Goal: Feedback & Contribution: Contribute content

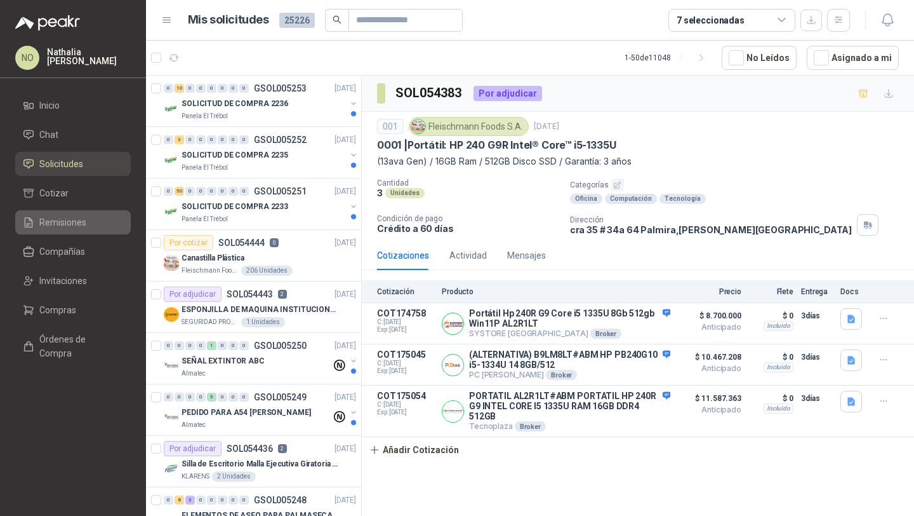
click at [81, 222] on span "Remisiones" at bounding box center [62, 222] width 47 height 14
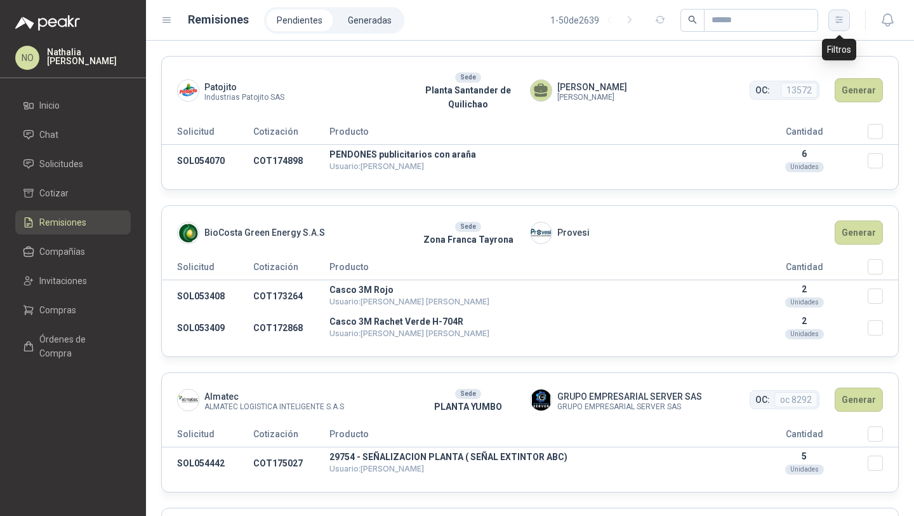
click at [841, 25] on icon "button" at bounding box center [839, 20] width 11 height 11
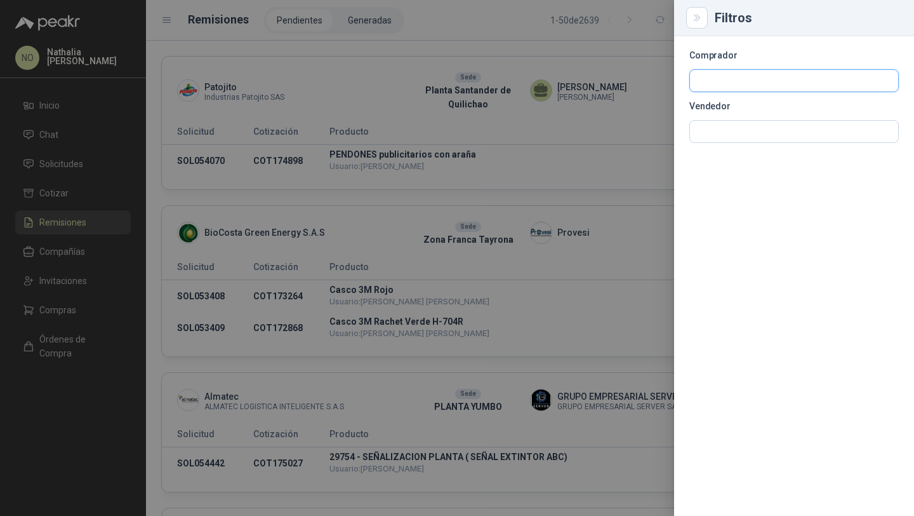
click at [774, 77] on input "text" at bounding box center [794, 81] width 208 height 22
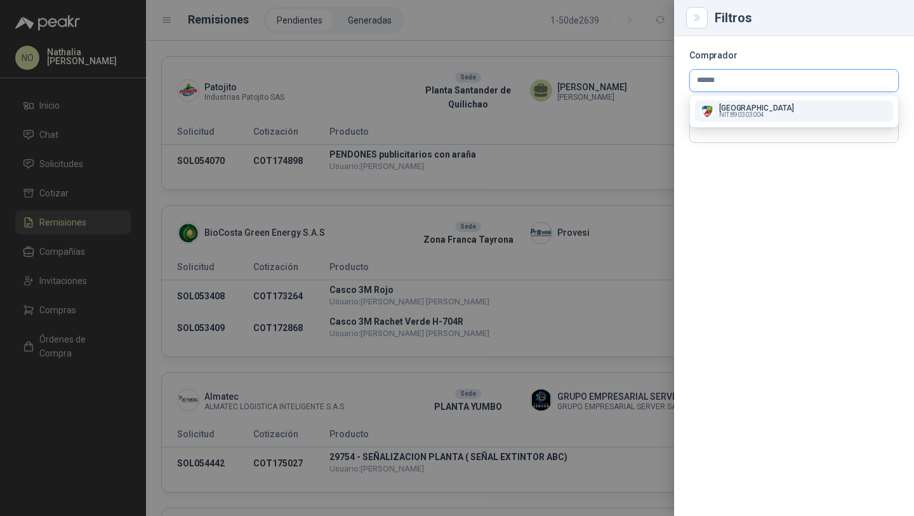
type input "******"
click at [782, 116] on div "Colegio Jefferson NIT : 890303004" at bounding box center [794, 111] width 188 height 14
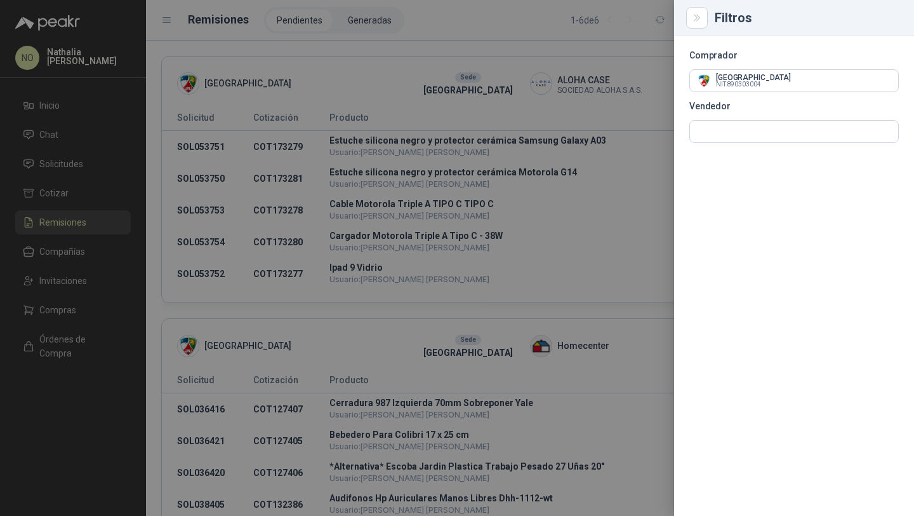
click at [505, 46] on div at bounding box center [457, 258] width 914 height 516
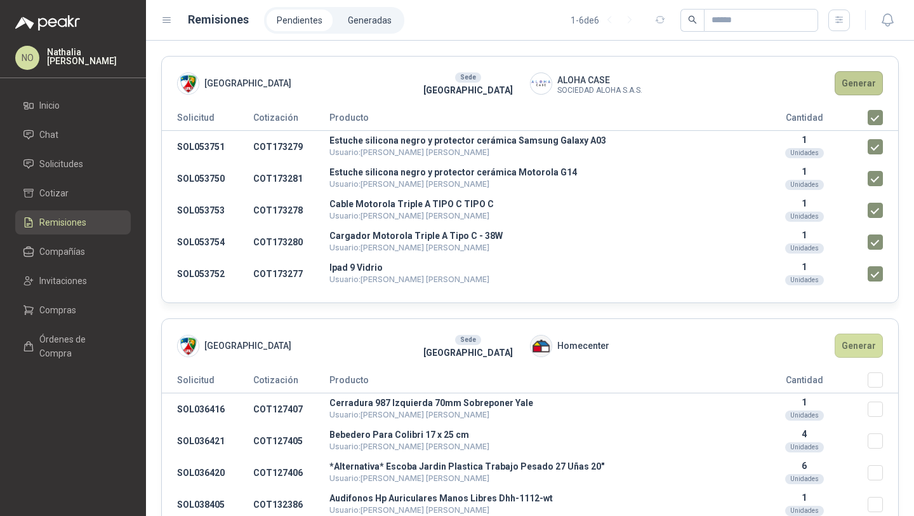
click at [851, 75] on button "Generar" at bounding box center [859, 83] width 48 height 24
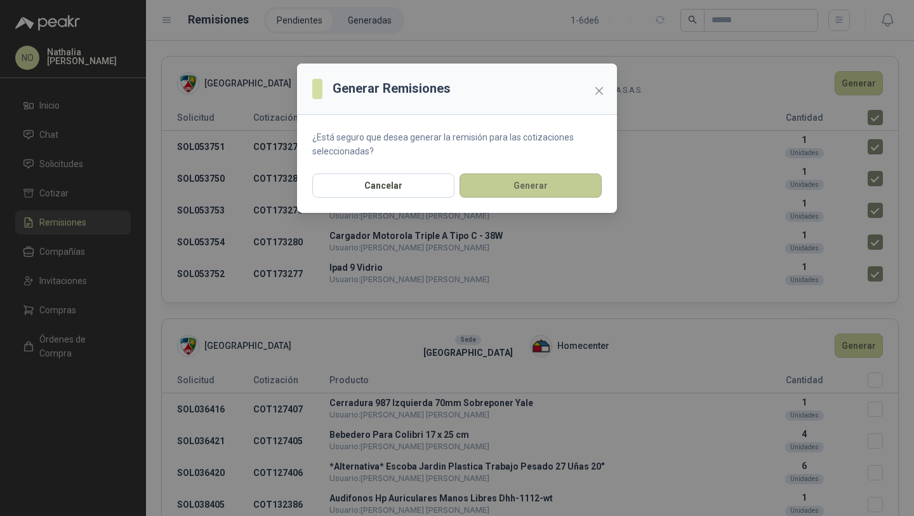
click at [500, 180] on button "Generar" at bounding box center [531, 185] width 142 height 24
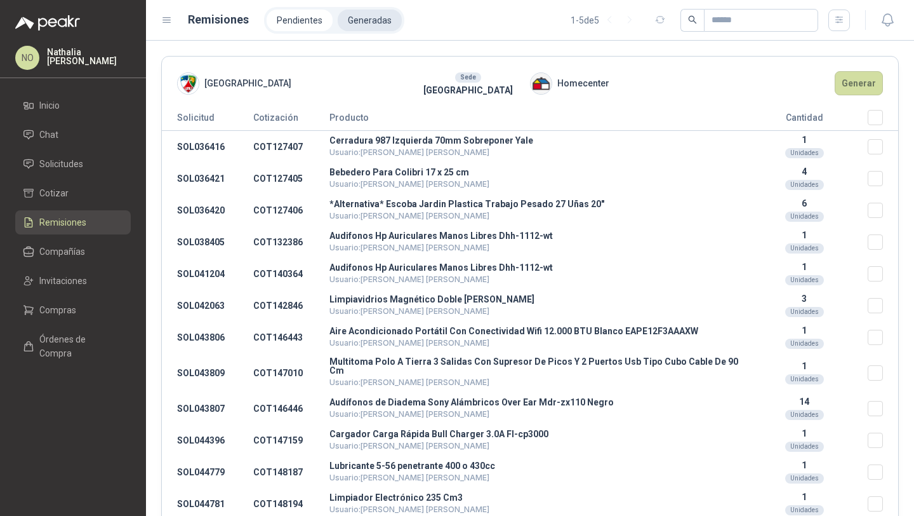
click at [363, 22] on li "Generadas" at bounding box center [370, 21] width 64 height 22
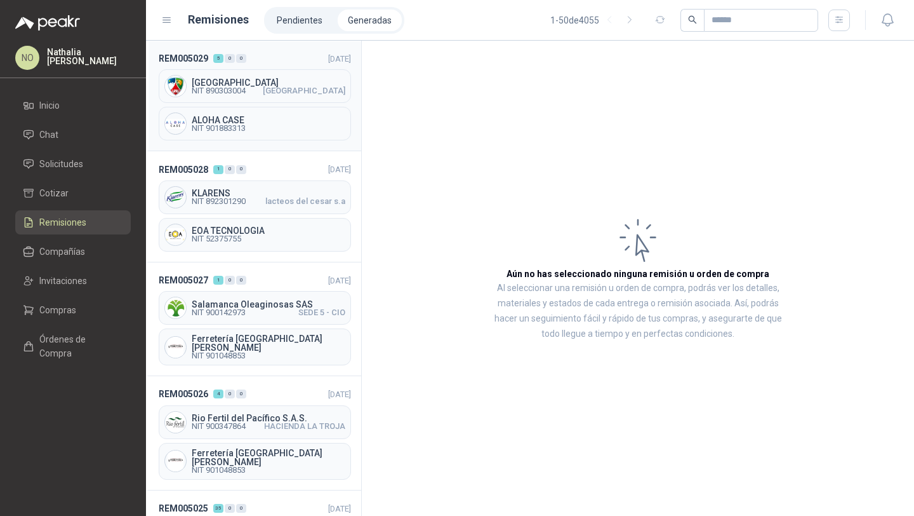
click at [273, 94] on span "[GEOGRAPHIC_DATA][PERSON_NAME]" at bounding box center [304, 91] width 83 height 8
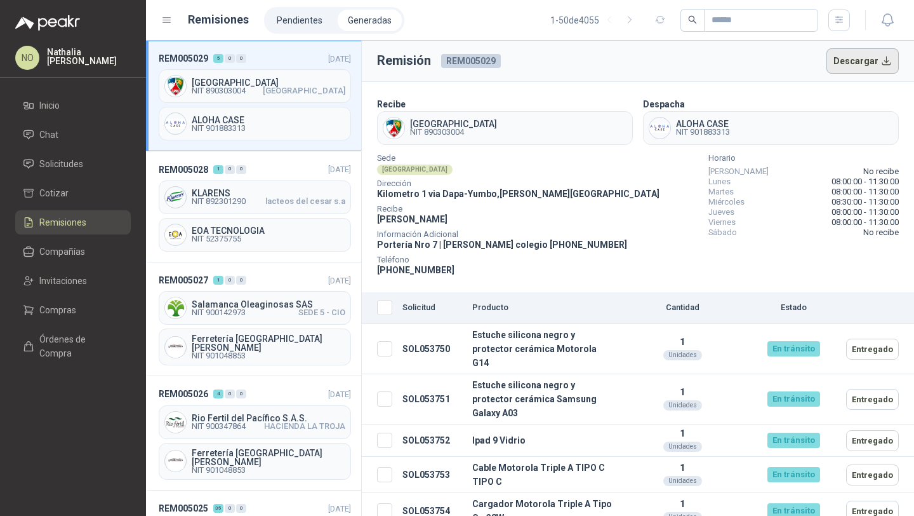
click at [850, 59] on button "Descargar" at bounding box center [863, 60] width 73 height 25
click at [81, 171] on link "Solicitudes" at bounding box center [73, 164] width 116 height 24
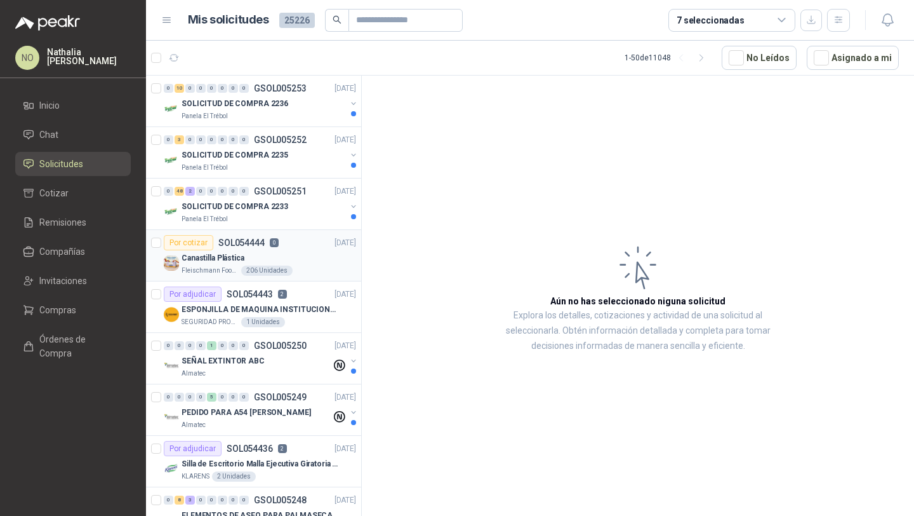
click at [256, 264] on div "Canastilla Plástica" at bounding box center [269, 257] width 175 height 15
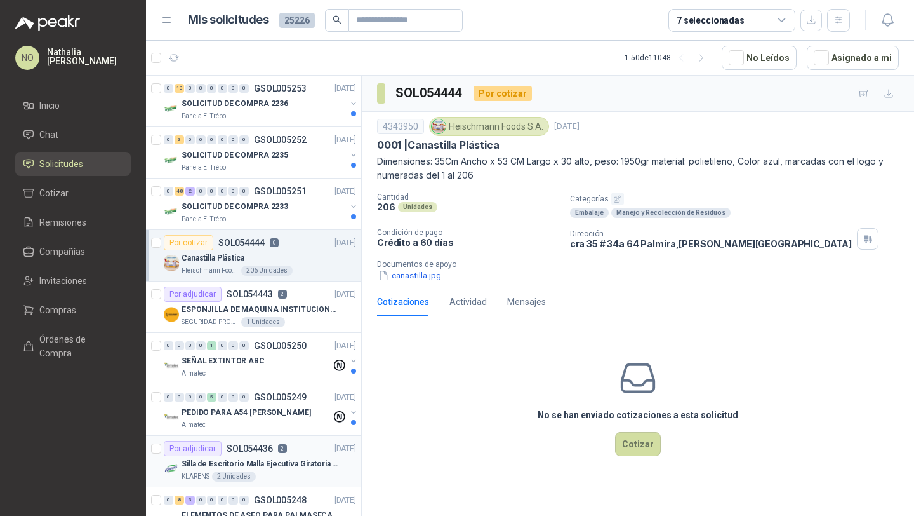
click at [297, 459] on p "Silla de Escritorio Malla Ejecutiva Giratoria Cromada con Reposabrazos Fijo Neg…" at bounding box center [261, 464] width 158 height 12
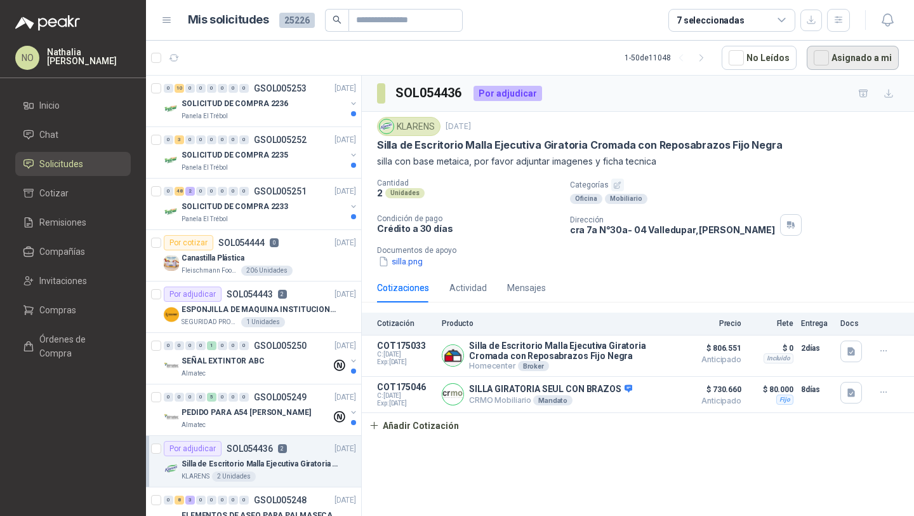
click at [851, 61] on button "Asignado a mi" at bounding box center [853, 58] width 92 height 24
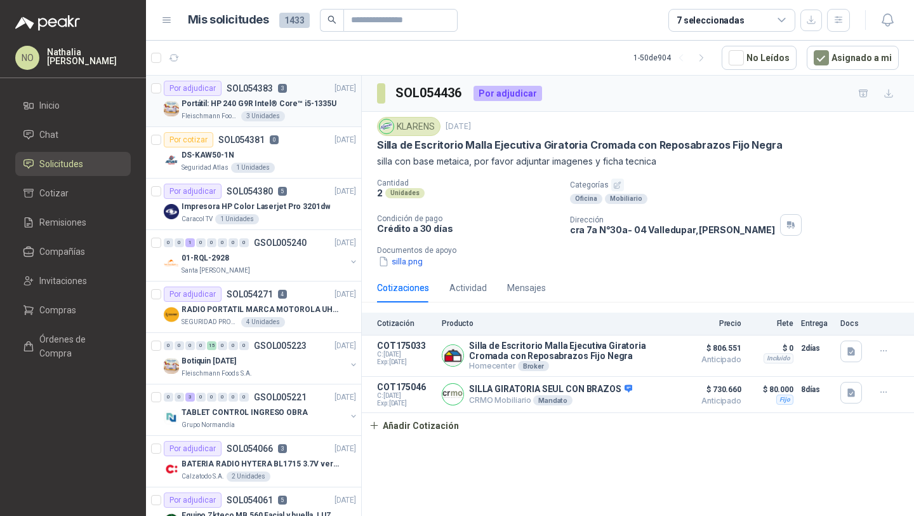
click at [262, 114] on div "3 Unidades" at bounding box center [263, 116] width 44 height 10
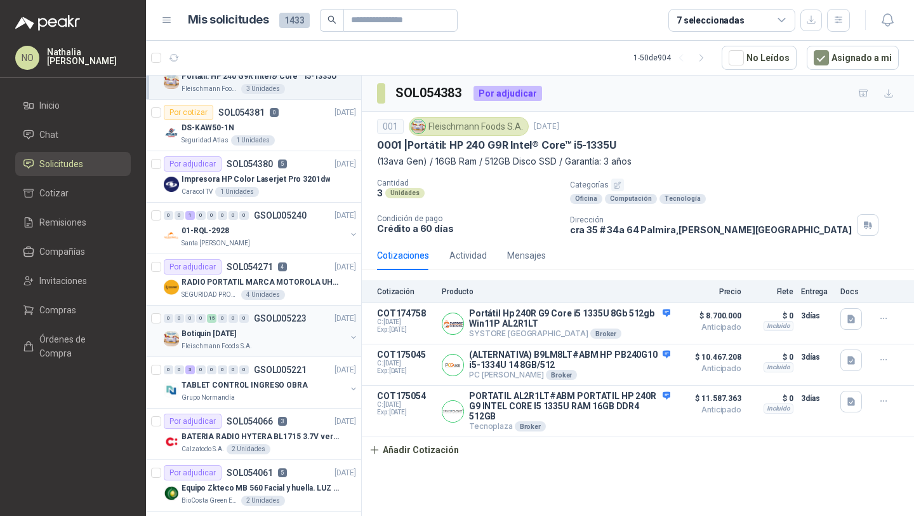
scroll to position [36, 0]
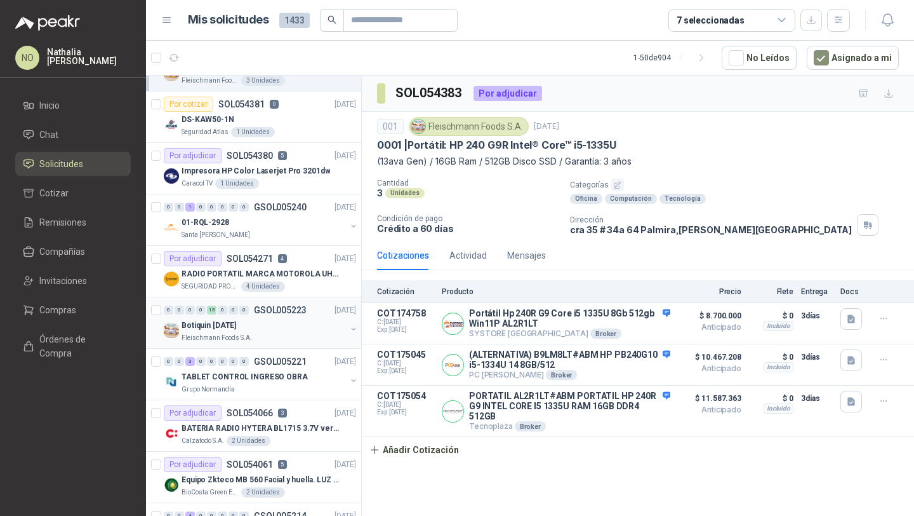
click at [269, 366] on p "GSOL005221" at bounding box center [280, 361] width 53 height 9
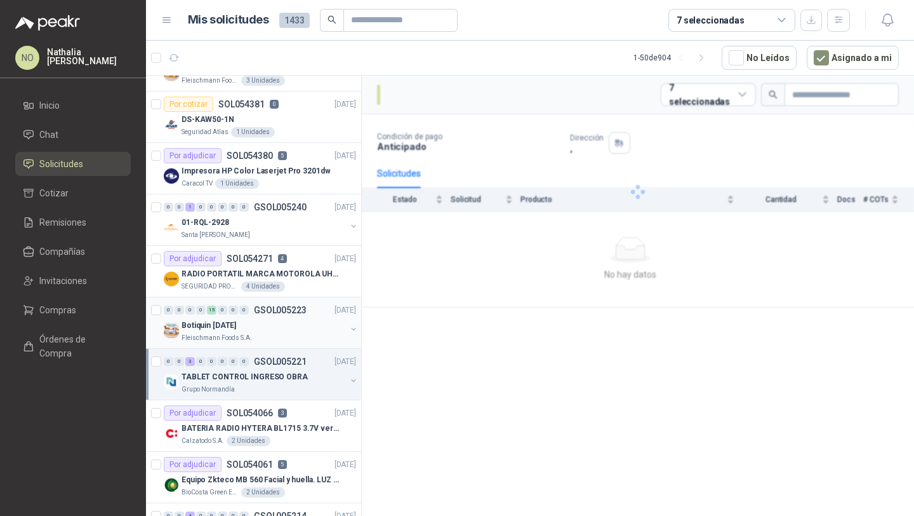
click at [269, 366] on p "GSOL005221" at bounding box center [280, 361] width 53 height 9
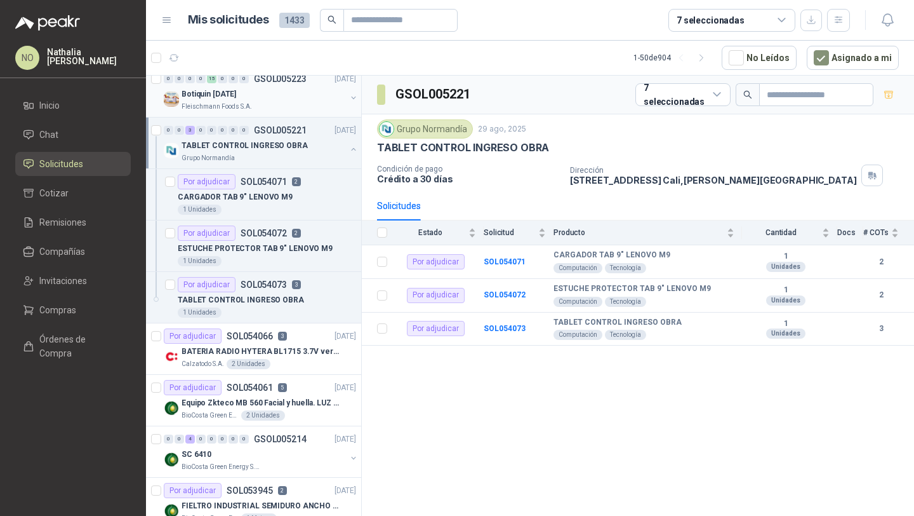
scroll to position [276, 0]
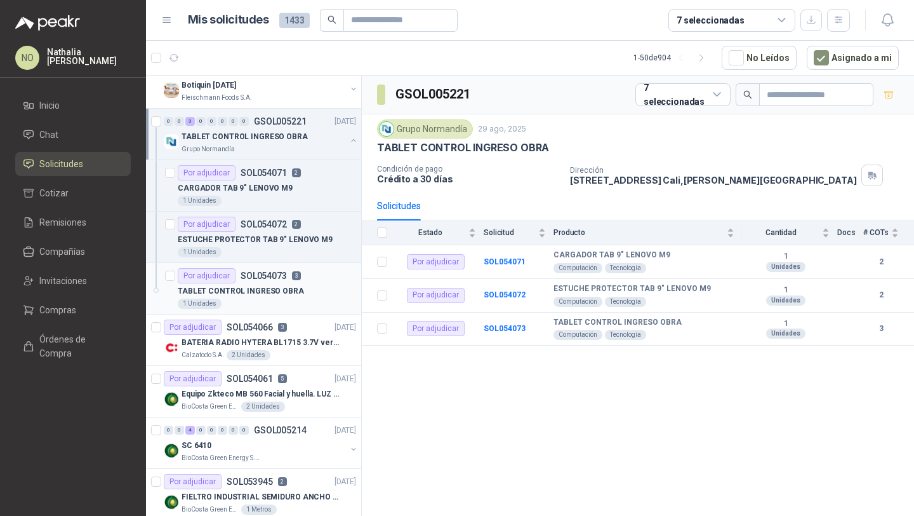
click at [290, 293] on p "TABLET CONTROL INGRESO OBRA" at bounding box center [241, 291] width 126 height 12
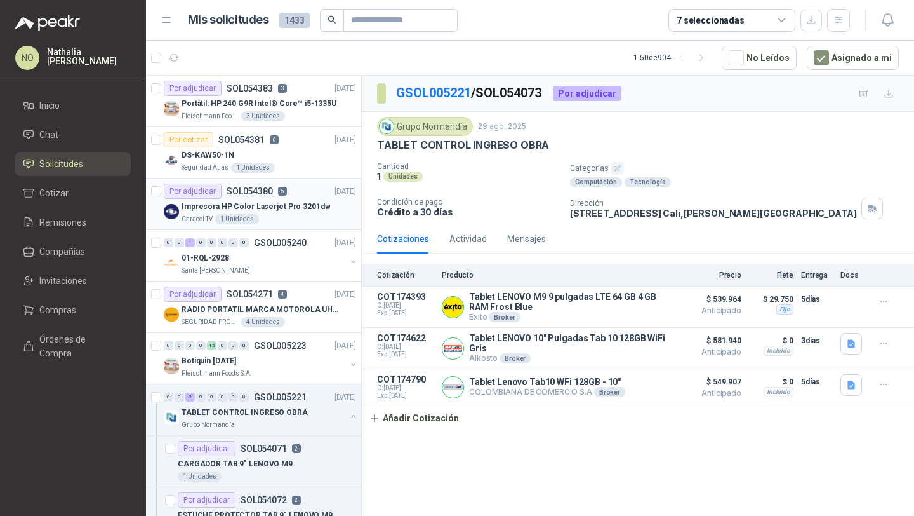
click at [292, 201] on p "Impresora HP Color Laserjet Pro 3201dw" at bounding box center [256, 207] width 149 height 12
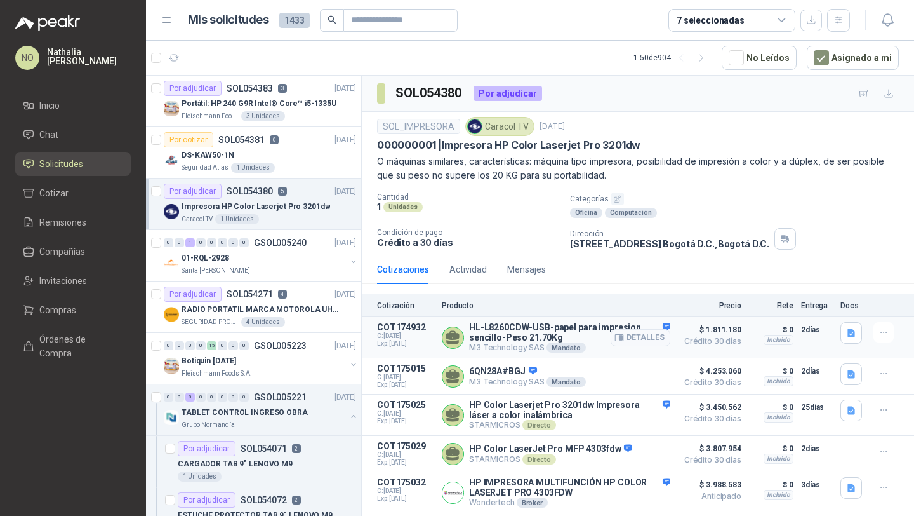
scroll to position [21, 0]
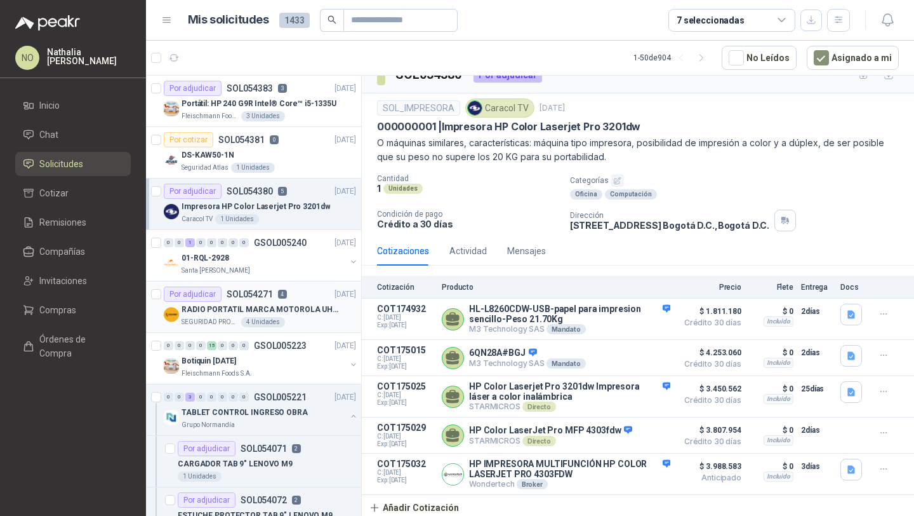
click at [316, 307] on p "RADIO PORTATIL MARCA MOTOROLA UHF SIN PANTALLA CON GPS, INCLUYE: ANTENA, BATERI…" at bounding box center [261, 310] width 158 height 12
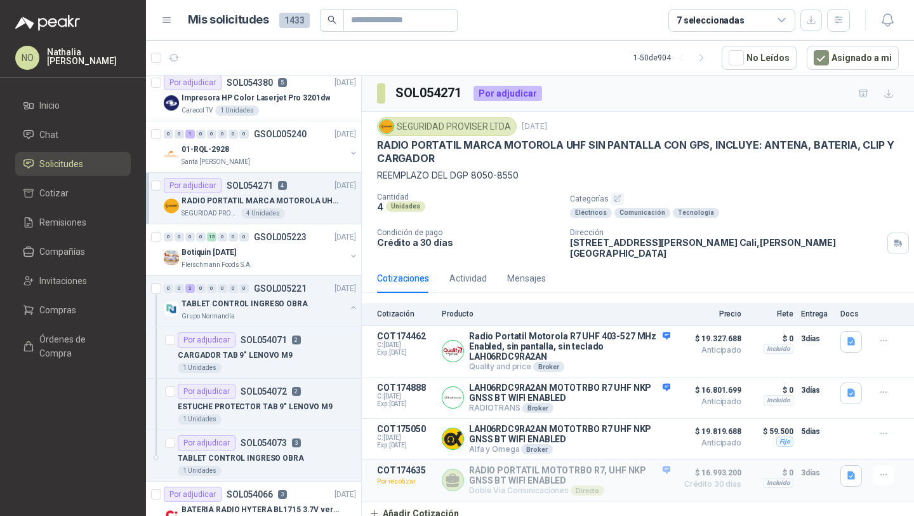
scroll to position [118, 0]
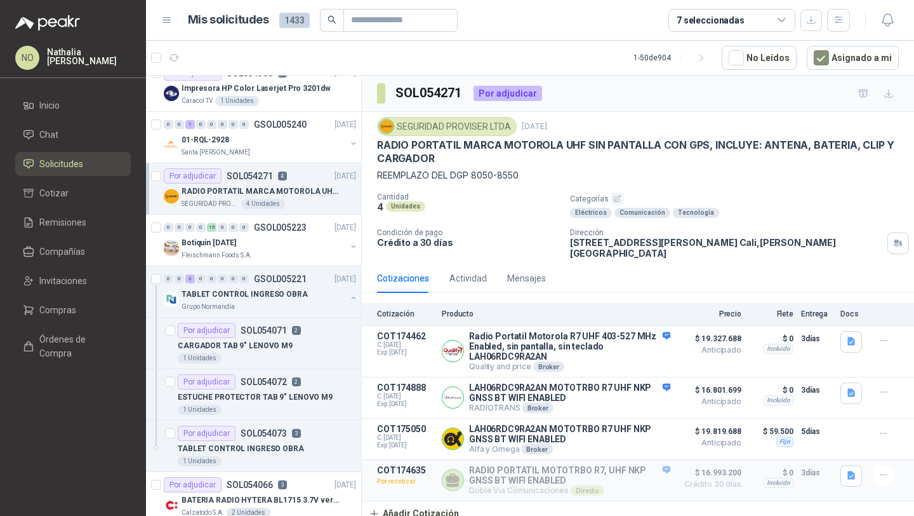
click at [232, 293] on p "TABLET CONTROL INGRESO OBRA" at bounding box center [245, 294] width 126 height 12
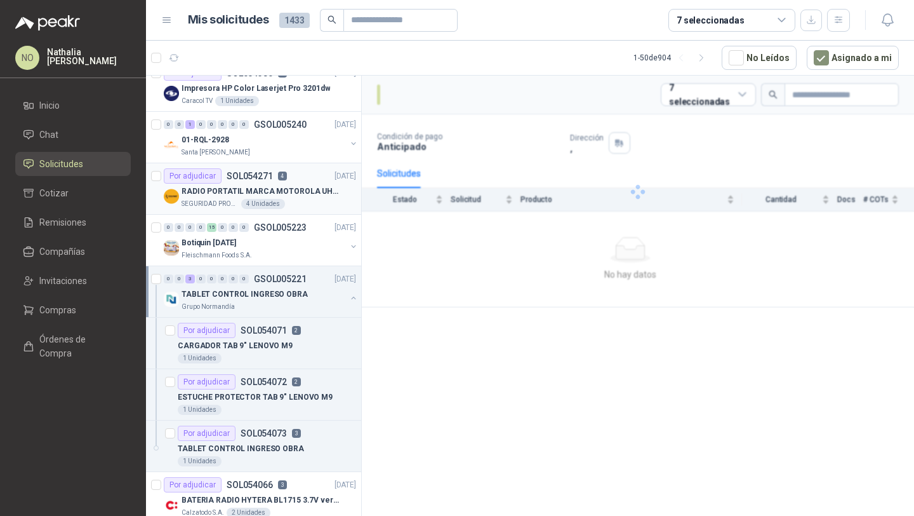
click at [232, 293] on p "TABLET CONTROL INGRESO OBRA" at bounding box center [245, 294] width 126 height 12
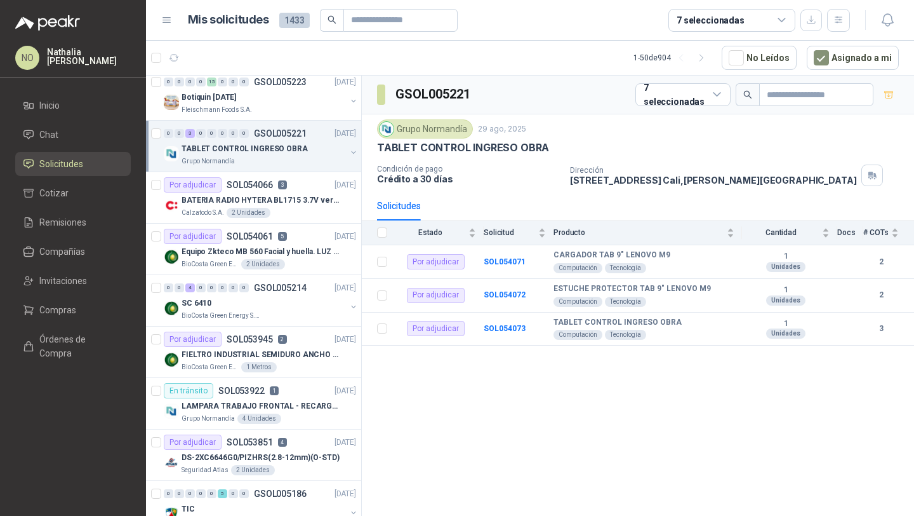
scroll to position [268, 0]
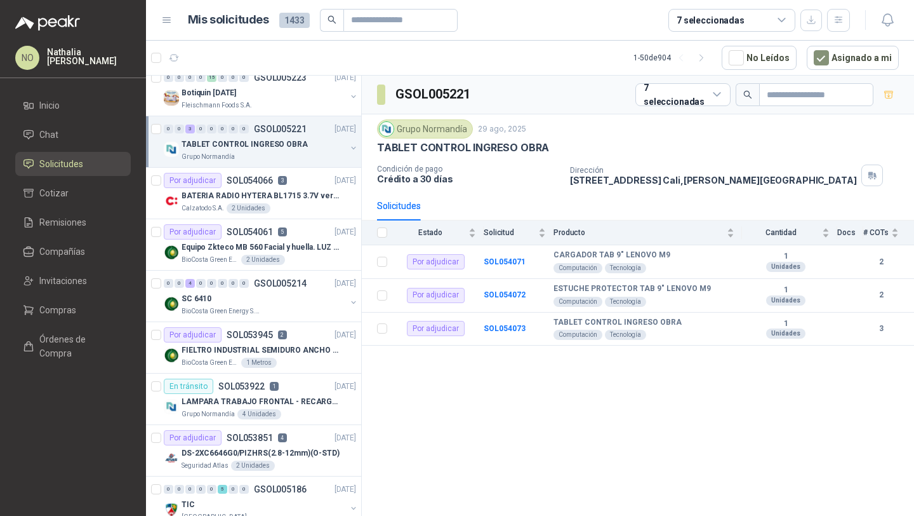
click at [232, 293] on div "SC 6410" at bounding box center [264, 298] width 164 height 15
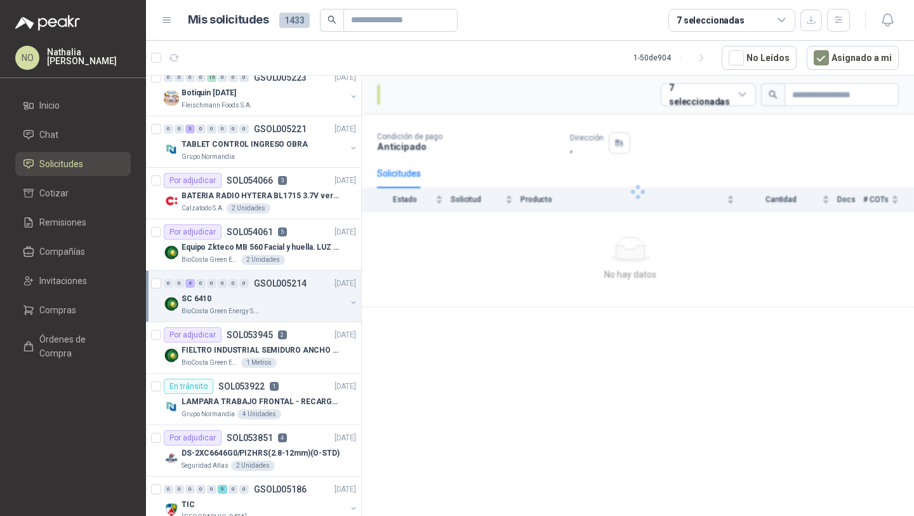
click at [232, 293] on div "SC 6410" at bounding box center [264, 298] width 164 height 15
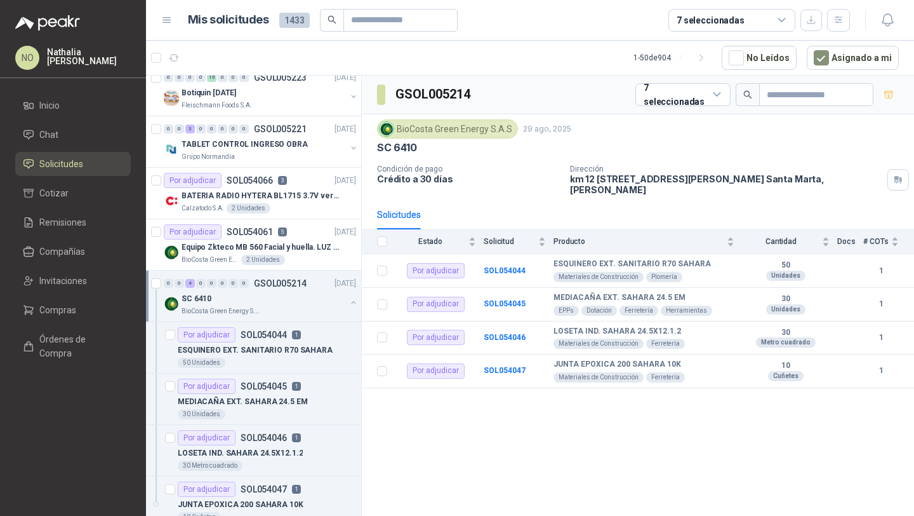
click at [232, 293] on div "SC 6410" at bounding box center [264, 298] width 164 height 15
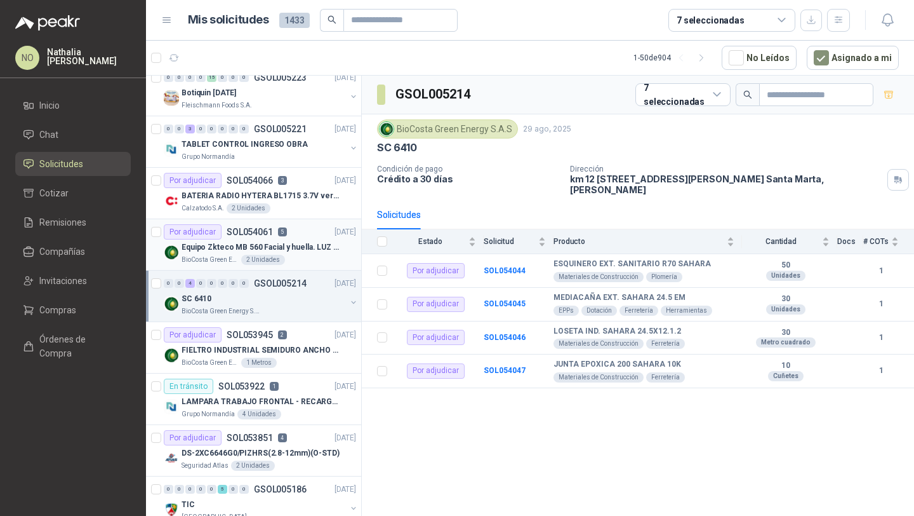
click at [268, 245] on p "Equipo Zkteco MB 560 Facial y huella. LUZ VISIBLE" at bounding box center [261, 247] width 158 height 12
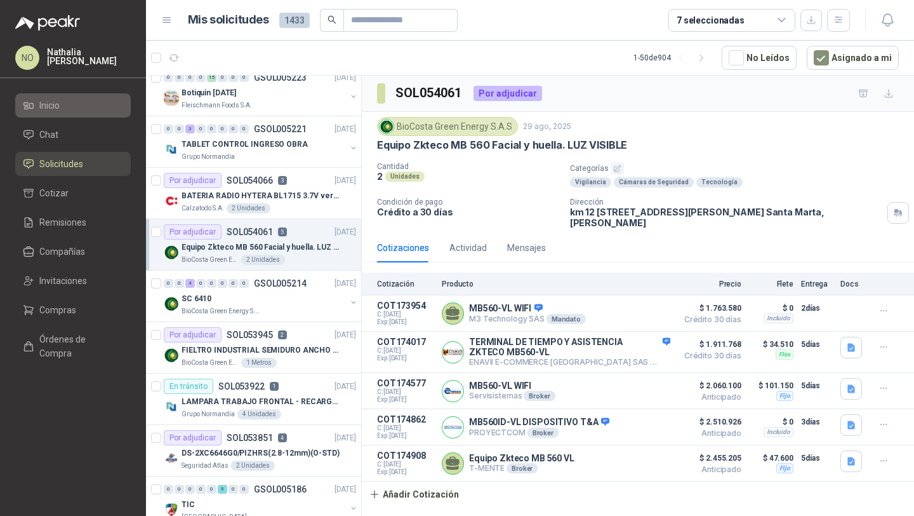
click at [85, 107] on li "Inicio" at bounding box center [73, 105] width 100 height 14
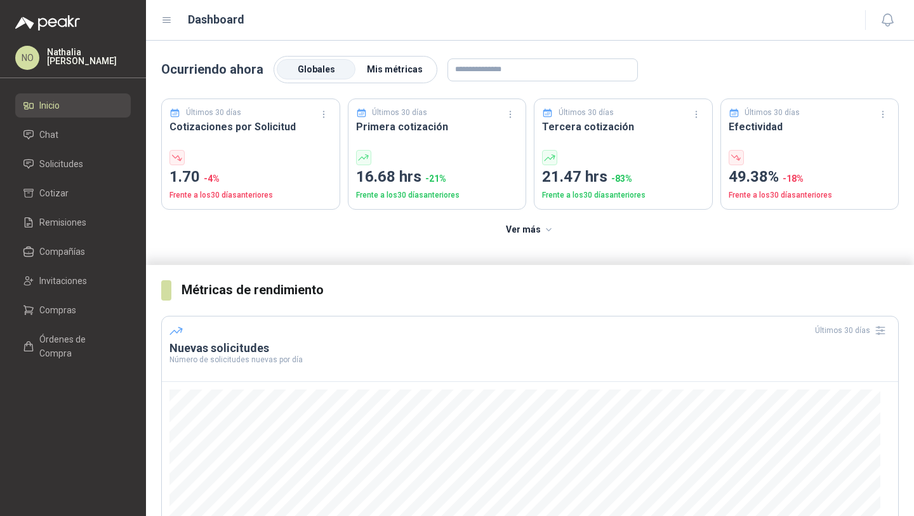
click at [388, 68] on span "Mis métricas" at bounding box center [395, 69] width 56 height 10
click at [93, 165] on li "Solicitudes" at bounding box center [73, 164] width 100 height 14
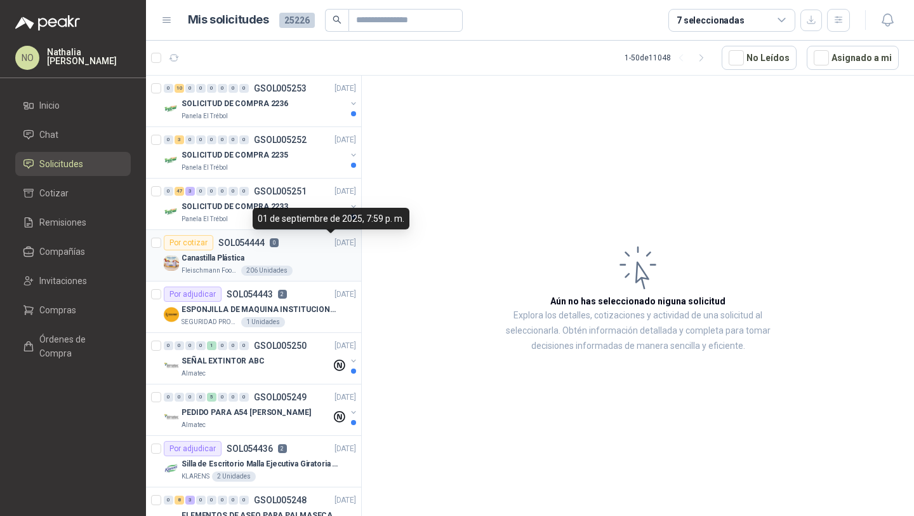
click at [335, 239] on p "[DATE]" at bounding box center [346, 243] width 22 height 12
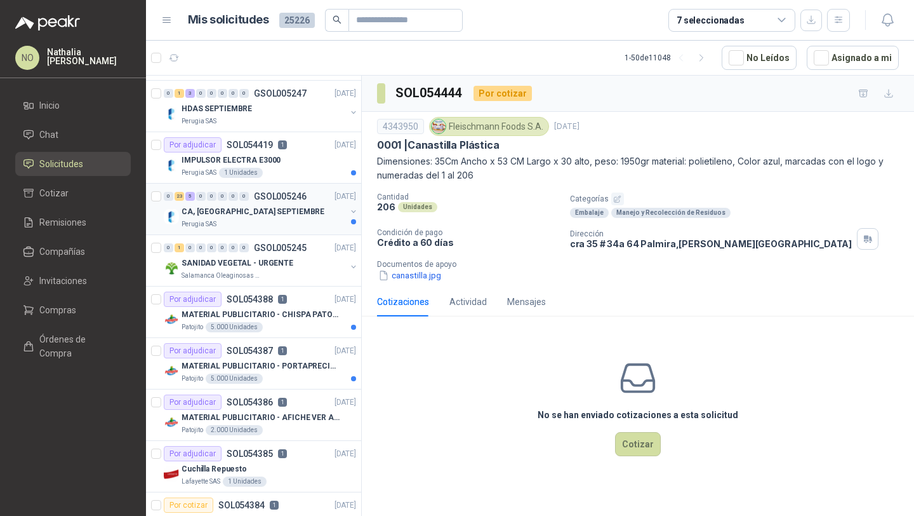
scroll to position [518, 0]
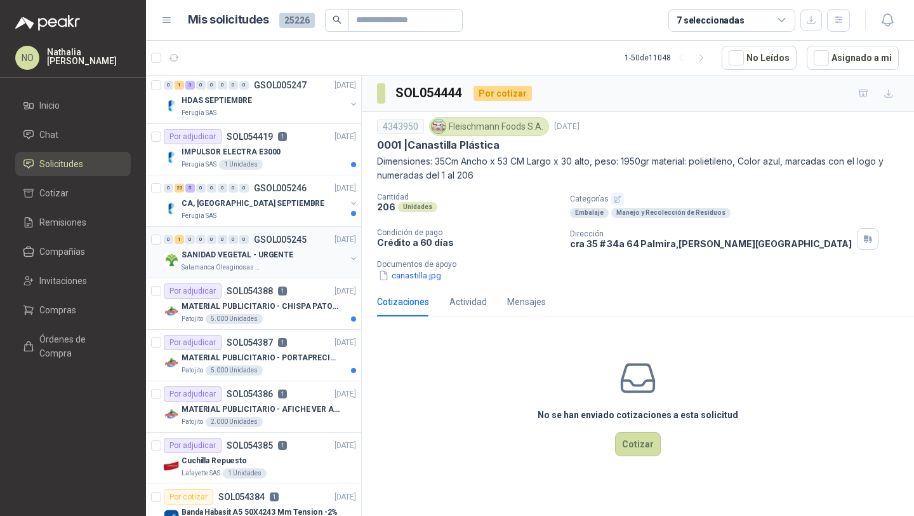
click at [307, 260] on div "SANIDAD VEGETAL - URGENTE" at bounding box center [264, 254] width 164 height 15
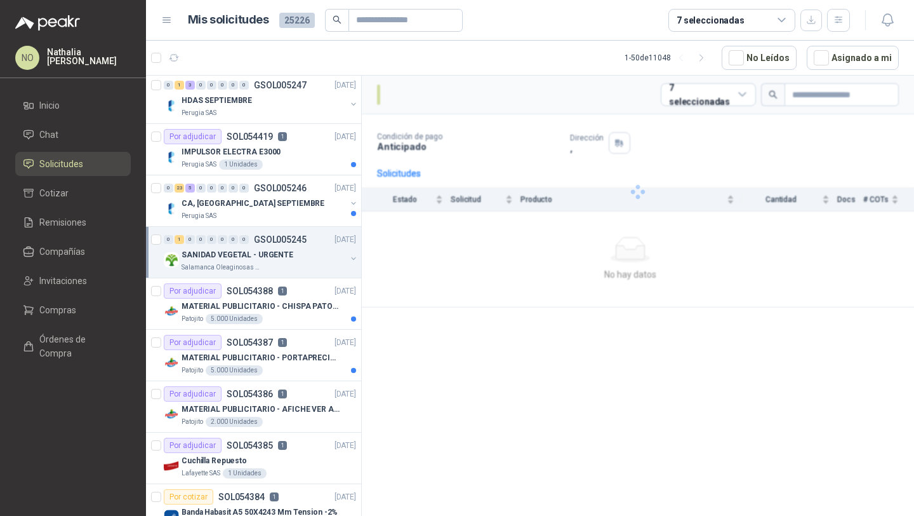
click at [307, 260] on div "SANIDAD VEGETAL - URGENTE" at bounding box center [264, 254] width 164 height 15
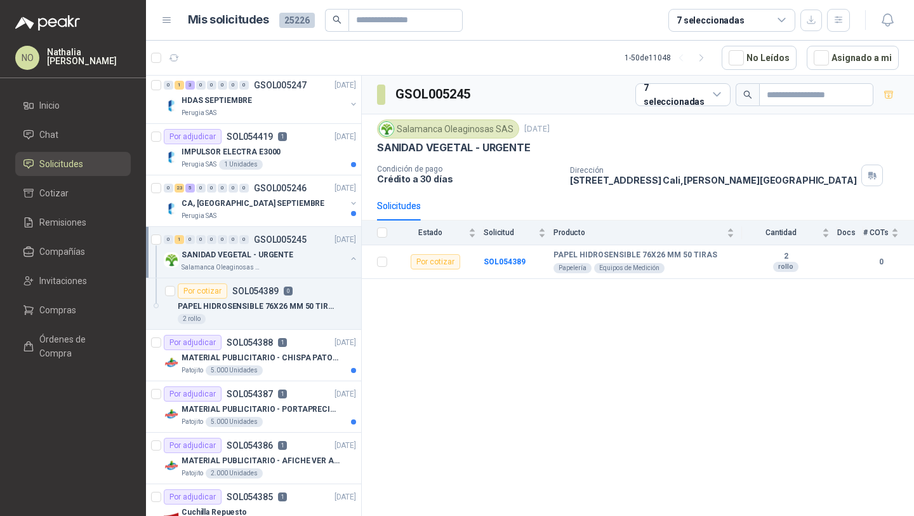
click at [307, 260] on div "SANIDAD VEGETAL - URGENTE" at bounding box center [264, 254] width 164 height 15
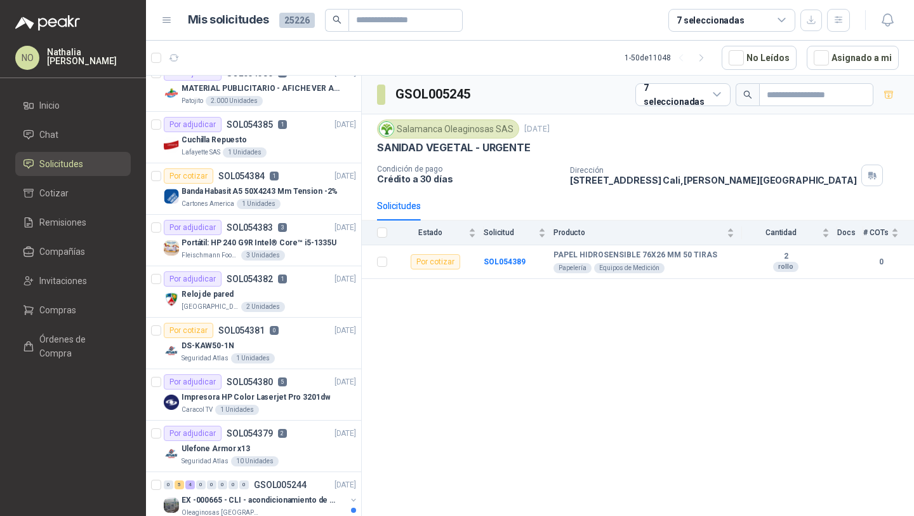
scroll to position [854, 0]
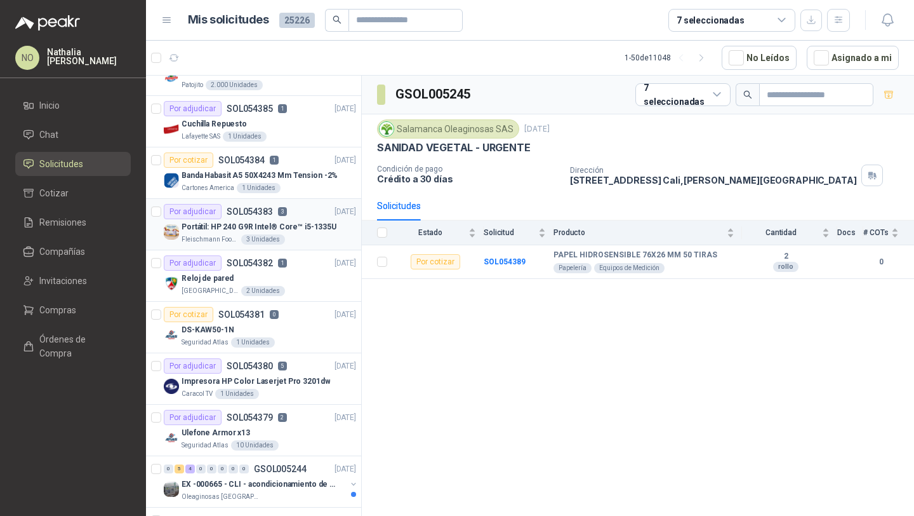
click at [272, 234] on div "Portátil: HP 240 G9R Intel® Core™ i5-1335U" at bounding box center [269, 226] width 175 height 15
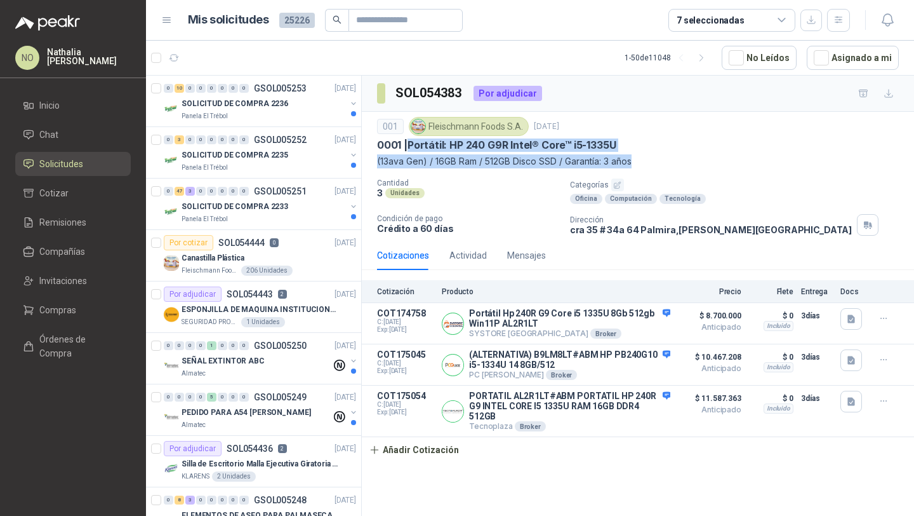
drag, startPoint x: 410, startPoint y: 145, endPoint x: 648, endPoint y: 160, distance: 238.0
click at [648, 160] on div "001 Fleischmann Foods S.A. 1 sept, 2025 0001 | Portátil: HP 240 G9R Intel® Core…" at bounding box center [638, 142] width 522 height 51
copy div "Portátil: HP 240 G9R Intel® Core™ i5-1335U (13ava Gen) / 16GB Ram / 512GB Disco…"
click at [862, 66] on button "Asignado a mi" at bounding box center [853, 58] width 92 height 24
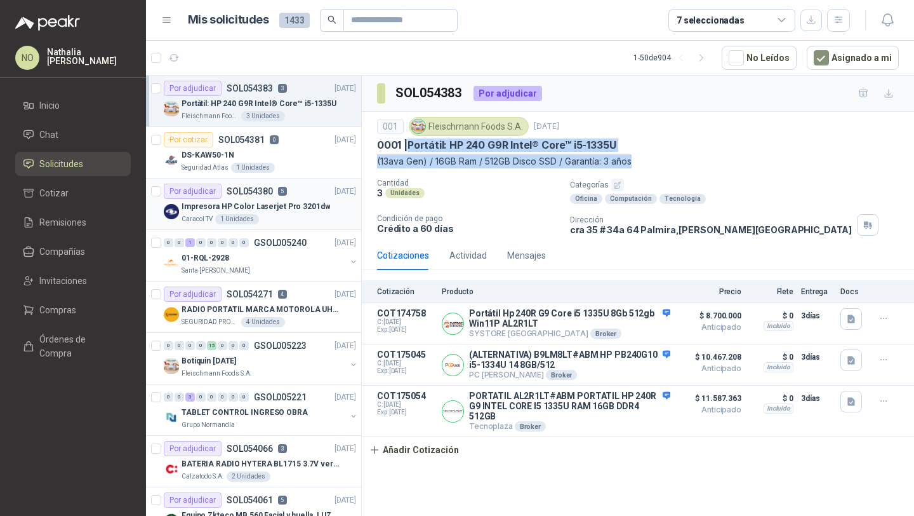
click at [291, 207] on p "Impresora HP Color Laserjet Pro 3201dw" at bounding box center [256, 207] width 149 height 12
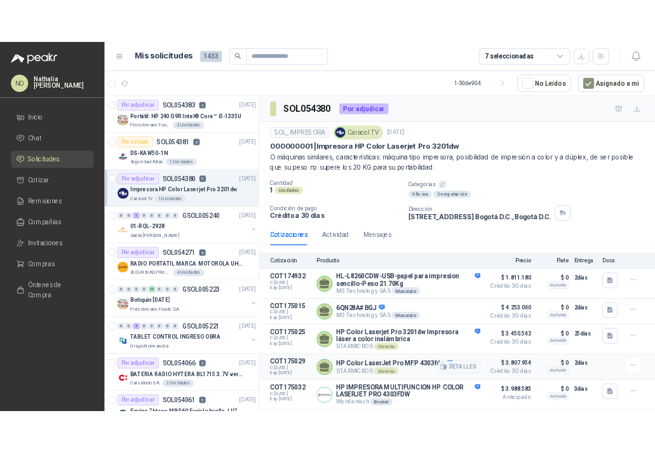
scroll to position [21, 0]
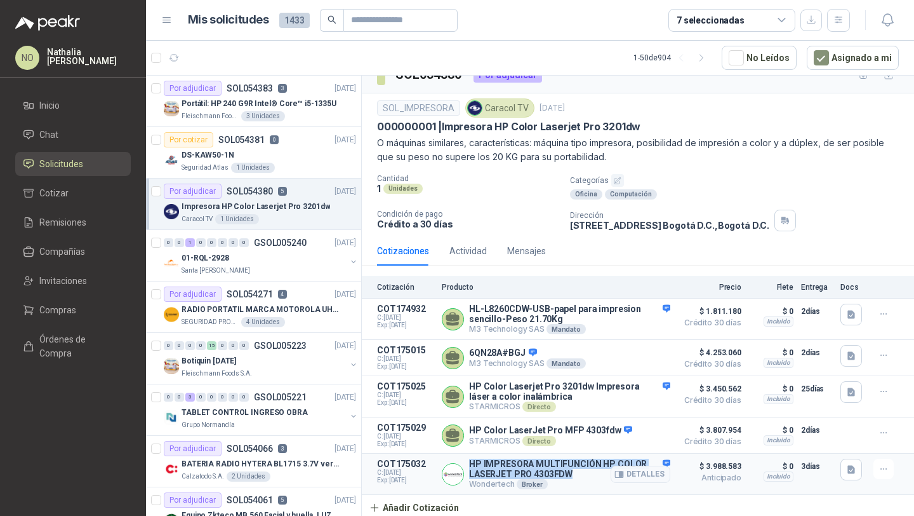
drag, startPoint x: 469, startPoint y: 464, endPoint x: 569, endPoint y: 472, distance: 100.1
click at [569, 472] on p "HP IMPRESORA MULTIFUNCIÓN HP COLOR LASERJET PRO 4303FDW" at bounding box center [569, 468] width 201 height 20
copy p "HP IMPRESORA MULTIFUNCIÓN HP COLOR LASERJET PRO 4303FDW"
click at [166, 55] on button "button" at bounding box center [174, 58] width 20 height 20
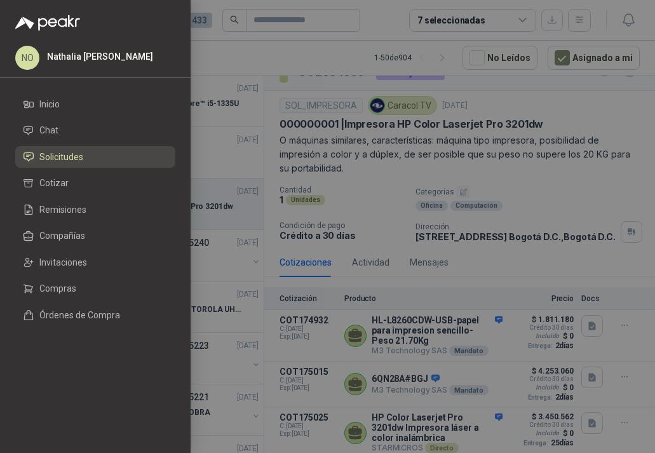
click at [462, 146] on div at bounding box center [327, 226] width 655 height 453
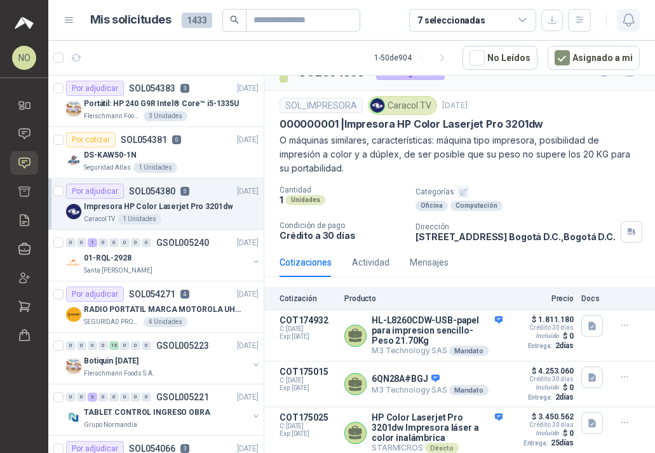
click at [629, 14] on icon "button" at bounding box center [627, 20] width 11 height 12
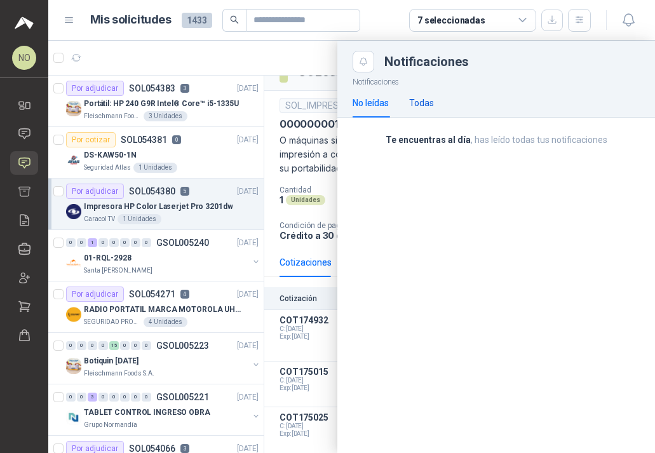
click at [429, 105] on div "Todas" at bounding box center [421, 103] width 25 height 14
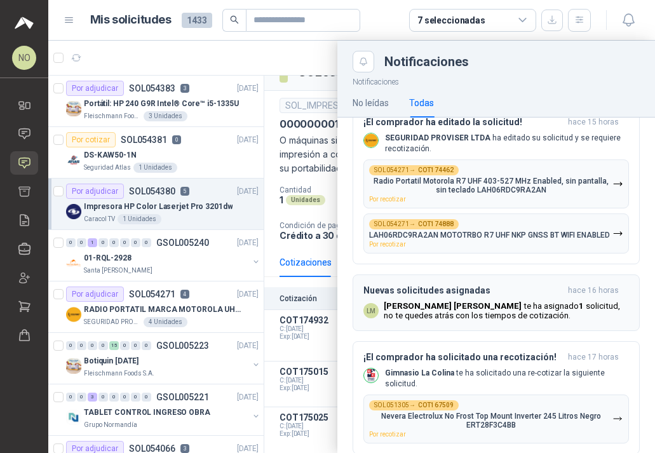
scroll to position [144, 0]
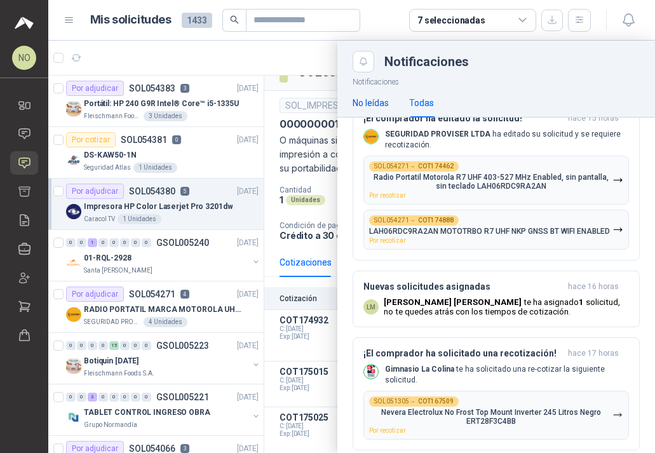
click at [386, 109] on div "No leídas" at bounding box center [370, 103] width 36 height 14
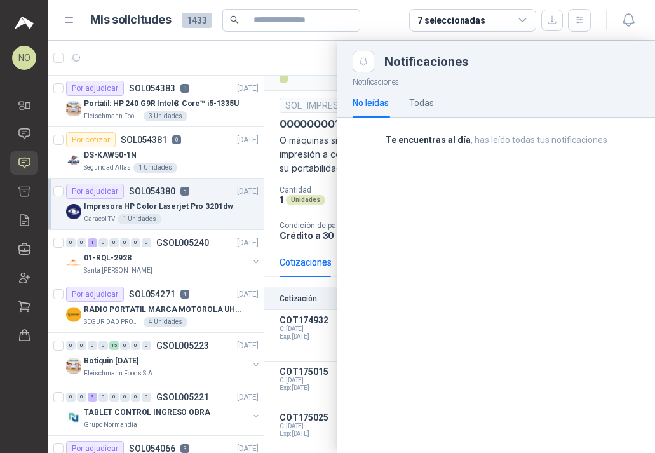
click at [293, 112] on div at bounding box center [351, 247] width 606 height 412
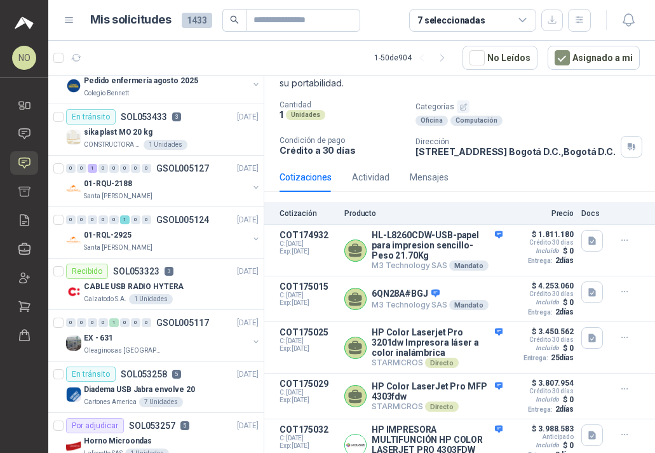
scroll to position [849, 0]
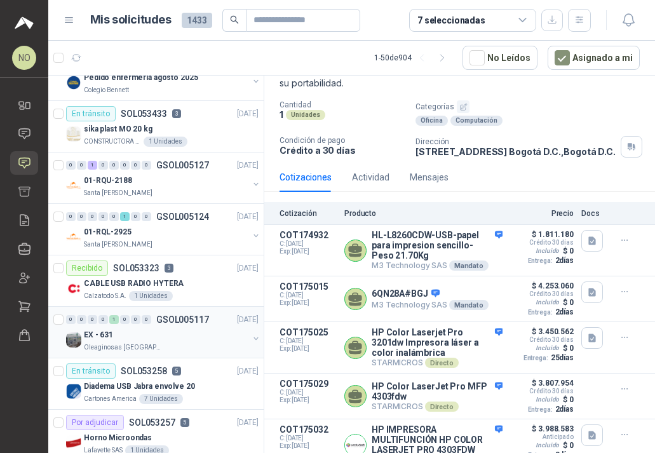
click at [164, 331] on div "EX - 631" at bounding box center [166, 334] width 164 height 15
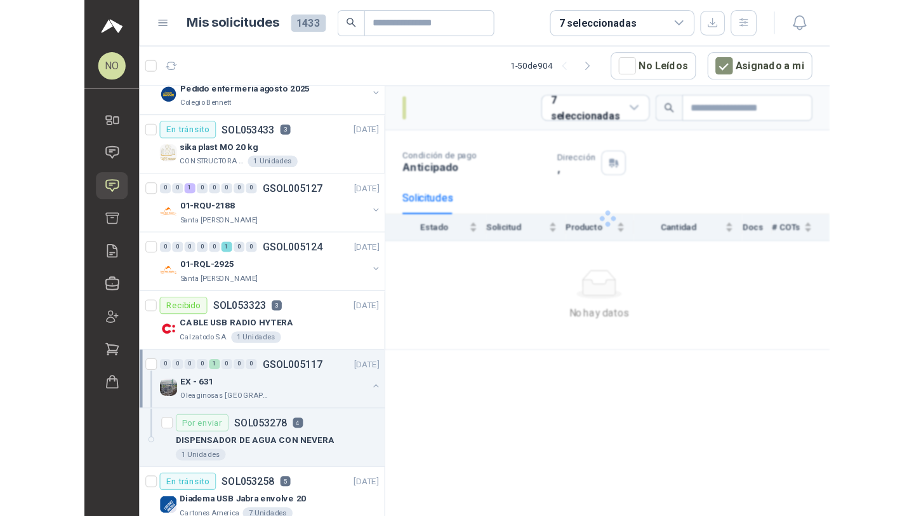
scroll to position [914, 0]
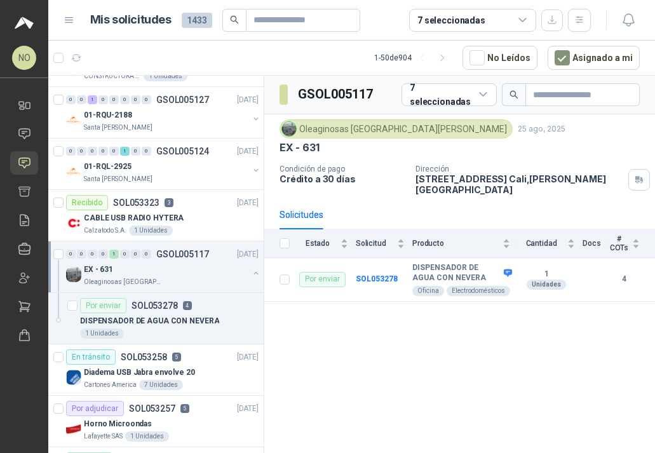
click at [164, 331] on div "1 Unidades" at bounding box center [169, 333] width 178 height 10
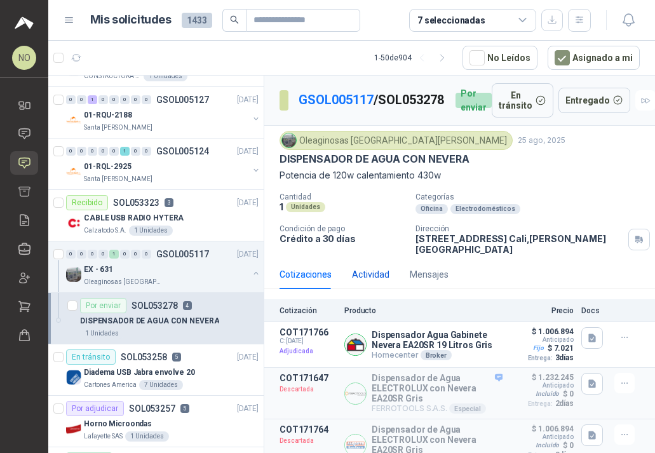
click at [366, 267] on div "Actividad" at bounding box center [370, 274] width 37 height 14
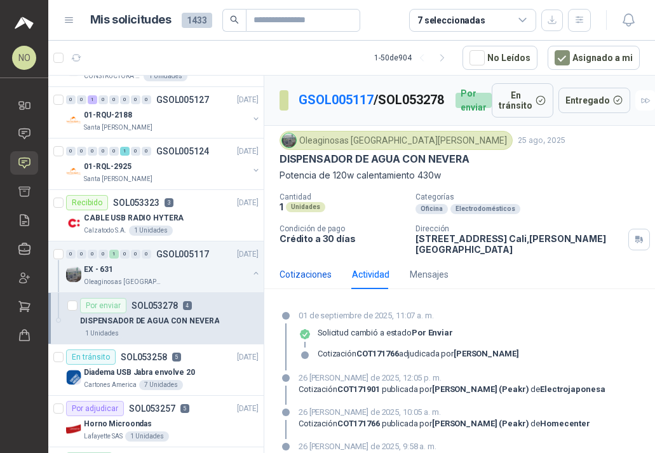
click at [313, 272] on div "Cotizaciones" at bounding box center [305, 274] width 52 height 14
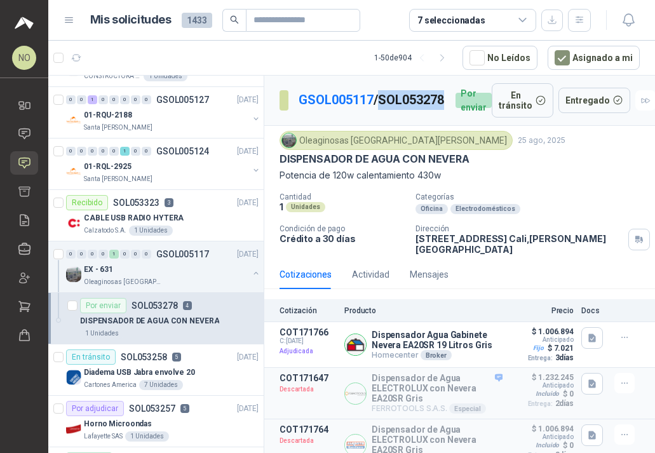
drag, startPoint x: 300, startPoint y: 111, endPoint x: 377, endPoint y: 114, distance: 76.3
click at [377, 110] on p "GSOL005117 / SOL053278" at bounding box center [371, 100] width 147 height 20
copy p "SOL053278"
click at [310, 110] on p "GSOL005117 / SOL053278" at bounding box center [371, 100] width 147 height 20
drag, startPoint x: 301, startPoint y: 114, endPoint x: 365, endPoint y: 114, distance: 64.1
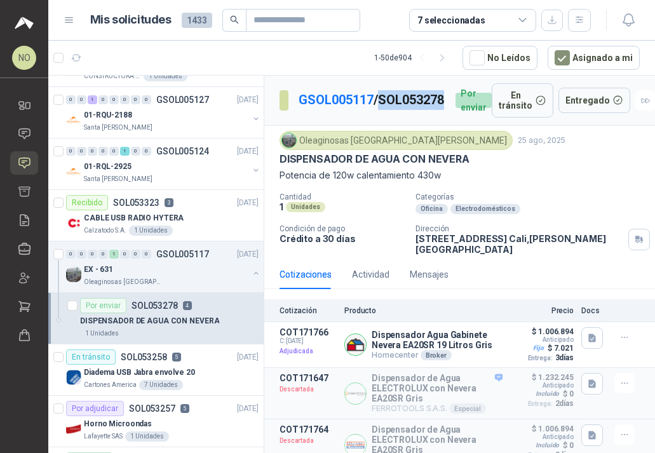
click at [365, 110] on p "GSOL005117 / SOL053278" at bounding box center [371, 100] width 147 height 20
copy p "SOL053278"
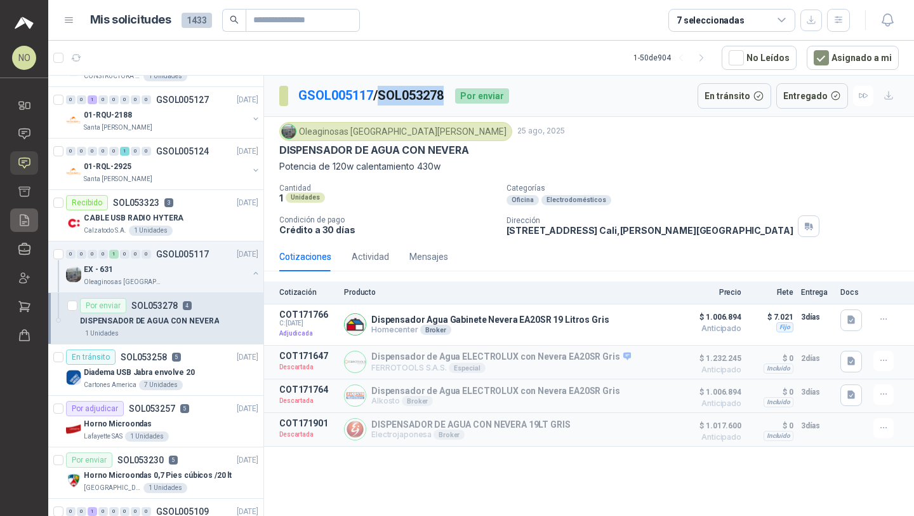
click at [25, 231] on link "Remisiones" at bounding box center [24, 219] width 28 height 23
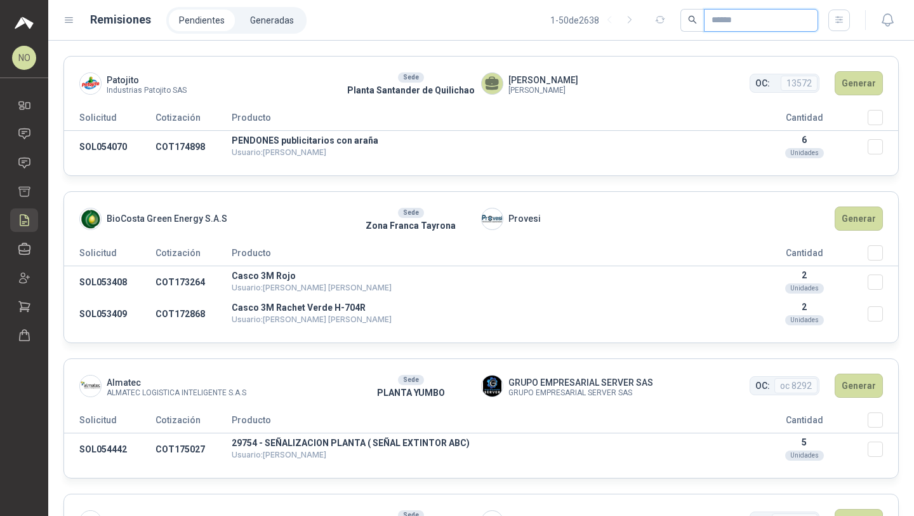
click at [787, 27] on input "text" at bounding box center [756, 21] width 89 height 22
click at [836, 25] on button "button" at bounding box center [840, 21] width 22 height 22
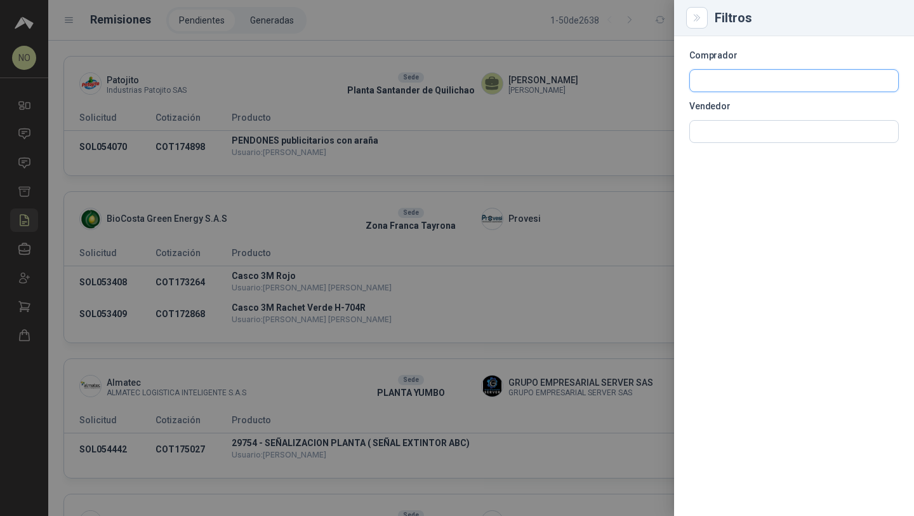
click at [757, 77] on input "text" at bounding box center [794, 81] width 208 height 22
click at [743, 133] on input "text" at bounding box center [794, 132] width 208 height 22
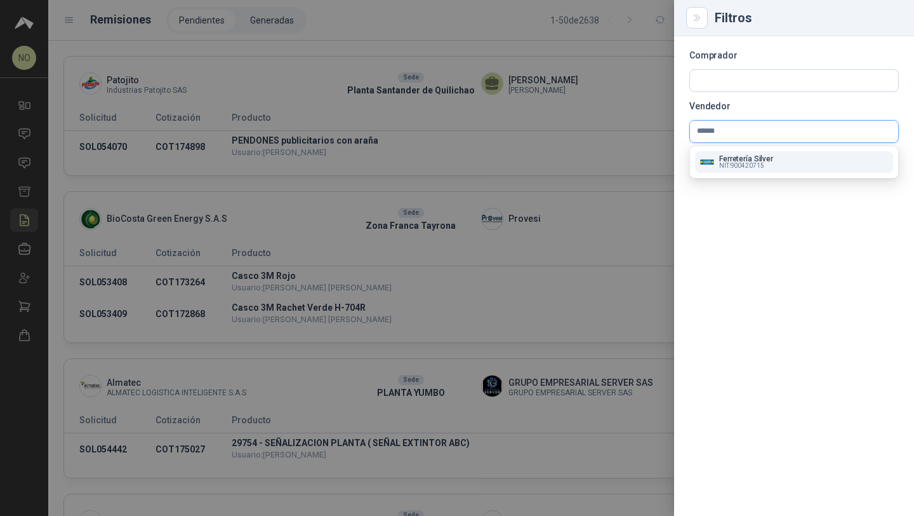
type input "******"
click at [742, 156] on p "Ferretería Silver" at bounding box center [746, 159] width 54 height 8
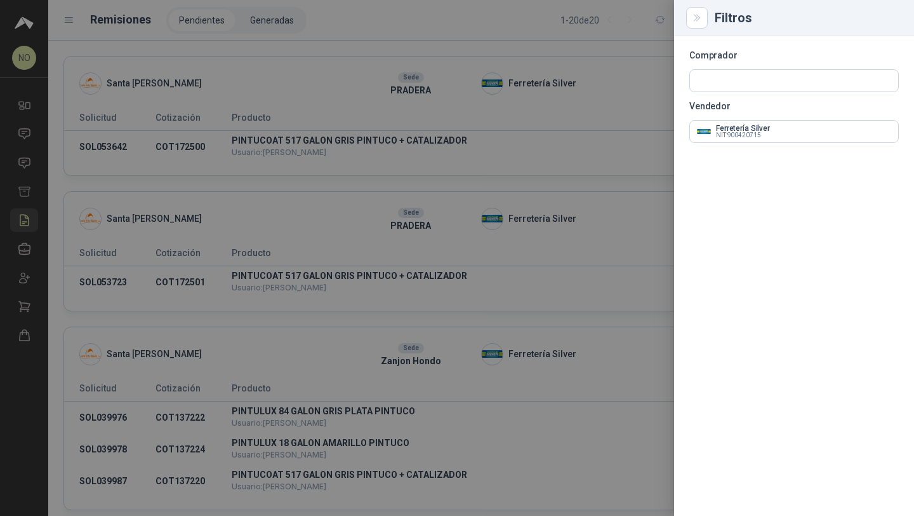
click at [586, 143] on div at bounding box center [457, 258] width 914 height 516
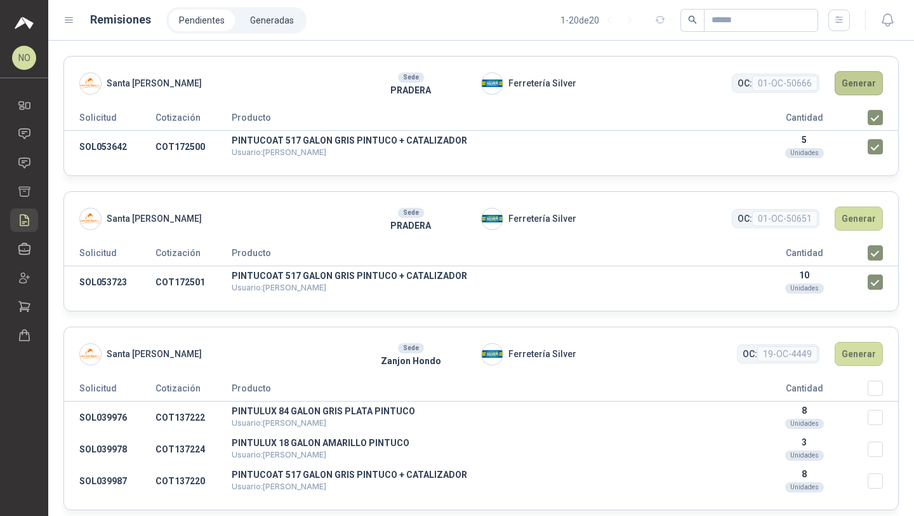
click at [850, 76] on button "Generar" at bounding box center [859, 83] width 48 height 24
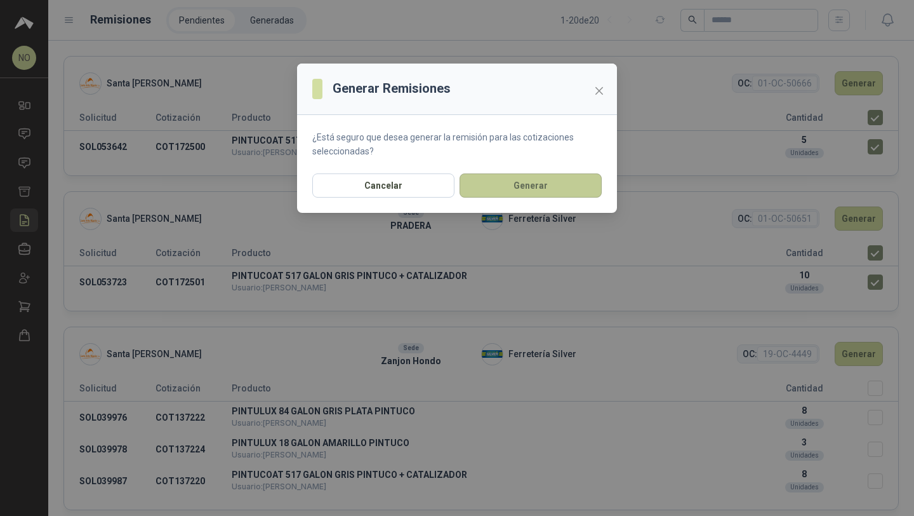
click at [537, 187] on button "Generar" at bounding box center [531, 185] width 142 height 24
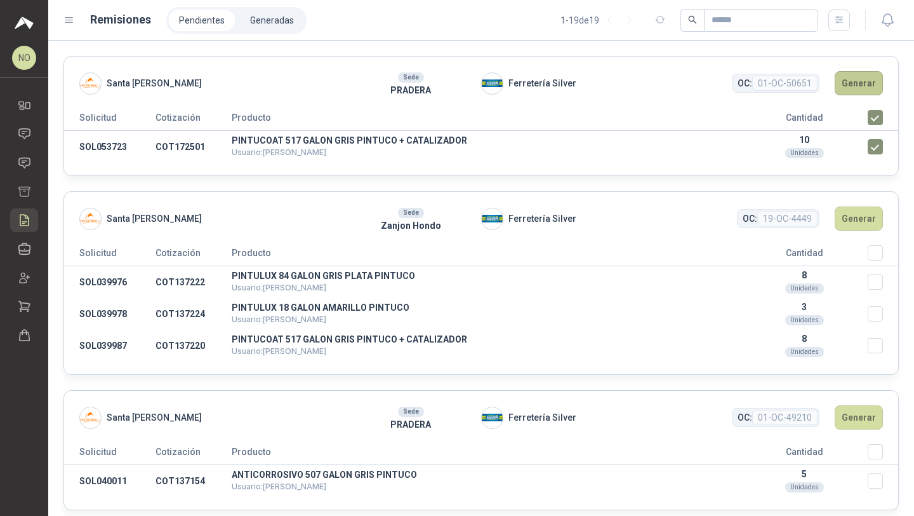
click at [845, 81] on button "Generar" at bounding box center [859, 83] width 48 height 24
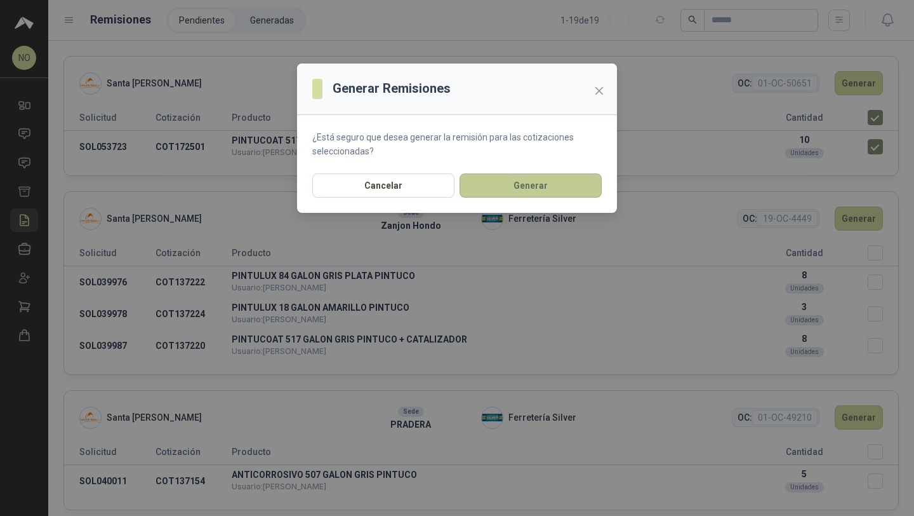
click at [549, 187] on button "Generar" at bounding box center [531, 185] width 142 height 24
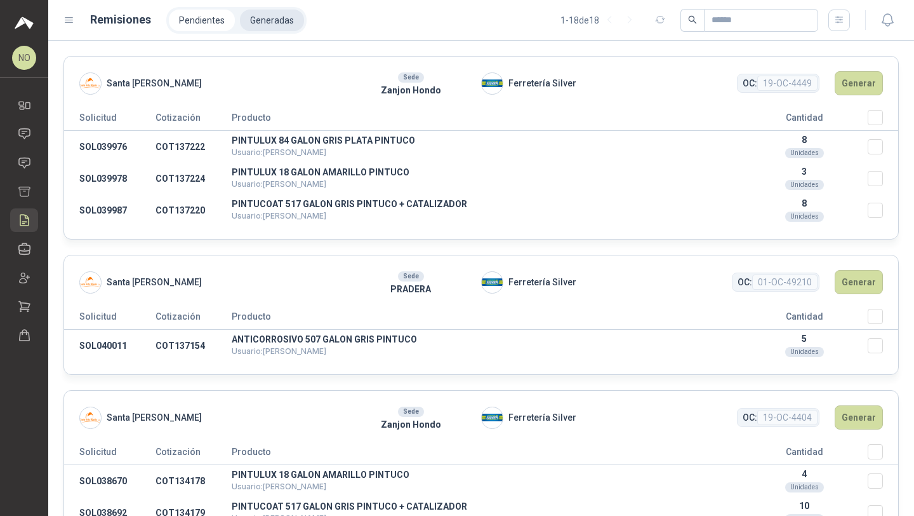
click at [255, 19] on li "Generadas" at bounding box center [272, 21] width 64 height 22
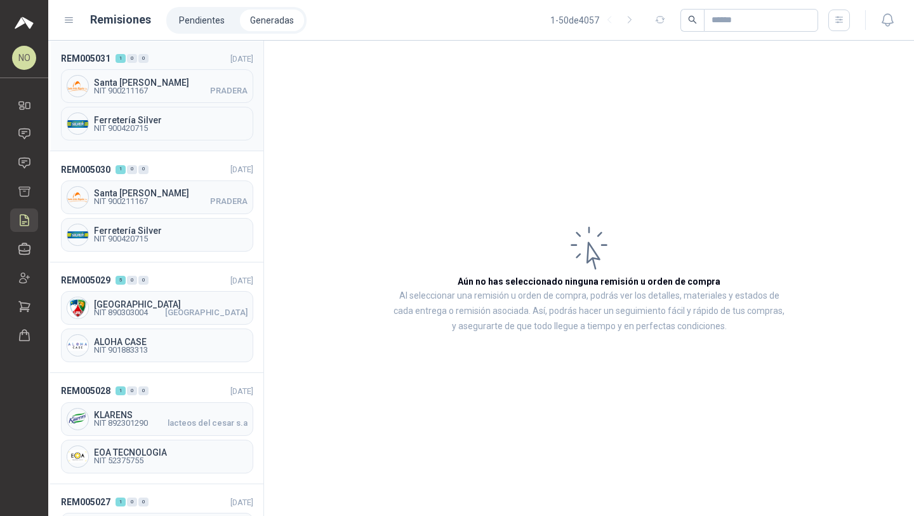
click at [182, 93] on span "NIT 900211167 PRADERA" at bounding box center [171, 91] width 154 height 8
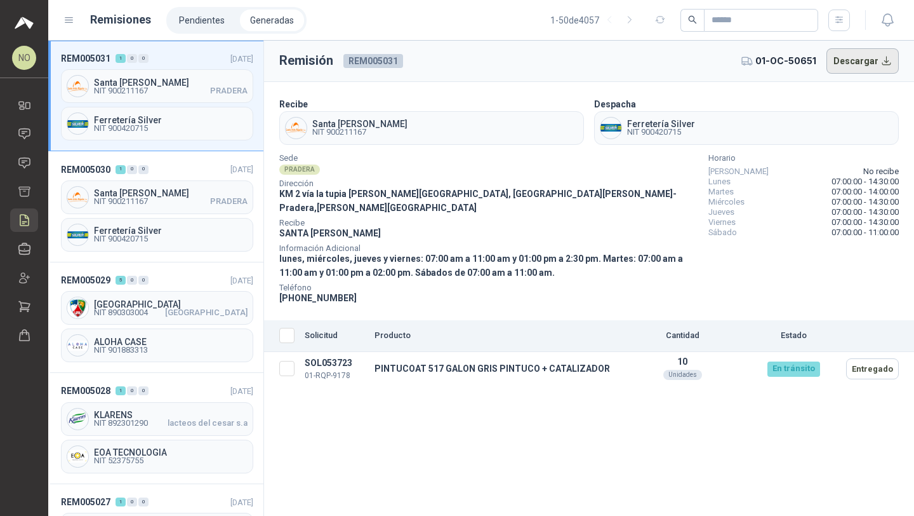
click at [862, 64] on button "Descargar" at bounding box center [863, 60] width 73 height 25
click at [216, 185] on div "Santa Anita Napoles NIT 900211167 PRADERA" at bounding box center [157, 197] width 192 height 34
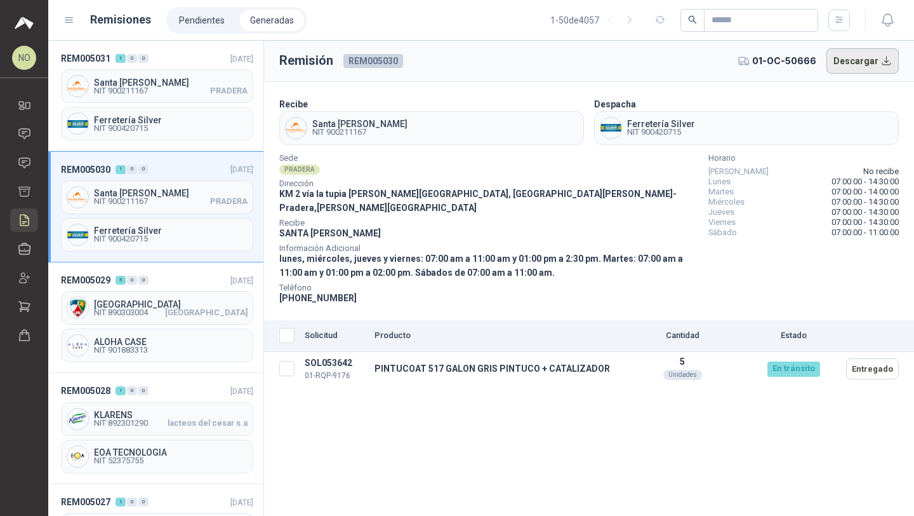
click at [862, 62] on button "Descargar" at bounding box center [863, 60] width 73 height 25
click at [24, 156] on icon at bounding box center [24, 162] width 13 height 13
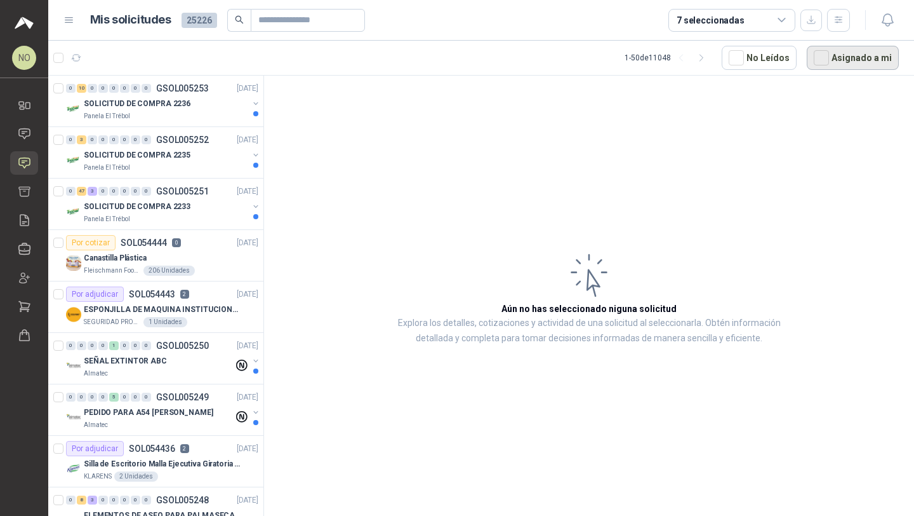
click at [846, 54] on button "Asignado a mi" at bounding box center [853, 58] width 92 height 24
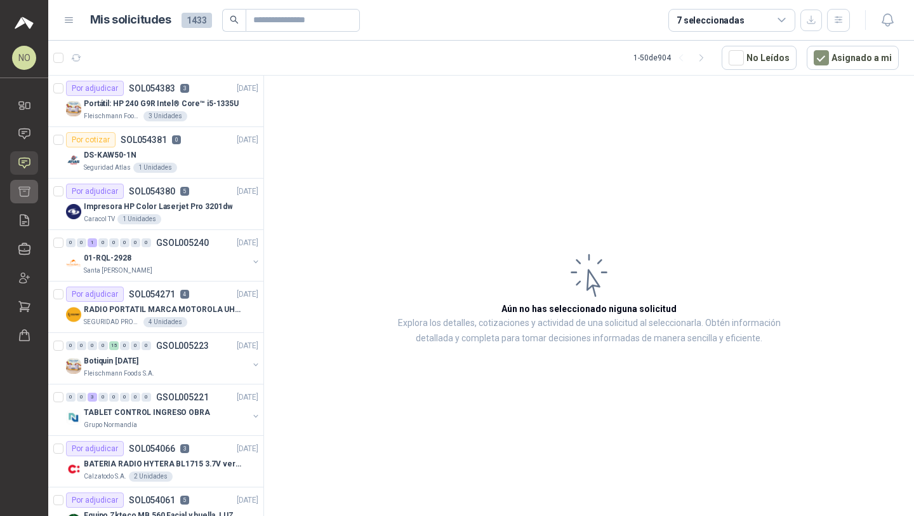
click at [30, 187] on icon at bounding box center [24, 192] width 11 height 10
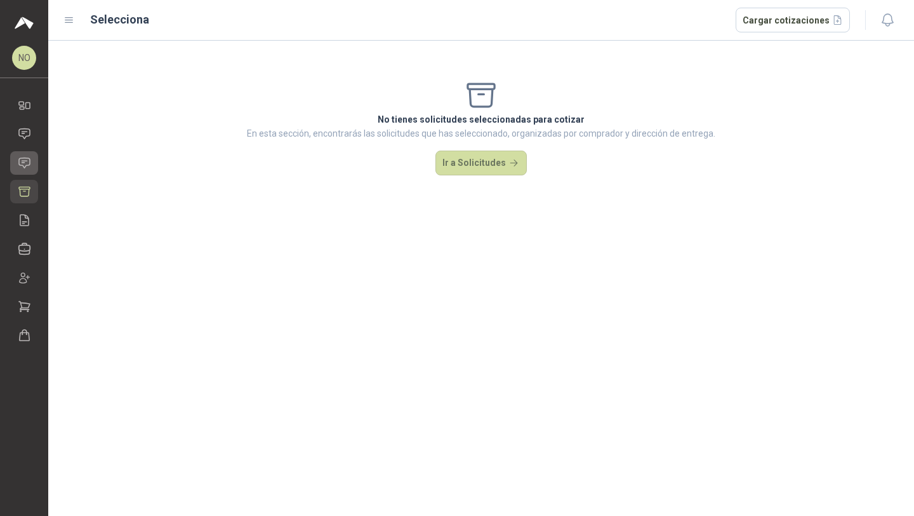
click at [24, 168] on icon at bounding box center [24, 162] width 13 height 13
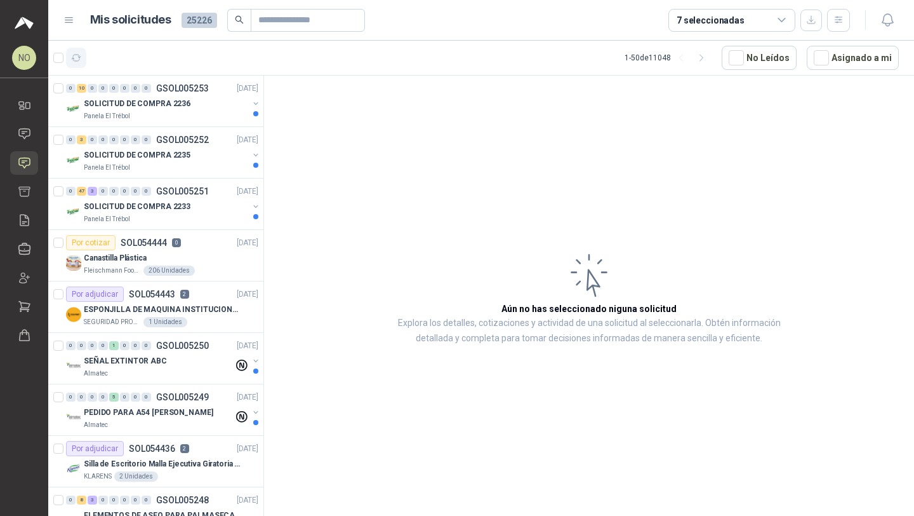
click at [77, 63] on button "button" at bounding box center [76, 58] width 20 height 20
click at [81, 57] on icon "button" at bounding box center [76, 58] width 11 height 11
click at [309, 22] on input "text" at bounding box center [302, 21] width 89 height 22
type input "*"
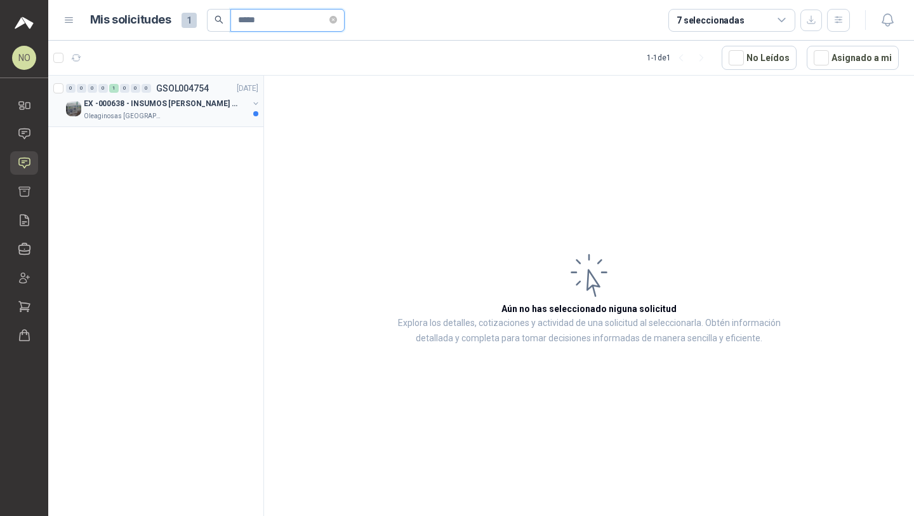
type input "*****"
click at [211, 112] on div "Oleaginosas [GEOGRAPHIC_DATA][PERSON_NAME]" at bounding box center [166, 116] width 164 height 10
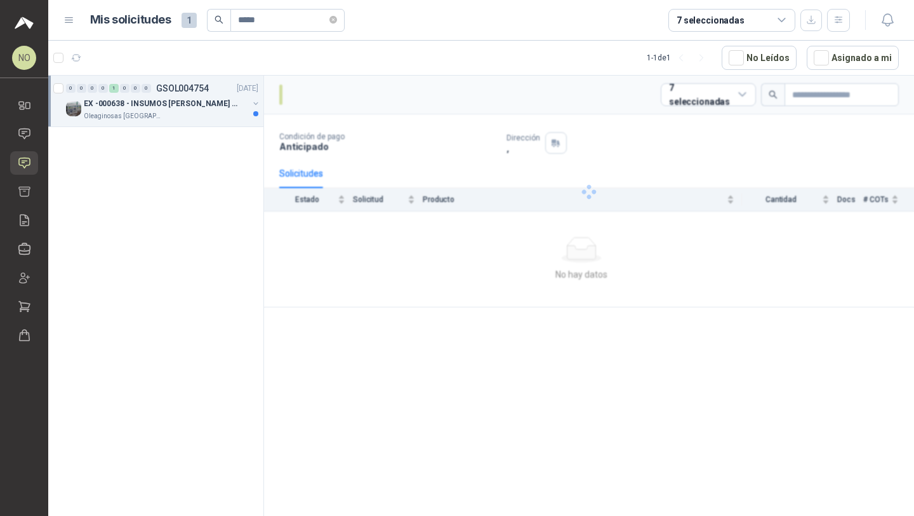
click at [211, 112] on div "Oleaginosas [GEOGRAPHIC_DATA][PERSON_NAME]" at bounding box center [166, 116] width 164 height 10
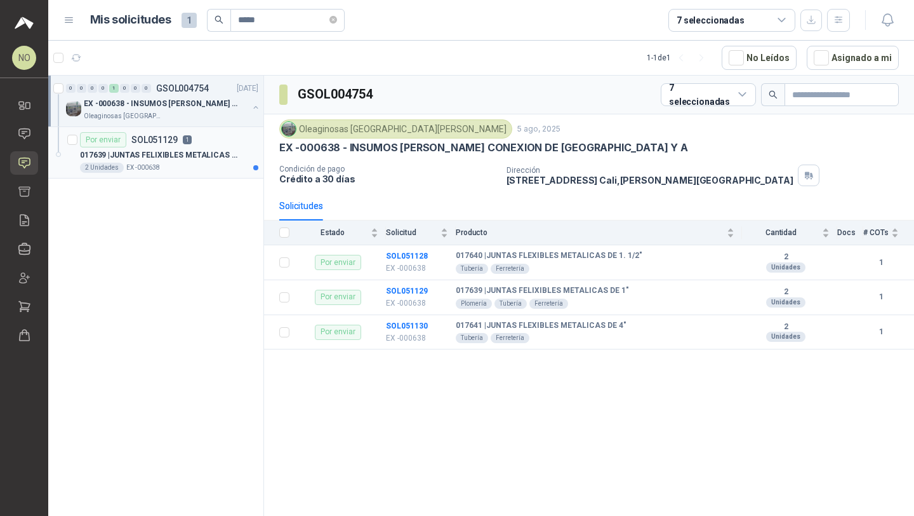
click at [206, 152] on p "017639 | JUNTAS FELIXIBLES METALICAS DE 1"" at bounding box center [159, 155] width 158 height 12
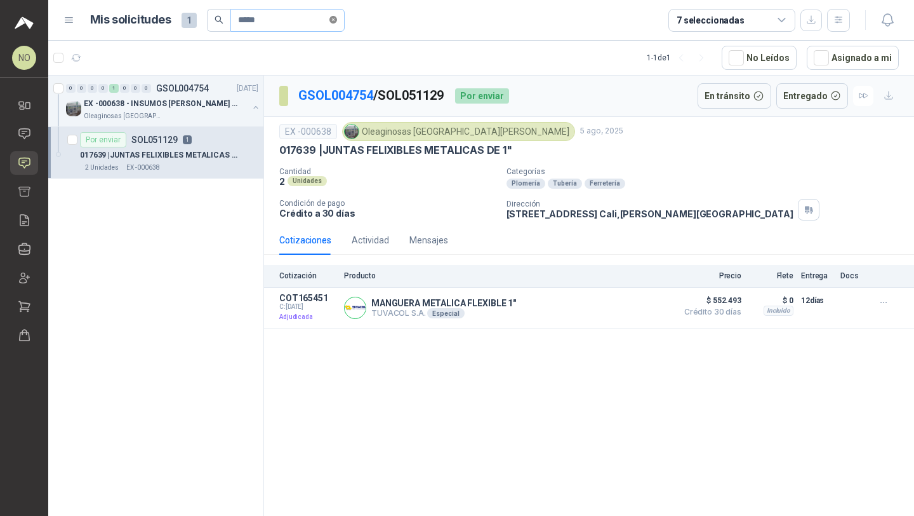
click at [334, 22] on icon "close-circle" at bounding box center [334, 20] width 8 height 8
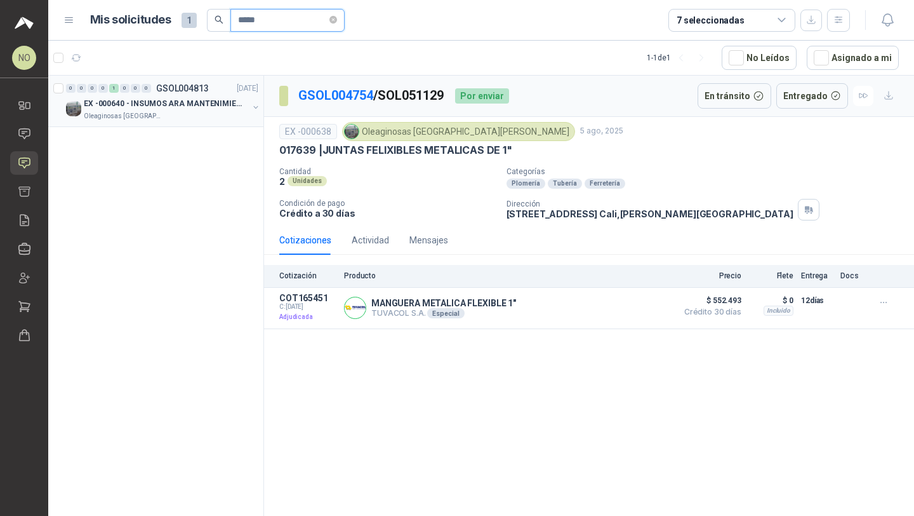
type input "*****"
click at [196, 107] on p "EX -000640 - INSUMOS ARA MANTENIMIENTO MECANICO" at bounding box center [163, 104] width 158 height 12
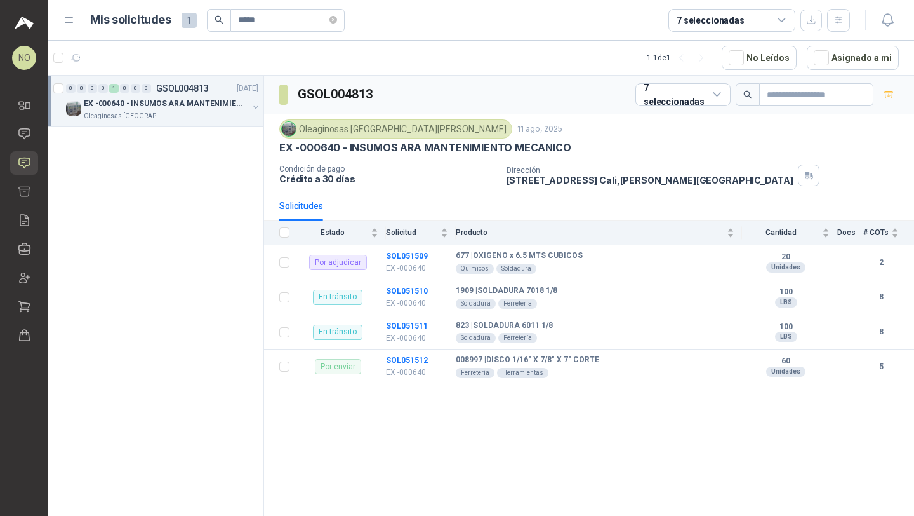
click at [196, 107] on p "EX -000640 - INSUMOS ARA MANTENIMIENTO MECANICO" at bounding box center [163, 104] width 158 height 12
click at [178, 155] on p "008997 | DISCO 1/16" X 7/8" X 7" CORTE" at bounding box center [150, 155] width 141 height 12
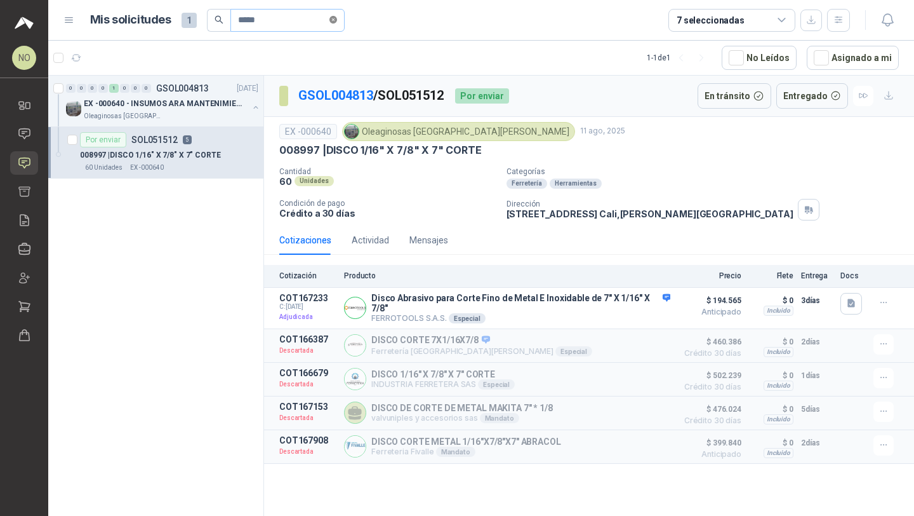
click at [333, 16] on icon "close-circle" at bounding box center [334, 20] width 8 height 8
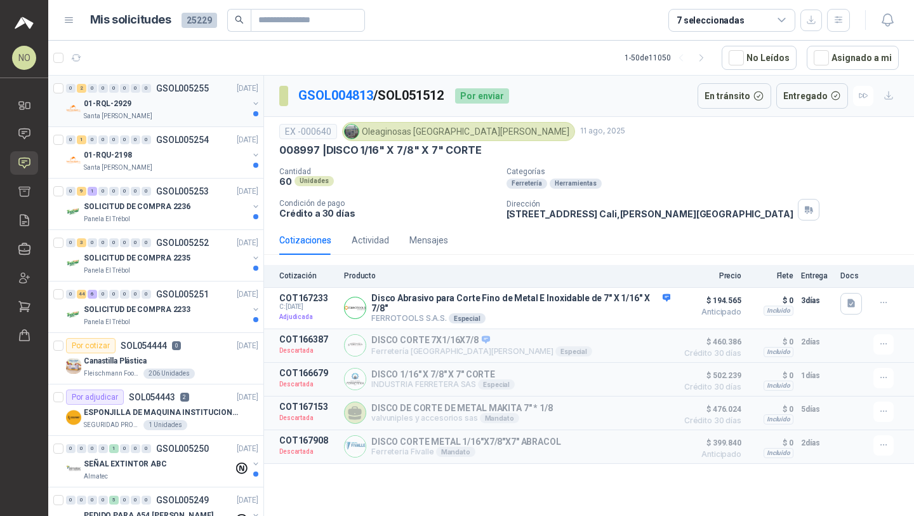
click at [166, 111] on div "Santa [PERSON_NAME]" at bounding box center [166, 116] width 164 height 10
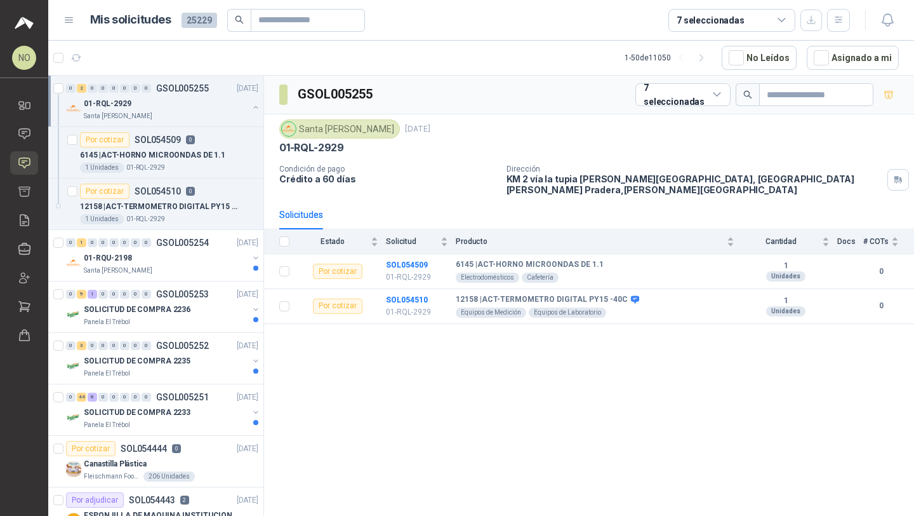
click at [166, 111] on div "Santa [PERSON_NAME]" at bounding box center [166, 116] width 164 height 10
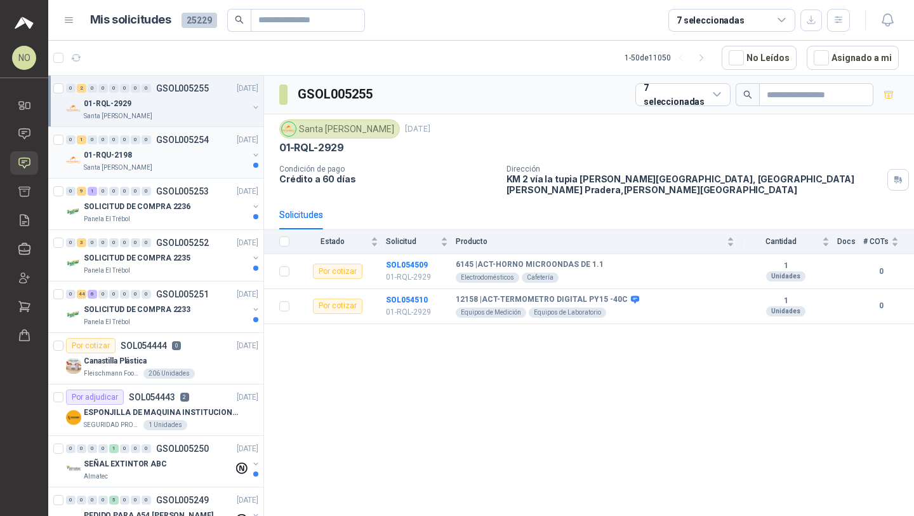
click at [170, 162] on div "01-RQU-2198" at bounding box center [166, 154] width 164 height 15
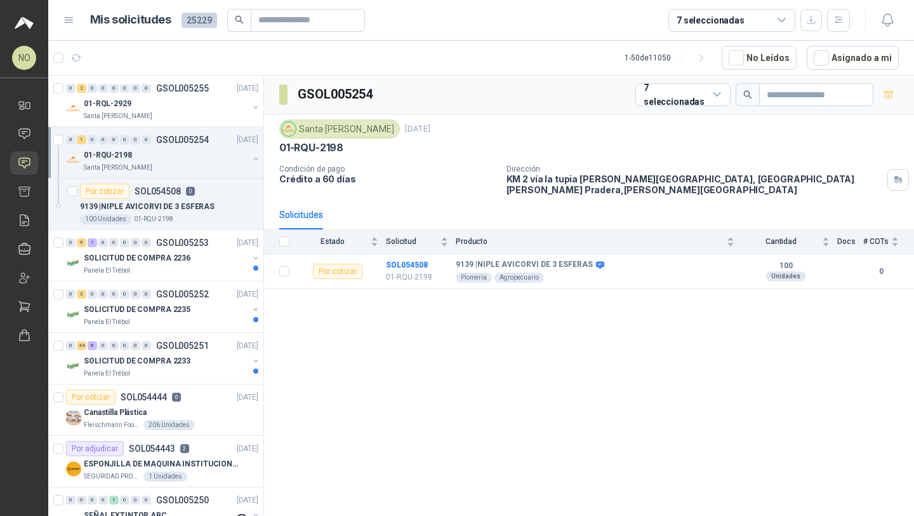
click at [170, 162] on div "01-RQU-2198" at bounding box center [166, 154] width 164 height 15
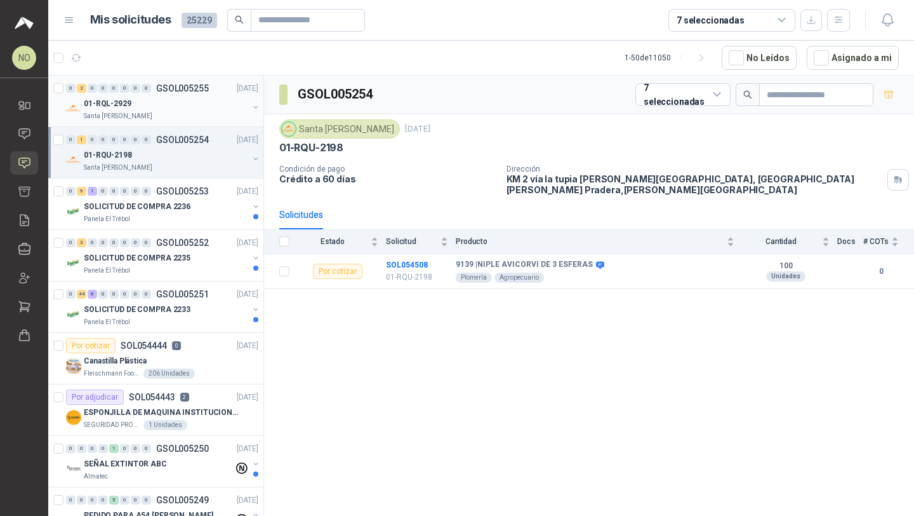
click at [206, 102] on div "01-RQL-2929" at bounding box center [166, 103] width 164 height 15
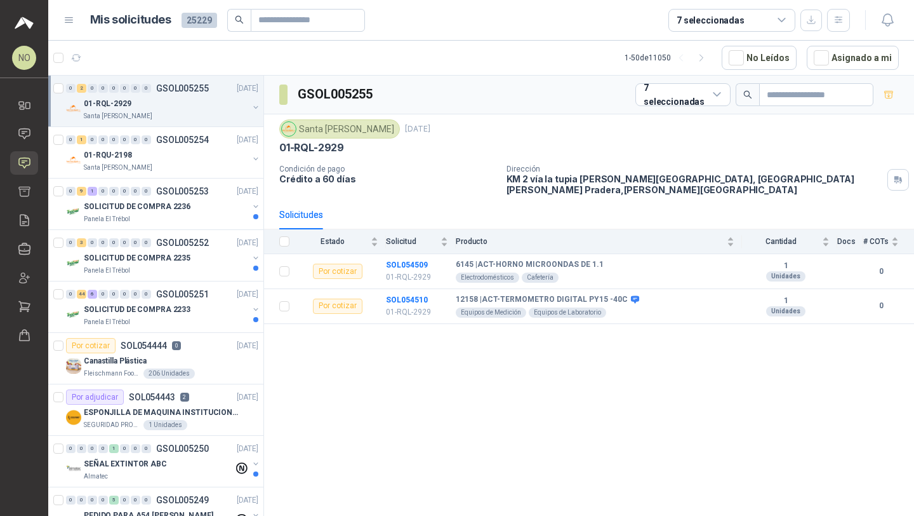
click at [206, 102] on div "01-RQL-2929" at bounding box center [166, 103] width 164 height 15
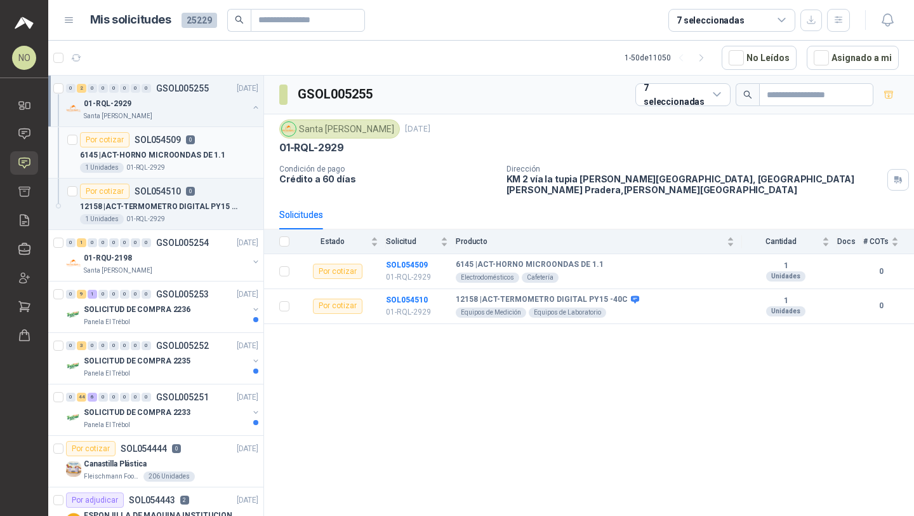
click at [202, 147] on div "Por cotizar SOL054509 0" at bounding box center [169, 139] width 178 height 15
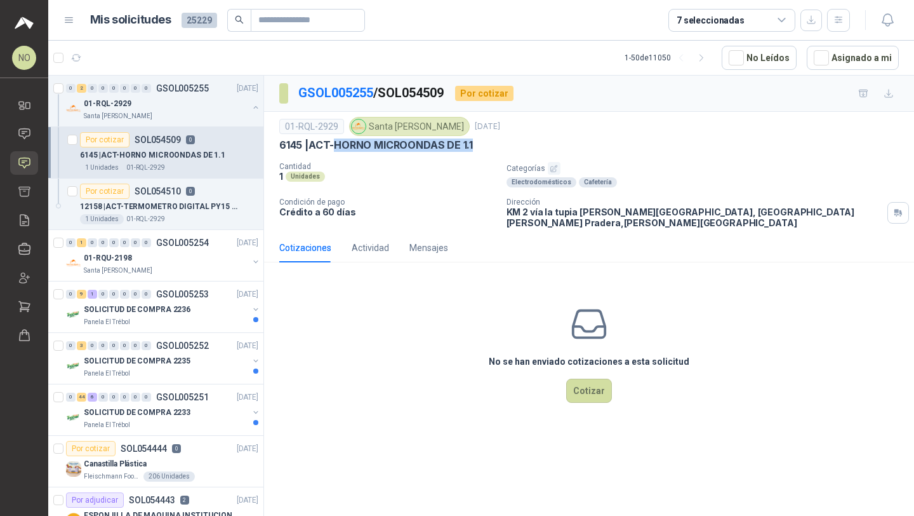
drag, startPoint x: 338, startPoint y: 145, endPoint x: 480, endPoint y: 147, distance: 142.2
click at [481, 147] on div "6145 | ACT-HORNO MICROONDAS DE 1.1" at bounding box center [589, 144] width 620 height 13
copy p "HORNO MICROONDAS DE 1.1"
click at [577, 366] on div "No se han enviado cotizaciones a esta solicitud Cotizar" at bounding box center [589, 353] width 650 height 162
click at [589, 393] on button "Cotizar" at bounding box center [589, 390] width 46 height 24
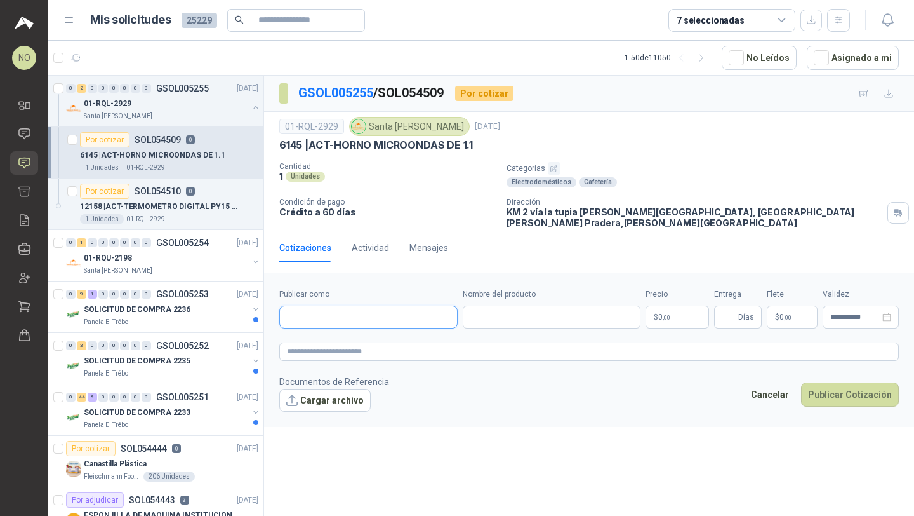
click at [423, 311] on input "Publicar como" at bounding box center [368, 317] width 177 height 22
type input "**********"
click at [405, 335] on div "Homecenter NIT : 800242106" at bounding box center [368, 338] width 157 height 14
type input "**********"
click at [529, 306] on input "Nombre del producto" at bounding box center [552, 316] width 178 height 23
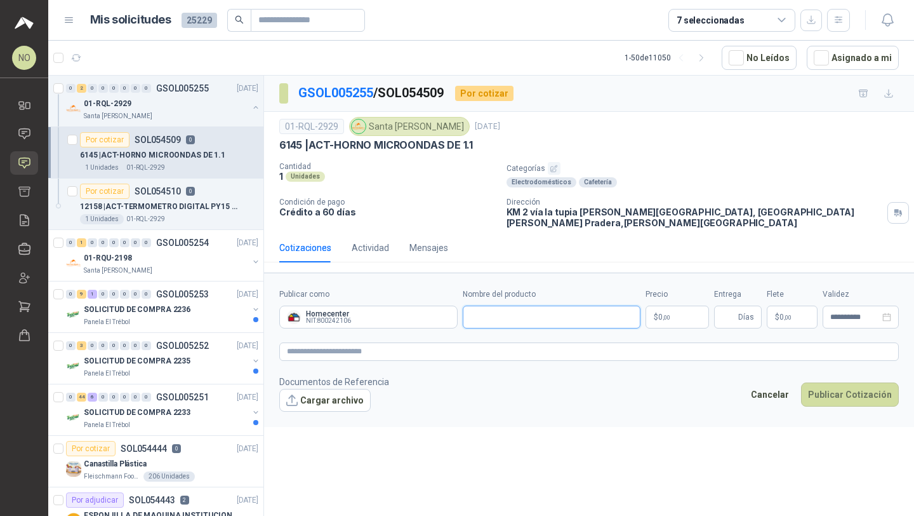
paste input "**********"
type input "**********"
click at [679, 302] on body "NO Nathalia Ortega Inicio Chat Solicitudes Cotizar Remisiones Compañías Invitac…" at bounding box center [457, 258] width 914 height 516
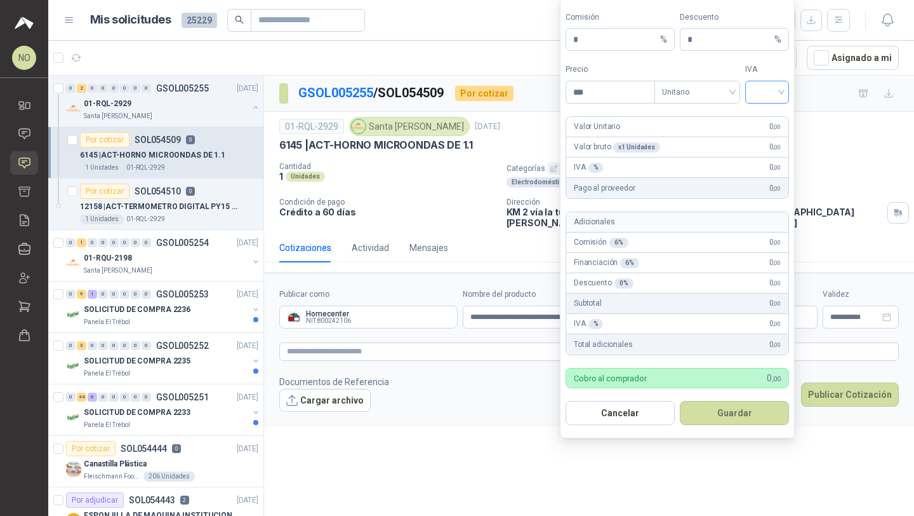
click at [769, 91] on input "search" at bounding box center [767, 90] width 29 height 19
click at [770, 109] on div "19%" at bounding box center [767, 119] width 39 height 20
click at [712, 95] on span "Unitario" at bounding box center [697, 92] width 70 height 19
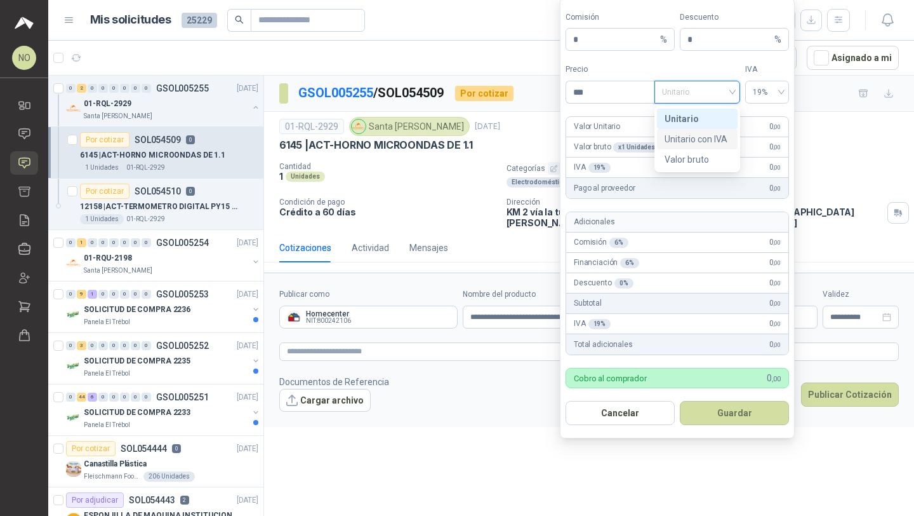
click at [714, 131] on div "Unitario con IVA" at bounding box center [697, 139] width 81 height 20
click at [616, 89] on input "***" at bounding box center [610, 92] width 88 height 22
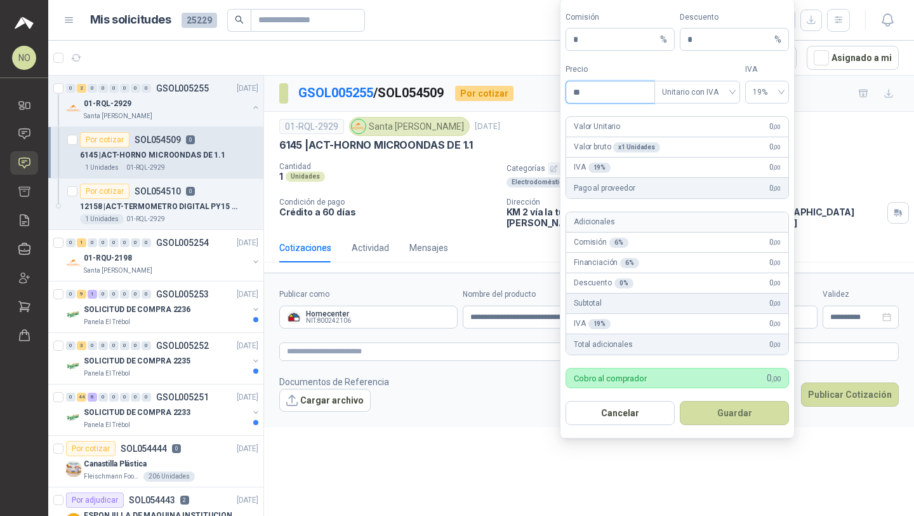
type input "*"
type input "*********"
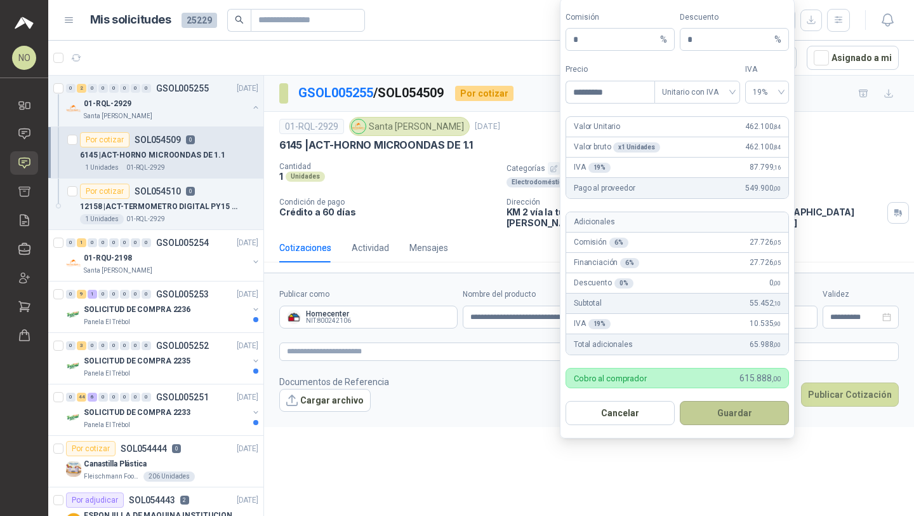
click at [744, 415] on button "Guardar" at bounding box center [734, 413] width 109 height 24
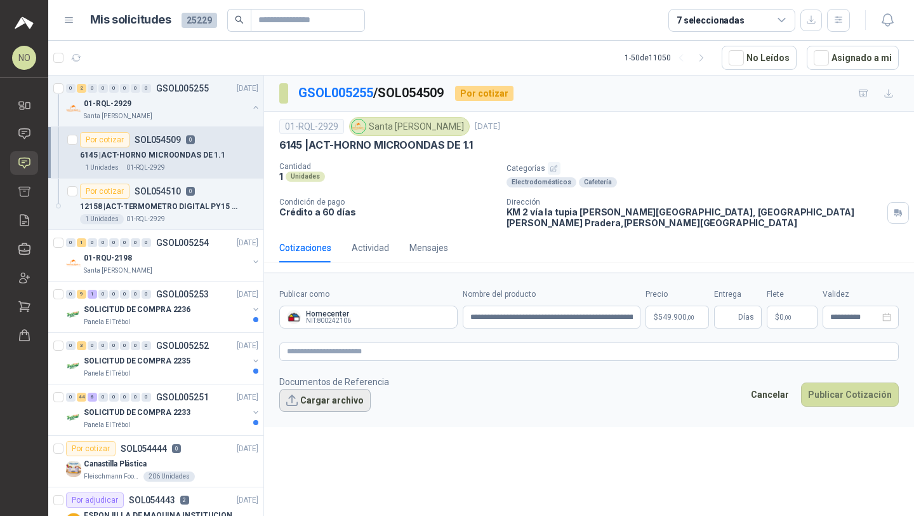
click at [312, 389] on button "Cargar archivo" at bounding box center [324, 400] width 91 height 23
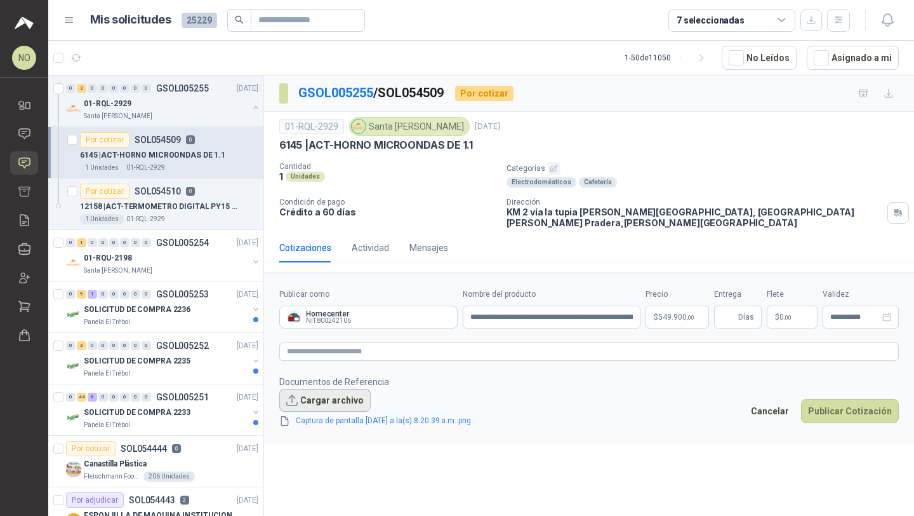
click at [308, 394] on button "Cargar archivo" at bounding box center [324, 400] width 91 height 23
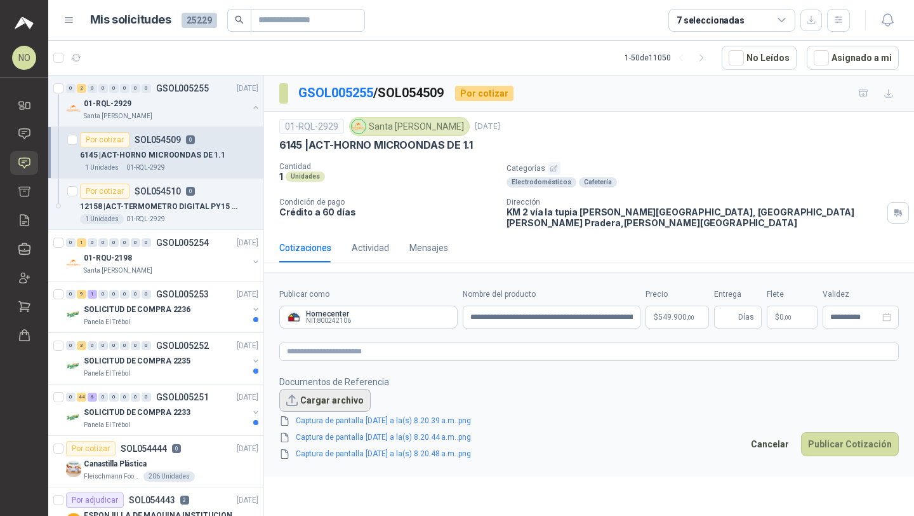
click at [312, 389] on button "Cargar archivo" at bounding box center [324, 400] width 91 height 23
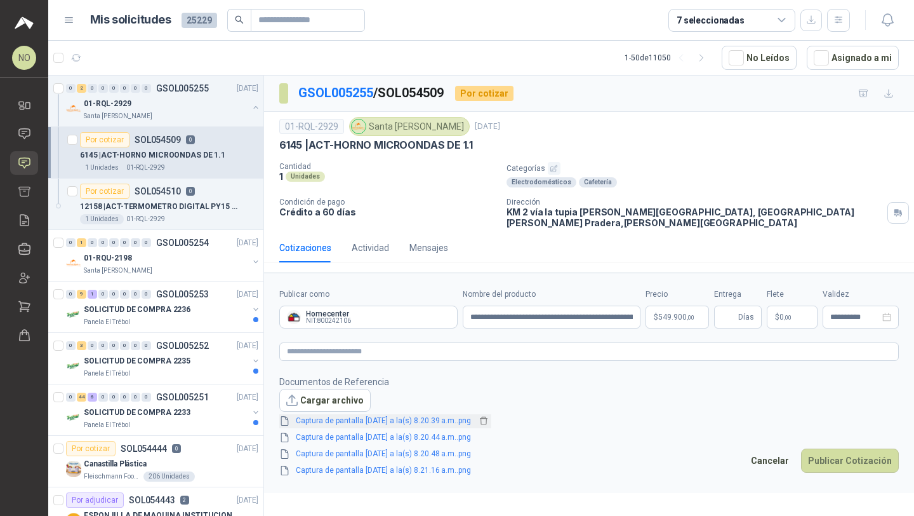
click at [415, 417] on link "Captura de pantalla 2025-09-02 a la(s) 8.20.39 a.m..png" at bounding box center [383, 421] width 185 height 12
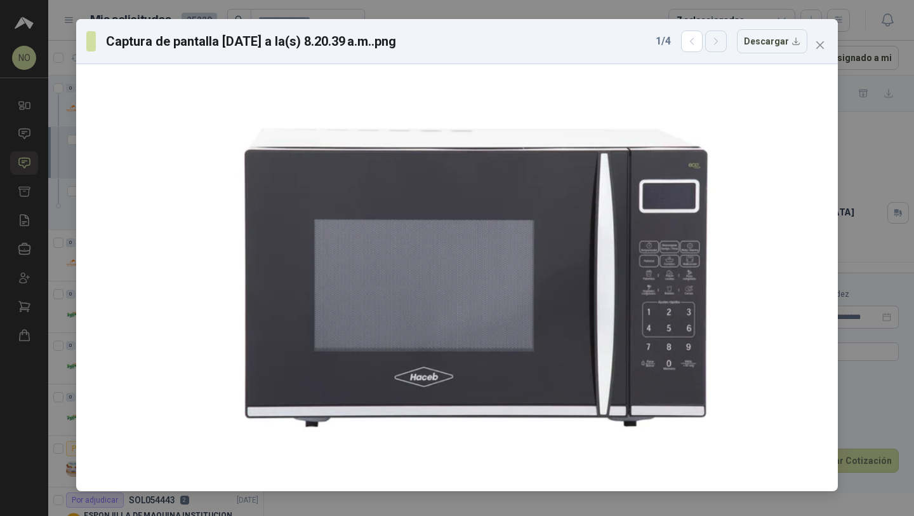
click at [718, 43] on icon "button" at bounding box center [716, 41] width 11 height 11
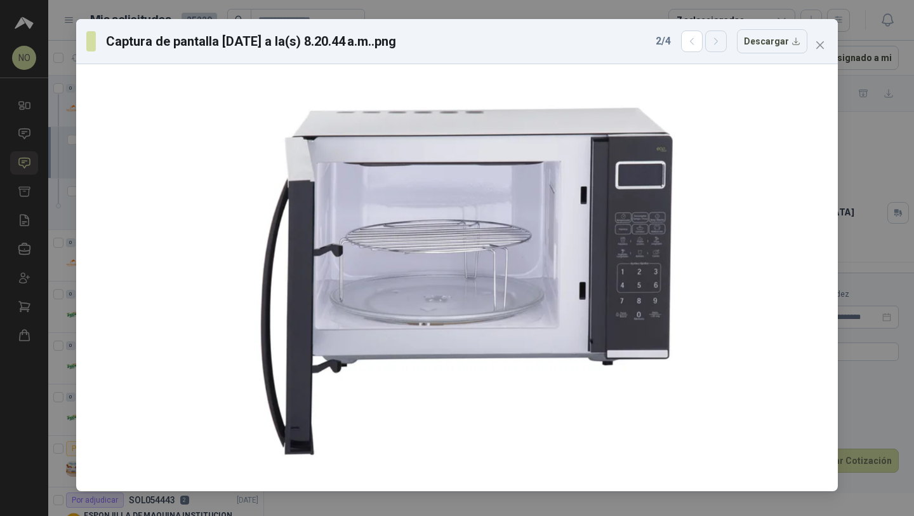
click at [718, 43] on icon "button" at bounding box center [716, 41] width 11 height 11
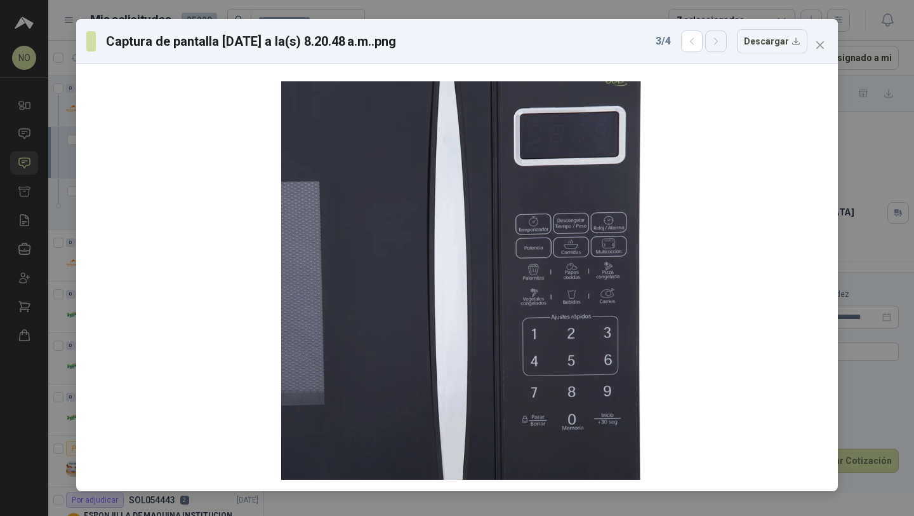
click at [718, 43] on icon "button" at bounding box center [716, 41] width 11 height 11
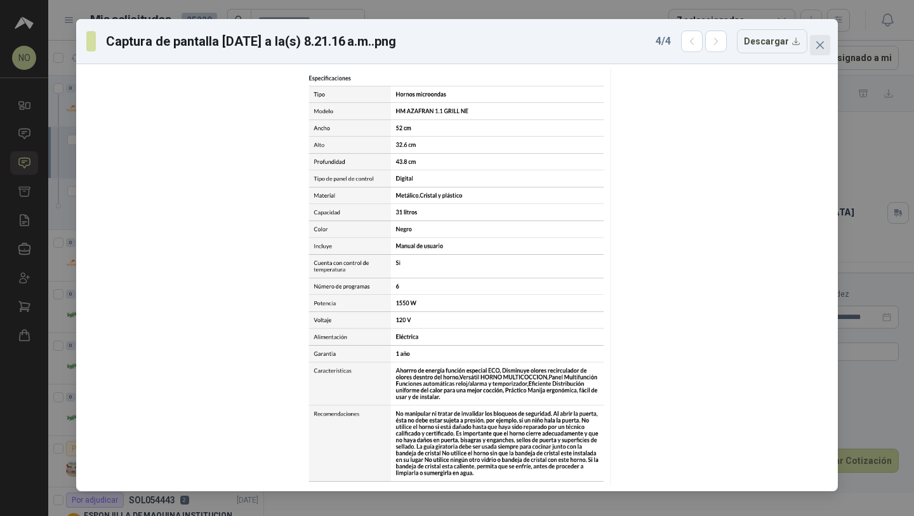
click at [818, 44] on icon "close" at bounding box center [820, 45] width 10 height 10
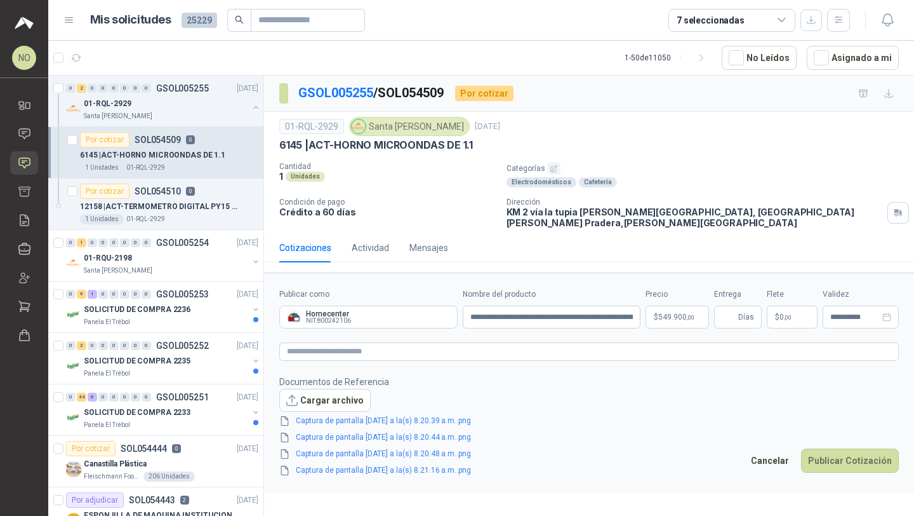
click at [785, 305] on p "$ 0 ,00" at bounding box center [792, 316] width 51 height 23
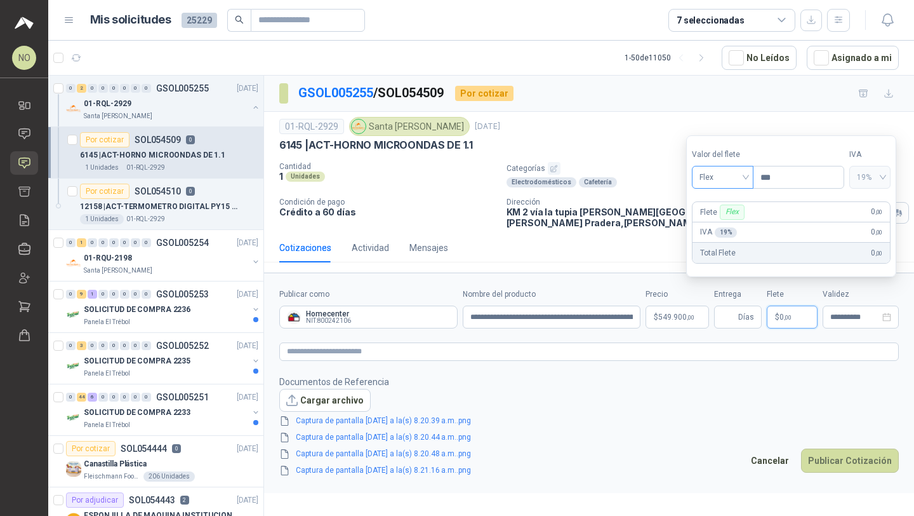
click at [730, 178] on span "Flex" at bounding box center [723, 177] width 46 height 19
click at [732, 225] on div "Incluido" at bounding box center [723, 224] width 42 height 14
click at [726, 311] on input "Entrega" at bounding box center [729, 317] width 14 height 22
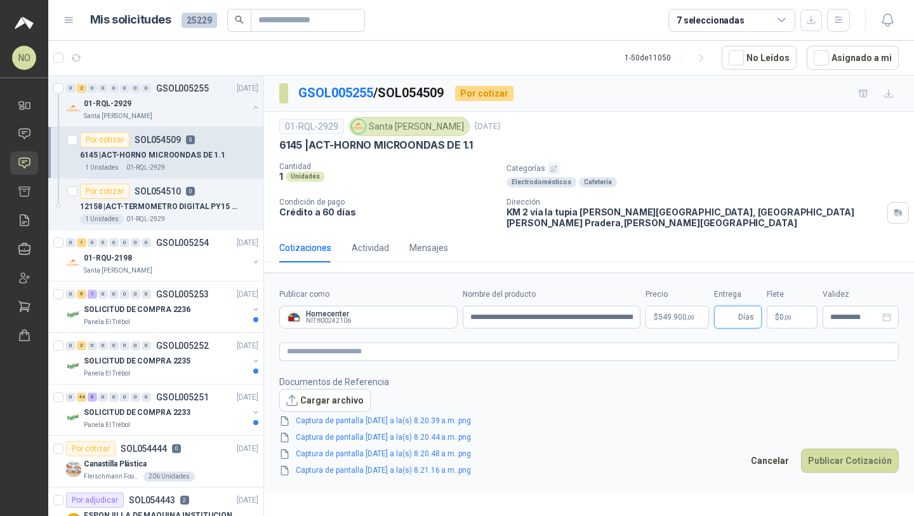
type input "*"
click at [832, 449] on button "Publicar Cotización" at bounding box center [850, 460] width 98 height 24
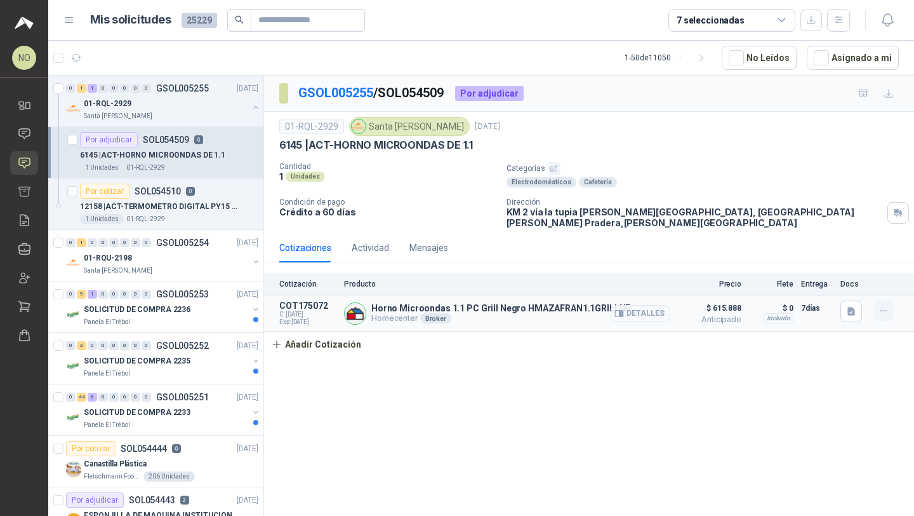
click at [883, 305] on icon "button" at bounding box center [884, 310] width 11 height 11
click at [845, 251] on button "Editar" at bounding box center [859, 251] width 102 height 20
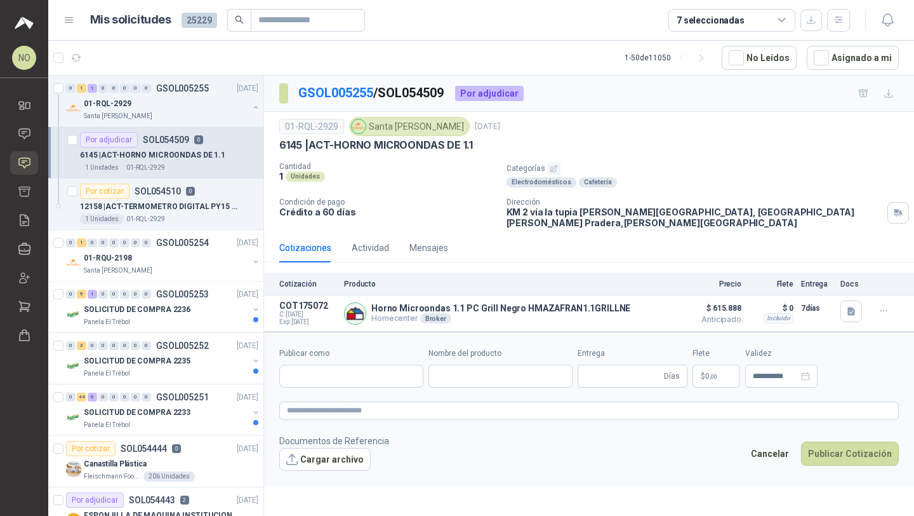
type input "**********"
type input "*"
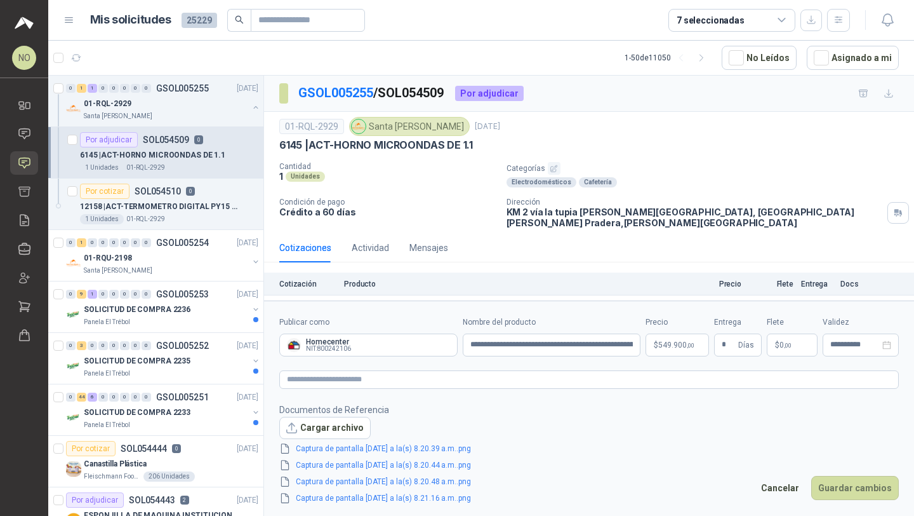
click at [840, 357] on form "**********" at bounding box center [589, 410] width 650 height 220
click at [842, 347] on input "**********" at bounding box center [856, 344] width 50 height 8
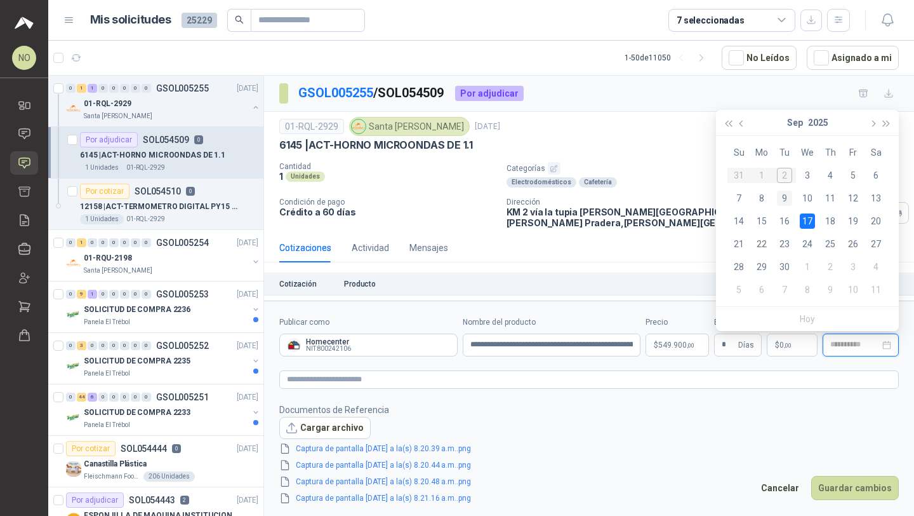
type input "**********"
click at [785, 202] on div "9" at bounding box center [784, 197] width 15 height 15
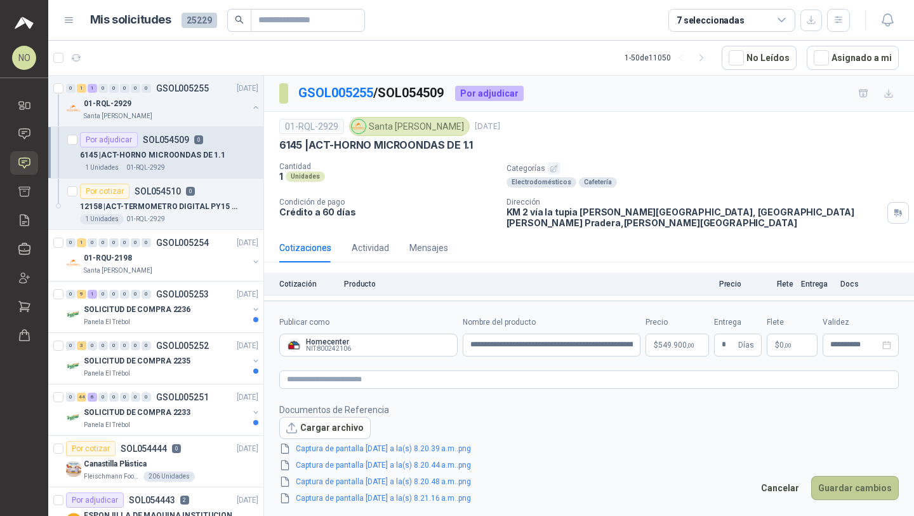
click at [840, 478] on button "Guardar cambios" at bounding box center [856, 488] width 88 height 24
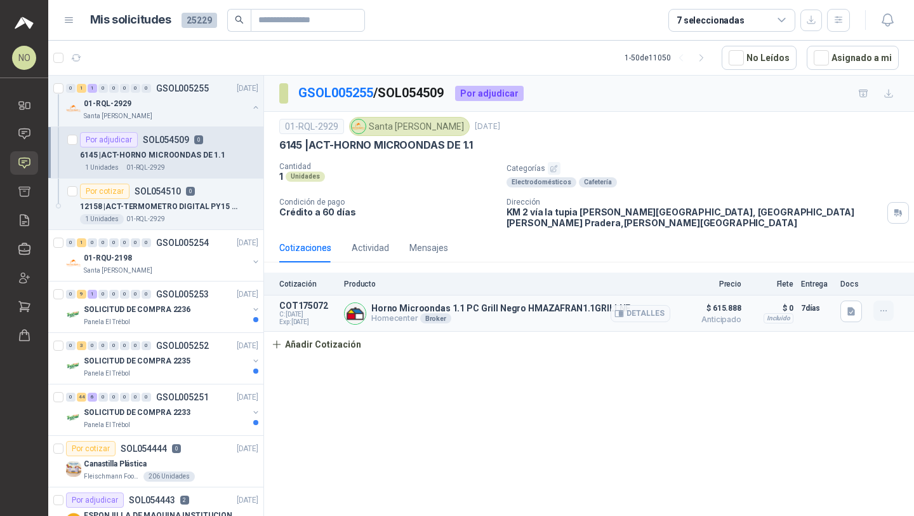
click at [879, 305] on icon "button" at bounding box center [884, 310] width 11 height 11
click at [853, 257] on button "Editar" at bounding box center [859, 251] width 102 height 20
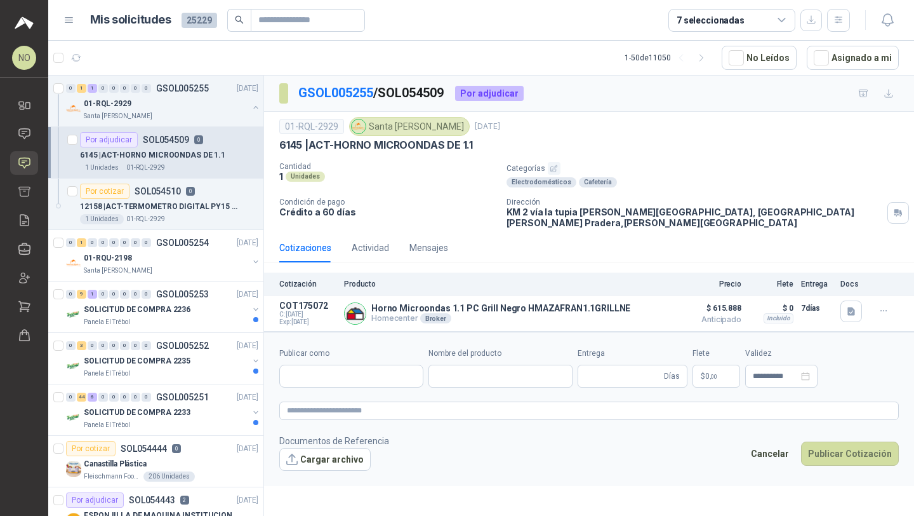
type input "**********"
type input "*"
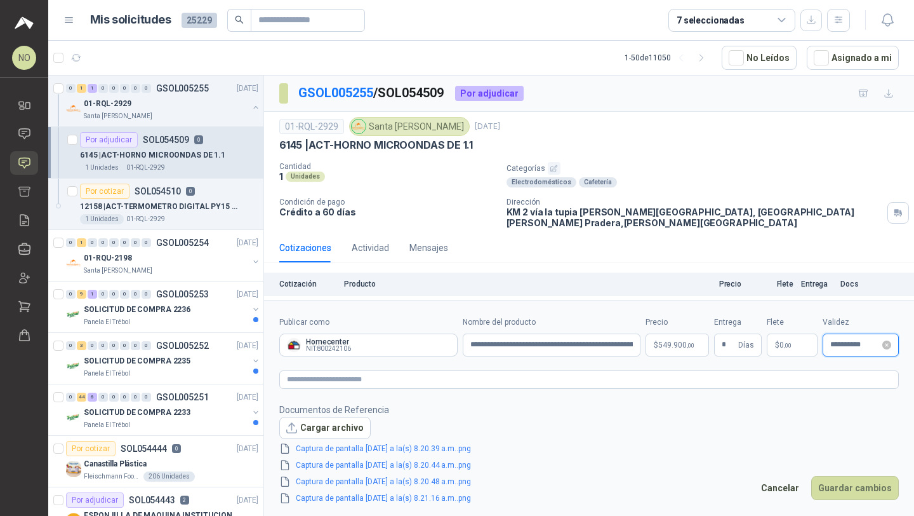
click at [839, 344] on input "**********" at bounding box center [856, 344] width 50 height 8
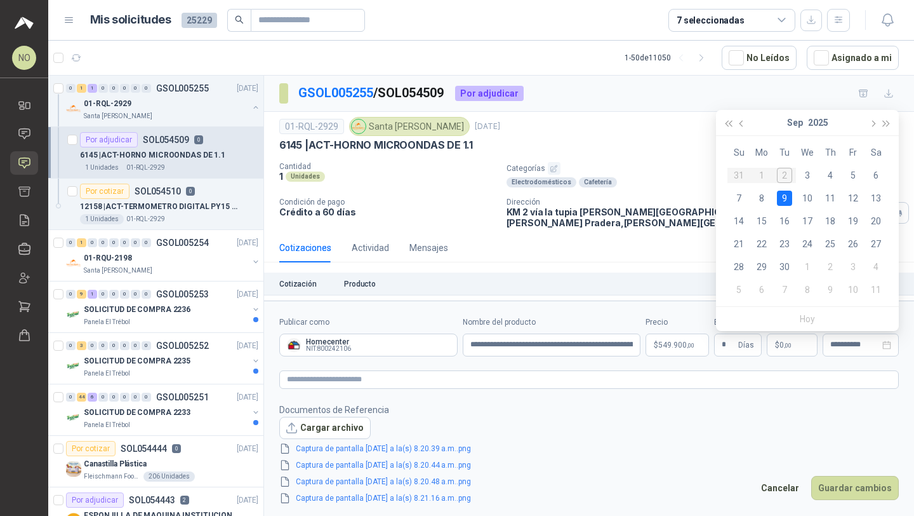
click at [785, 172] on table "Su Mo Tu We Th Fr Sa 31 1 2 3 4 5 6 7 8 9 10 11 12 13 14 15 16 17 18 19 20 21 2…" at bounding box center [808, 221] width 160 height 160
click at [785, 178] on table "Su Mo Tu We Th Fr Sa 31 1 2 3 4 5 6 7 8 9 10 11 12 13 14 15 16 17 18 19 20 21 2…" at bounding box center [808, 221] width 160 height 160
click at [803, 175] on div "3" at bounding box center [807, 175] width 15 height 15
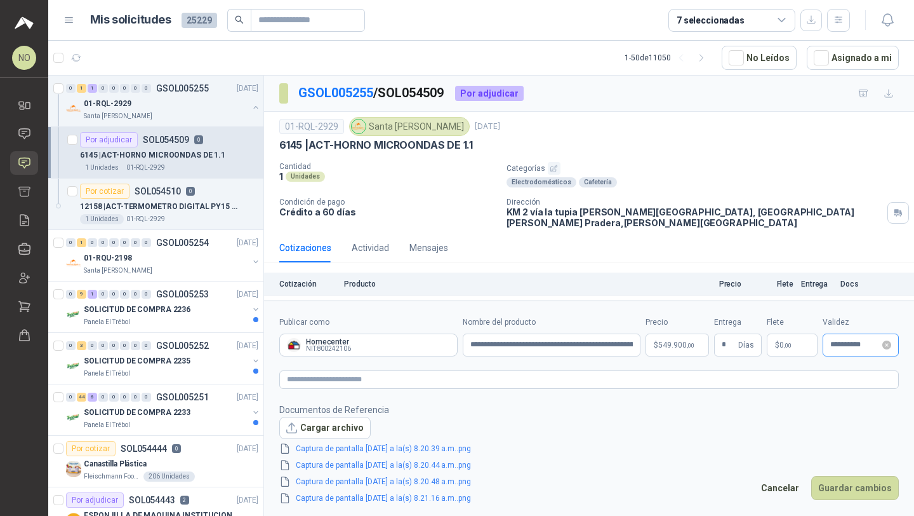
type input "**********"
click at [837, 479] on button "Guardar cambios" at bounding box center [856, 488] width 88 height 24
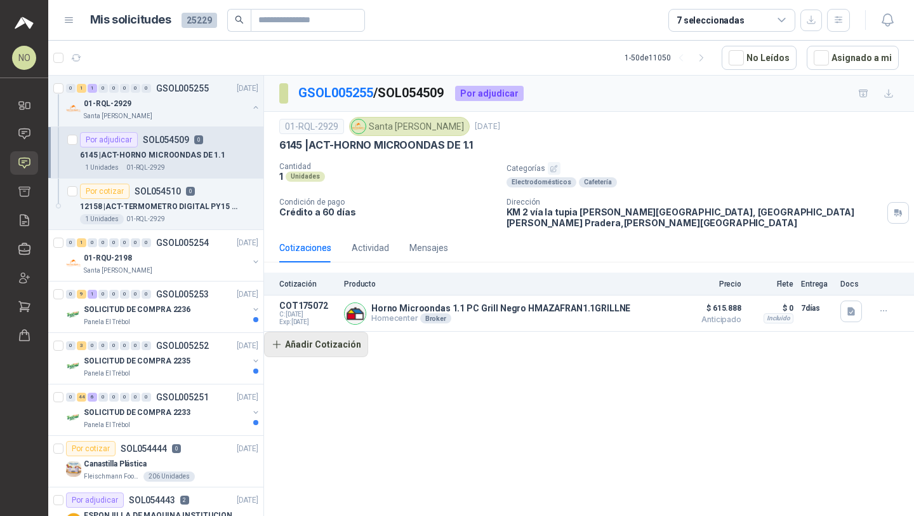
click at [315, 331] on button "Añadir Cotización" at bounding box center [316, 343] width 104 height 25
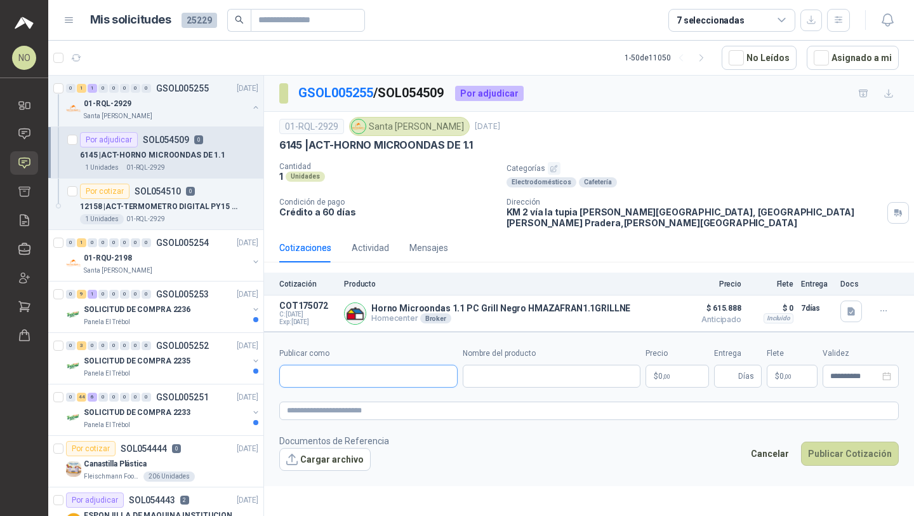
click at [359, 368] on input "Publicar como" at bounding box center [368, 376] width 177 height 22
type input "**********"
click at [363, 404] on button "Homecenter NIT : 800242106" at bounding box center [368, 398] width 167 height 22
type input "**********"
click at [492, 364] on input "Nombre del producto" at bounding box center [552, 375] width 178 height 23
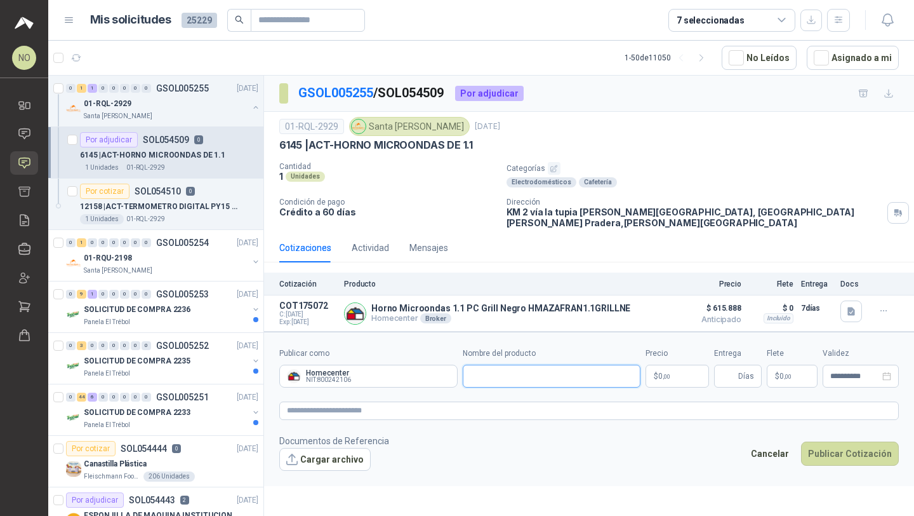
paste input "**********"
type input "**********"
click at [675, 372] on body "NO Nathalia Ortega Inicio Chat Solicitudes Cotizar Remisiones Compañías Invitac…" at bounding box center [457, 258] width 914 height 516
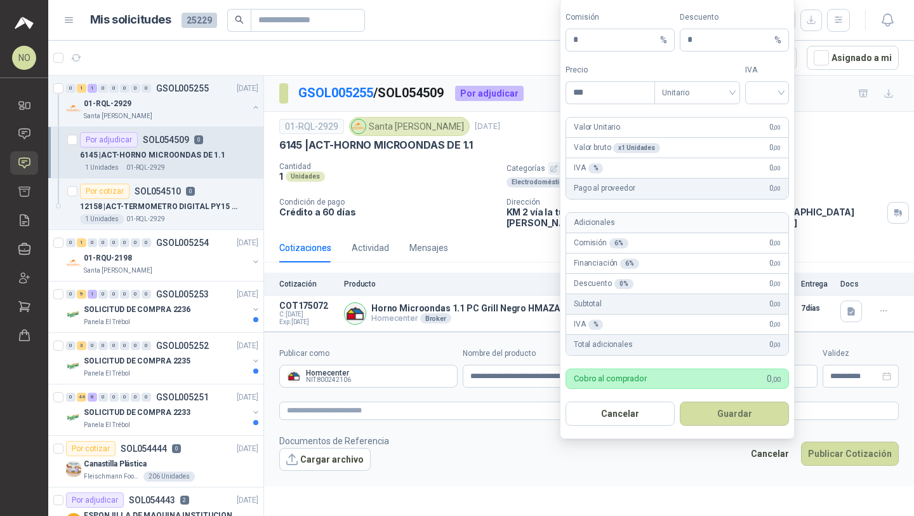
scroll to position [0, 0]
click at [760, 93] on input "search" at bounding box center [767, 90] width 29 height 19
click at [759, 115] on div "19%" at bounding box center [767, 119] width 23 height 14
click at [701, 94] on span "Unitario" at bounding box center [697, 92] width 70 height 19
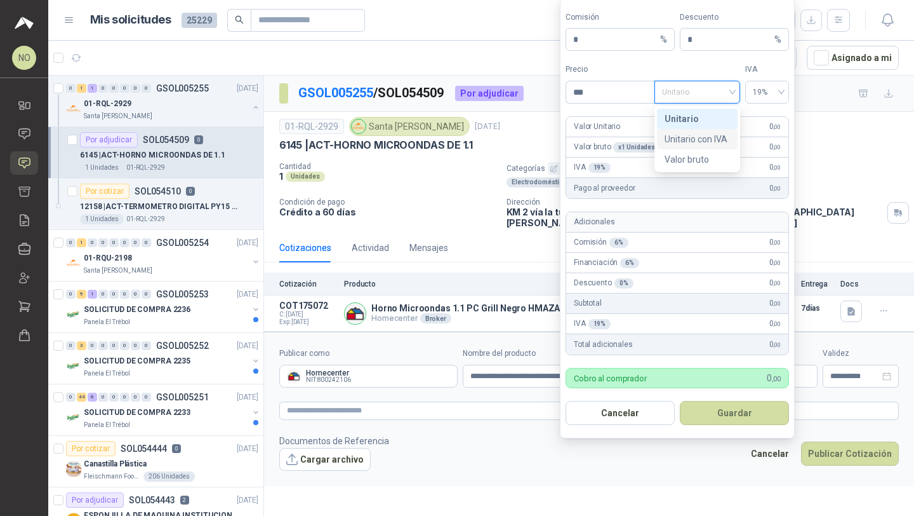
click at [698, 133] on div "Unitario con IVA" at bounding box center [697, 139] width 65 height 14
click at [598, 98] on input "***" at bounding box center [610, 92] width 88 height 22
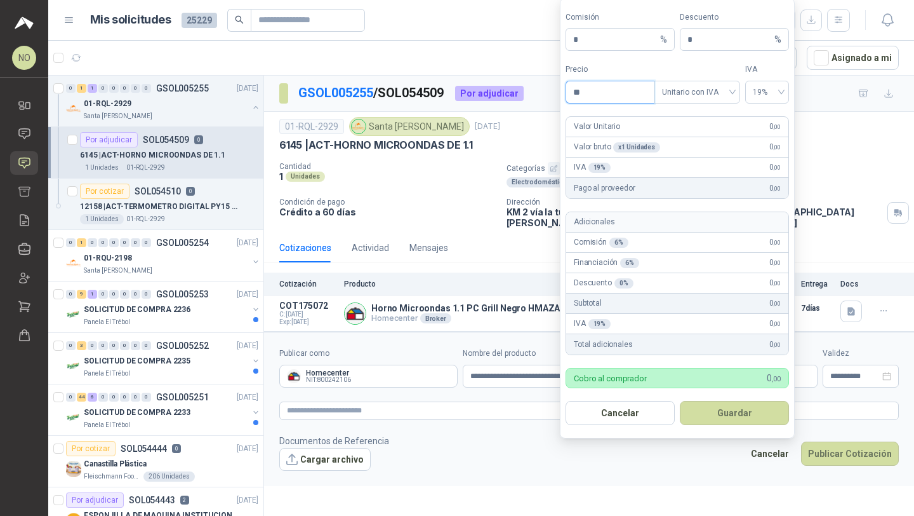
type input "*"
type input "*********"
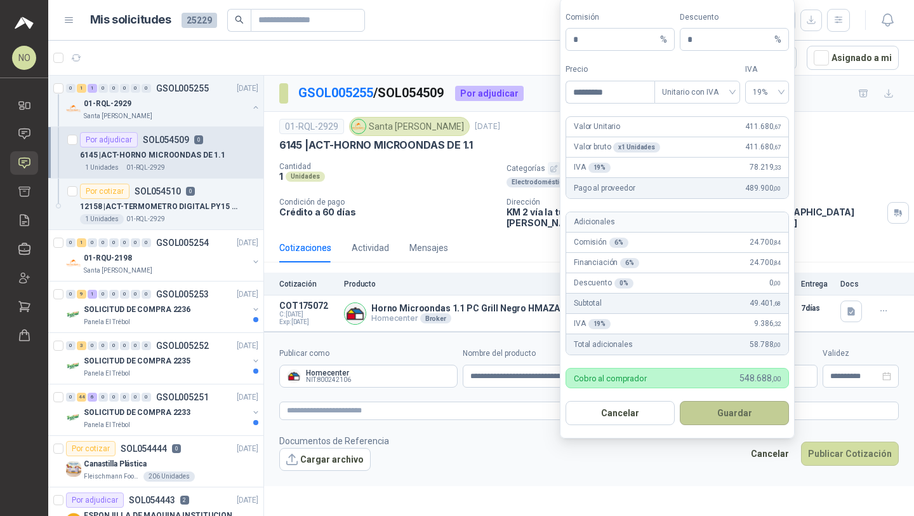
click at [754, 417] on button "Guardar" at bounding box center [734, 413] width 109 height 24
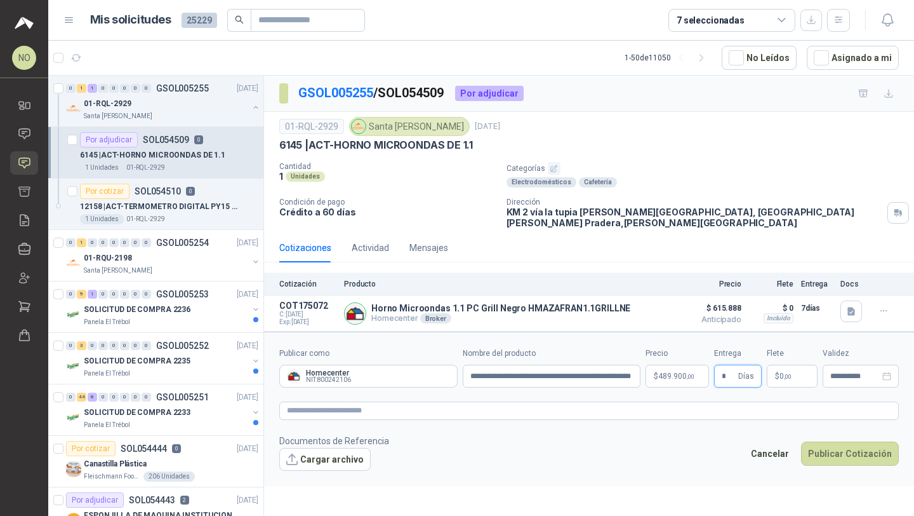
type input "*"
click at [609, 445] on footer "Documentos de Referencia Cargar archivo Cancelar Publicar Cotización" at bounding box center [589, 452] width 620 height 37
click at [844, 364] on div "**********" at bounding box center [861, 375] width 76 height 23
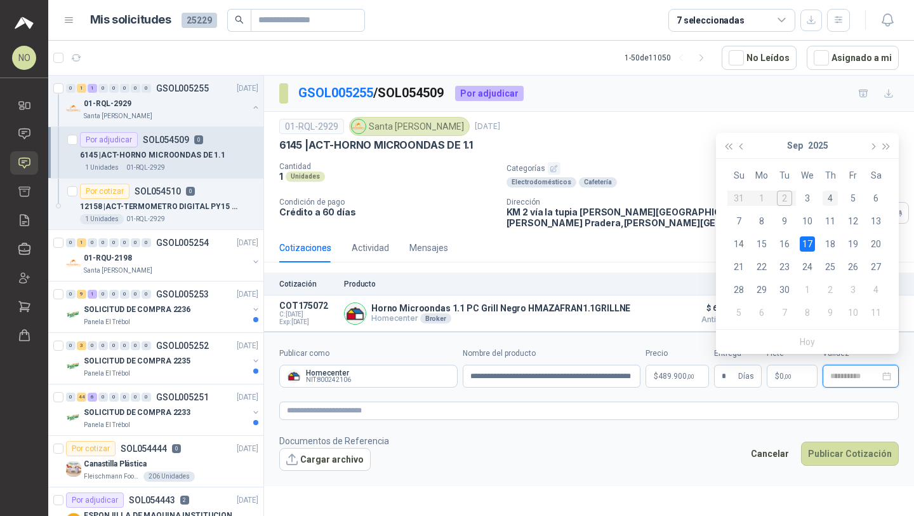
type input "**********"
click at [831, 203] on div "4" at bounding box center [830, 197] width 15 height 15
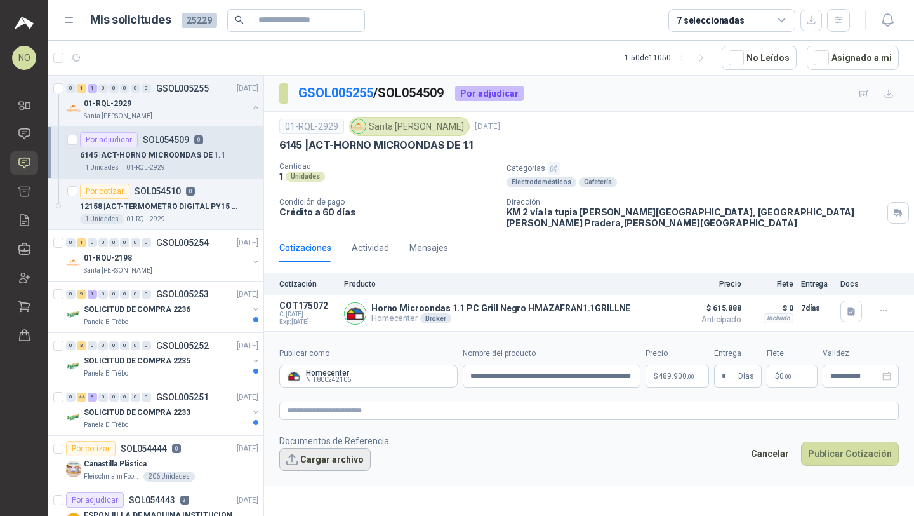
click at [321, 450] on button "Cargar archivo" at bounding box center [324, 459] width 91 height 23
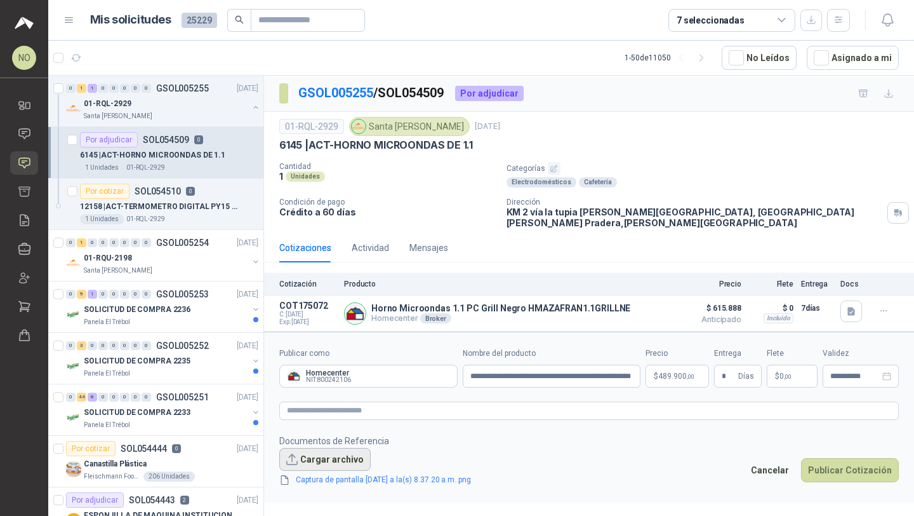
click at [323, 448] on button "Cargar archivo" at bounding box center [324, 459] width 91 height 23
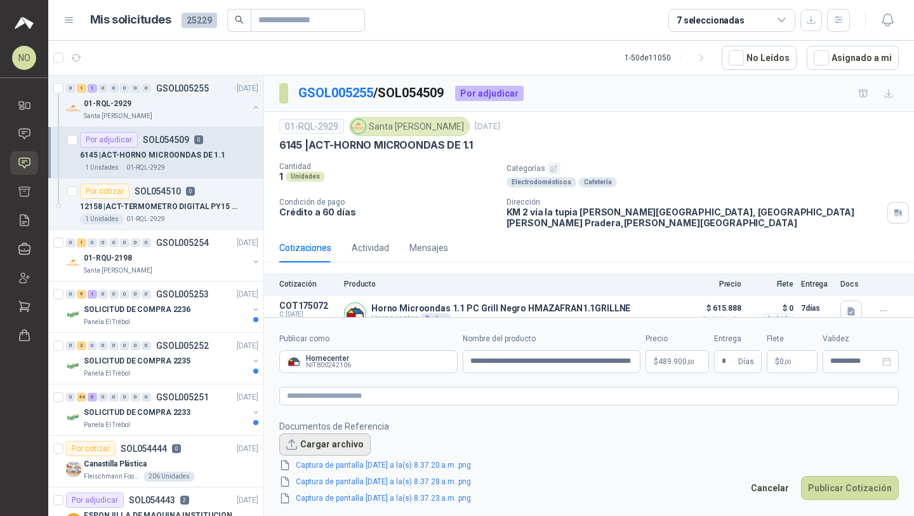
click at [317, 436] on button "Cargar archivo" at bounding box center [324, 444] width 91 height 23
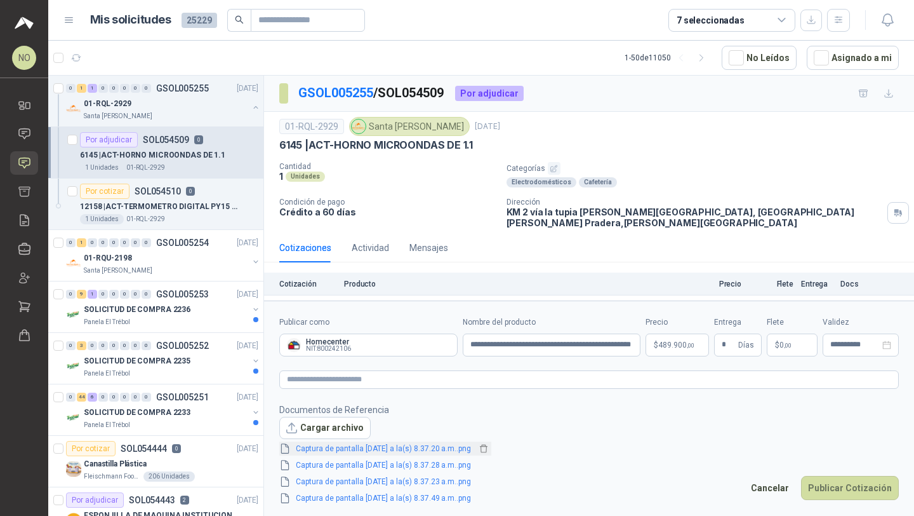
click at [435, 445] on link "Captura de pantalla 2025-09-02 a la(s) 8.37.20 a.m..png" at bounding box center [383, 449] width 185 height 12
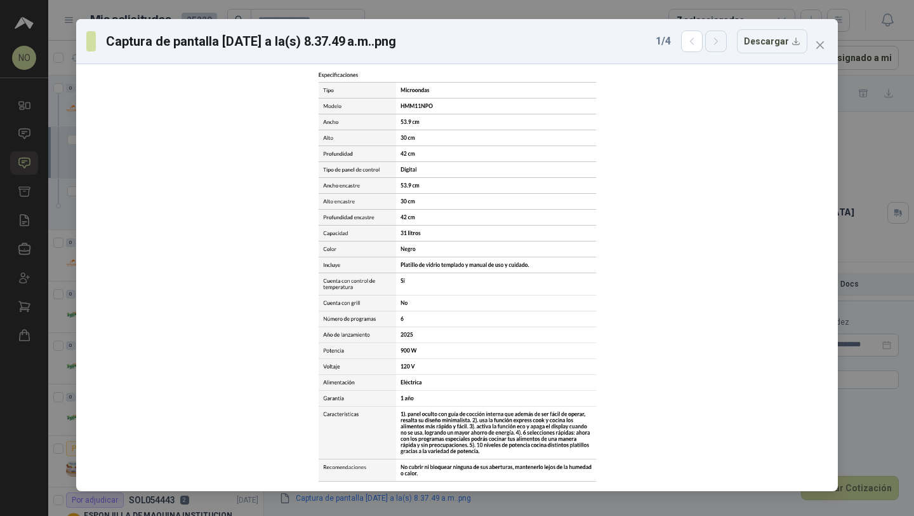
click at [727, 43] on button "button" at bounding box center [716, 41] width 22 height 22
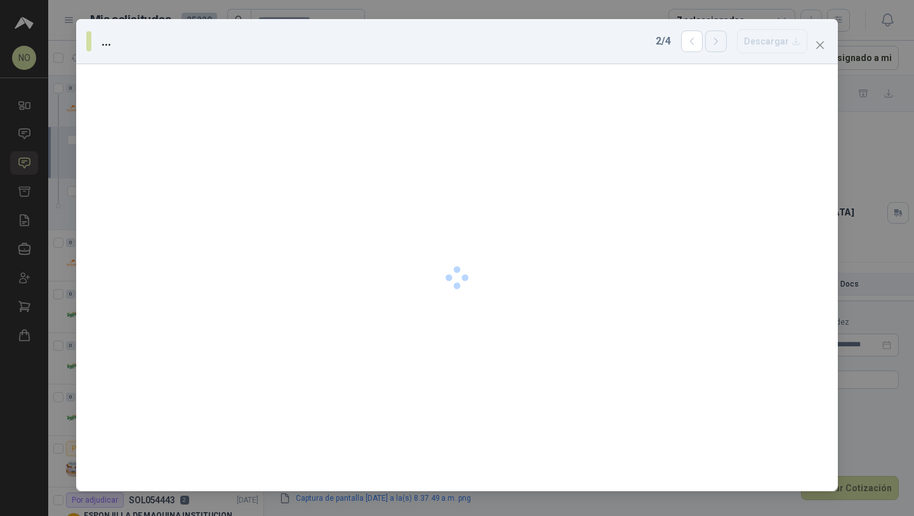
click at [727, 43] on button "button" at bounding box center [716, 41] width 22 height 22
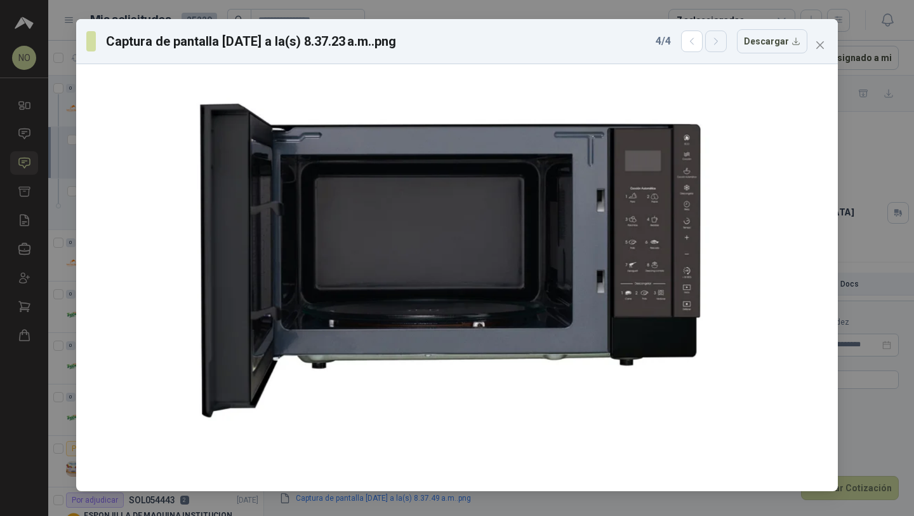
click at [727, 43] on button "button" at bounding box center [716, 41] width 22 height 22
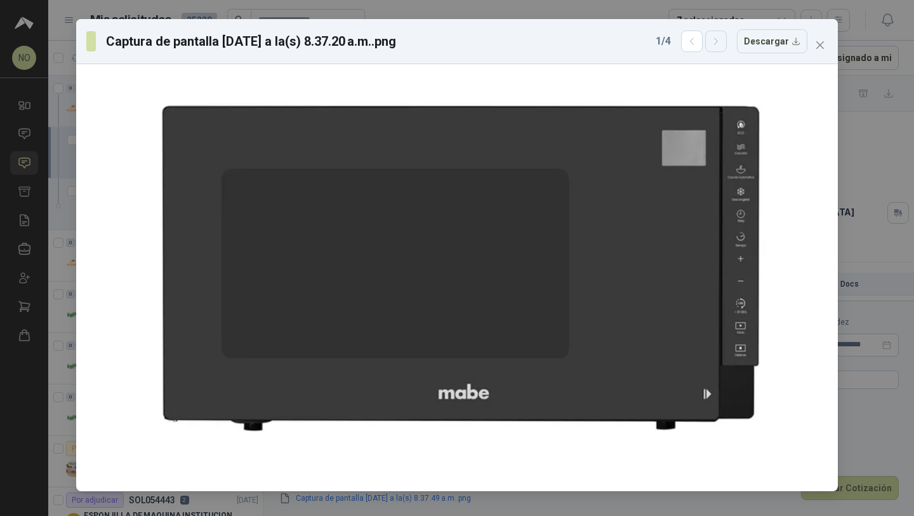
click at [727, 43] on button "button" at bounding box center [716, 41] width 22 height 22
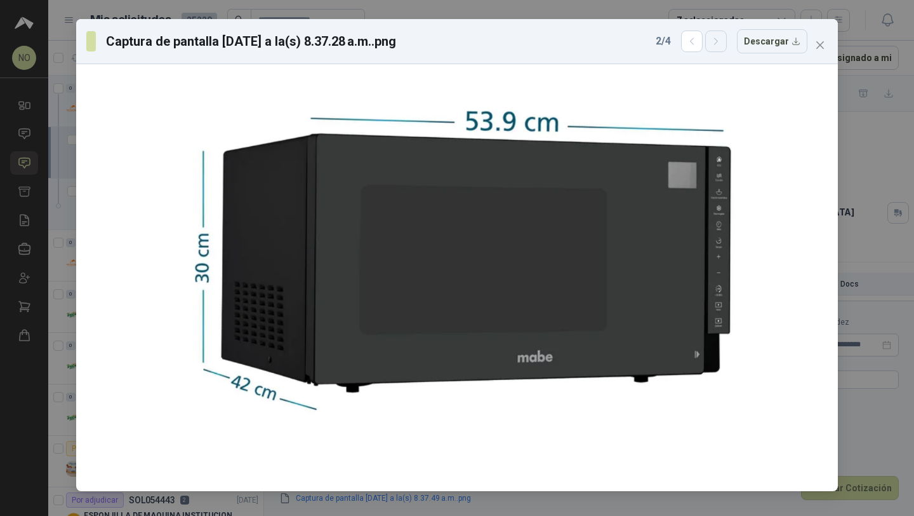
click at [727, 43] on button "button" at bounding box center [716, 41] width 22 height 22
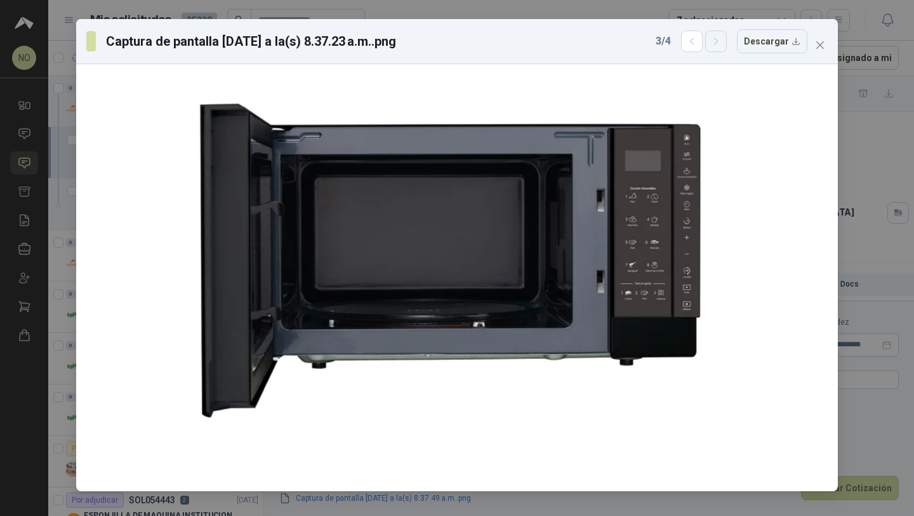
click at [727, 43] on button "button" at bounding box center [716, 41] width 22 height 22
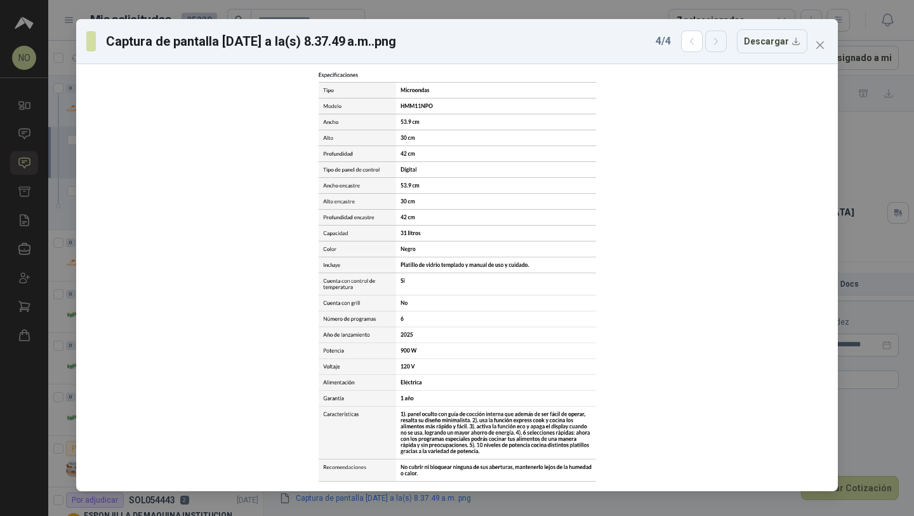
click at [727, 43] on button "button" at bounding box center [716, 41] width 22 height 22
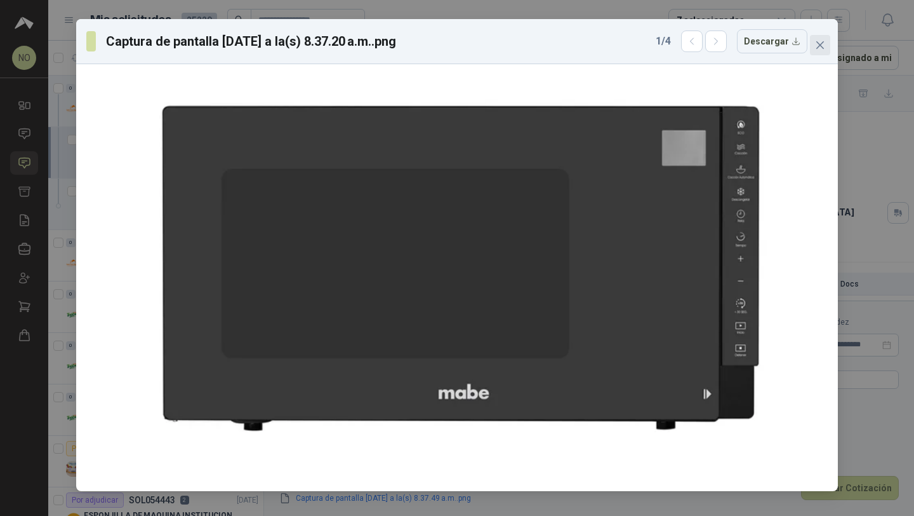
click at [818, 40] on icon "close" at bounding box center [820, 45] width 10 height 10
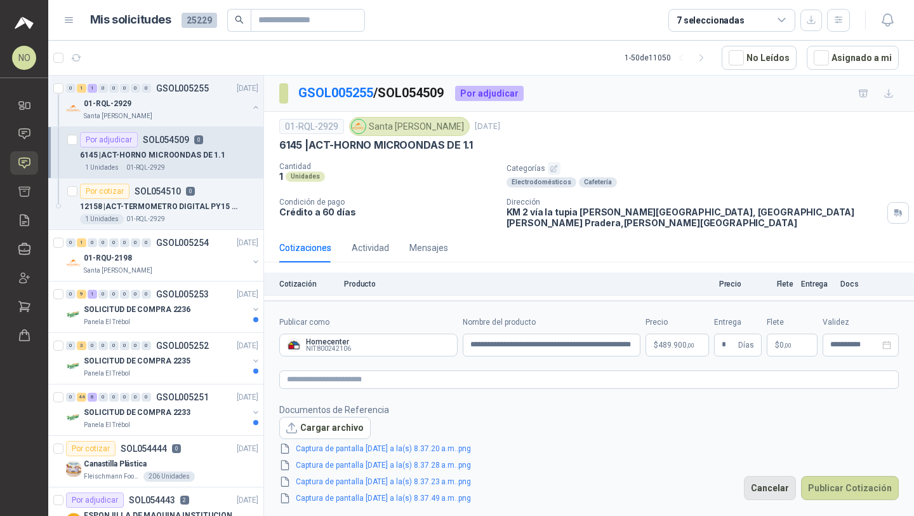
click at [771, 495] on button "Cancelar" at bounding box center [770, 488] width 52 height 24
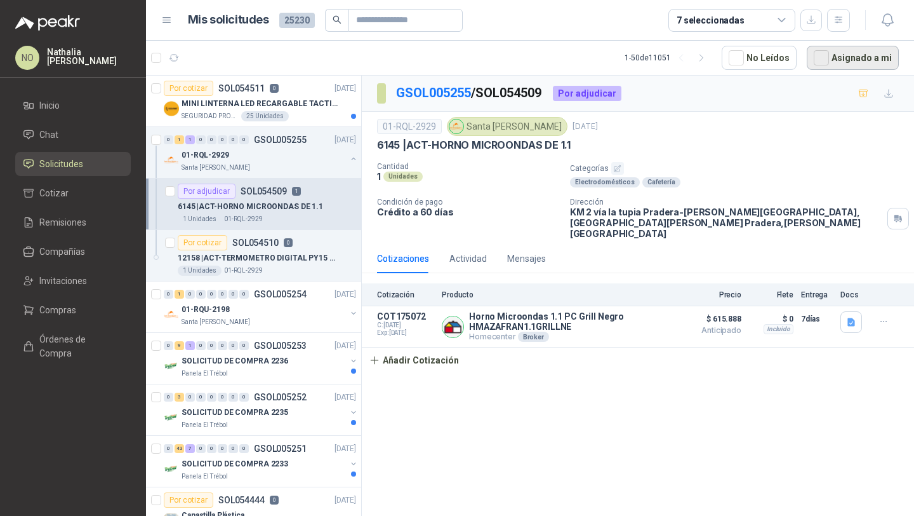
click at [836, 55] on button "Asignado a mi" at bounding box center [853, 58] width 92 height 24
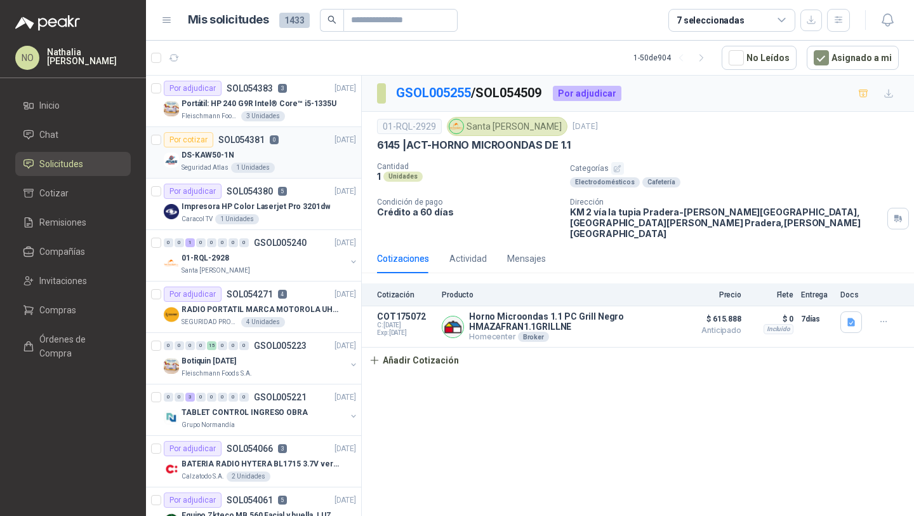
click at [274, 170] on div "Seguridad Atlas 1 Unidades" at bounding box center [269, 168] width 175 height 10
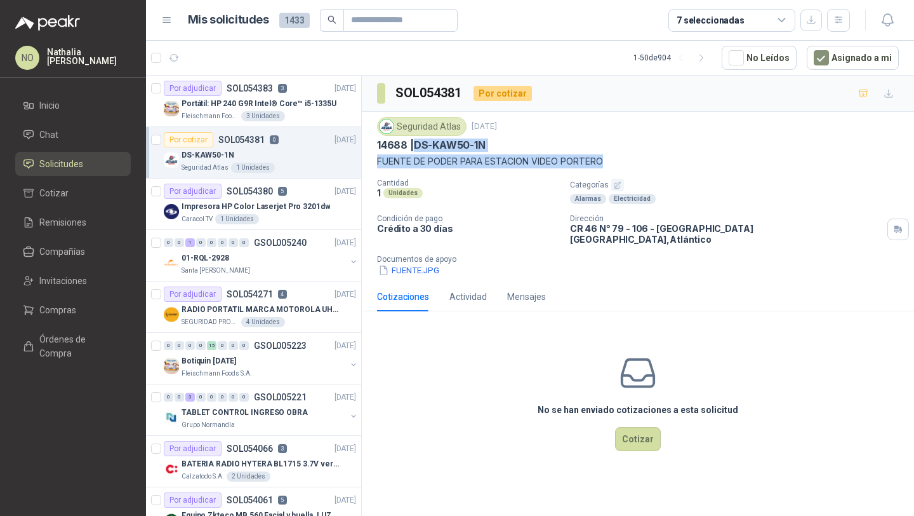
drag, startPoint x: 417, startPoint y: 141, endPoint x: 611, endPoint y: 157, distance: 195.0
click at [611, 157] on div "Seguridad Atlas 1 sept, 2025 14688 | DS-KAW50-1N FUENTE DE PODER PARA ESTACION …" at bounding box center [638, 142] width 522 height 51
copy div "DS-KAW50-1N FUENTE DE PODER PARA ESTACION VIDEO PORTERO"
click at [427, 264] on button "FUENTE.JPG" at bounding box center [408, 270] width 63 height 13
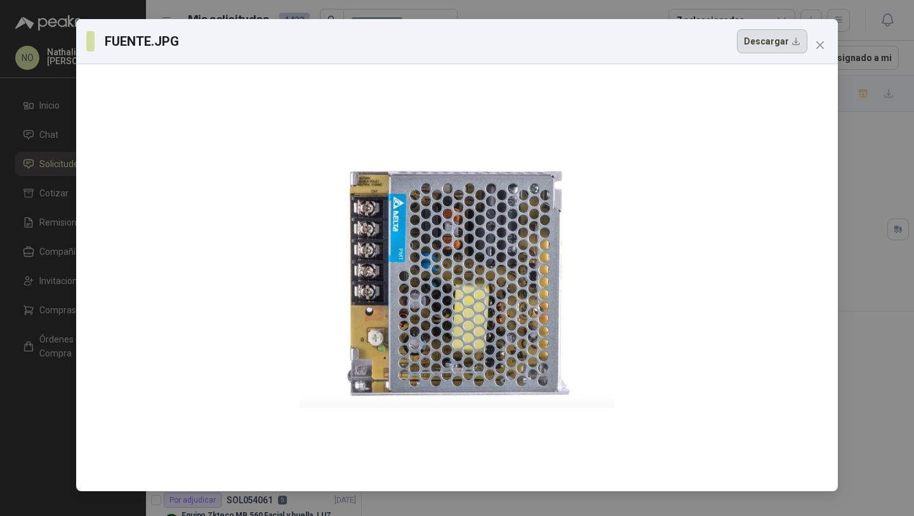
click at [775, 41] on button "Descargar" at bounding box center [772, 41] width 70 height 24
click at [819, 50] on icon "close" at bounding box center [820, 45] width 10 height 10
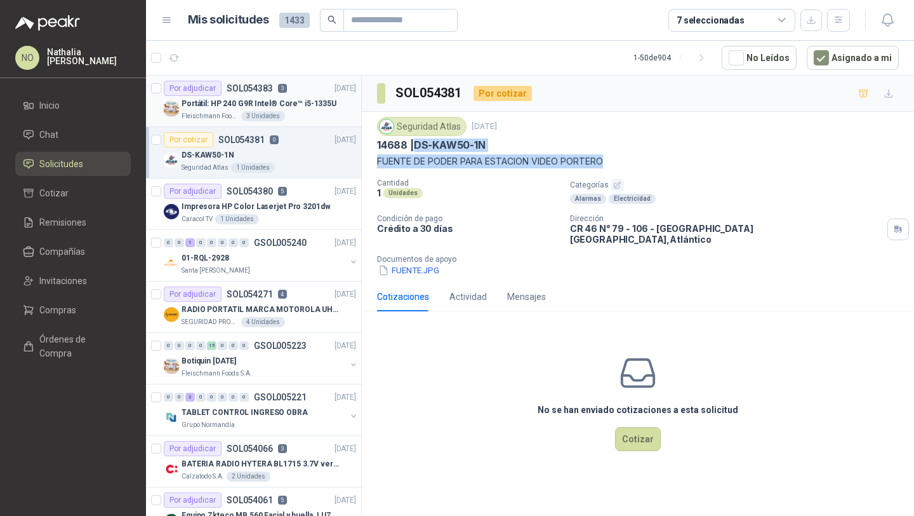
click at [279, 101] on p "Portátil: HP 240 G9R Intel® Core™ i5-1335U" at bounding box center [259, 104] width 155 height 12
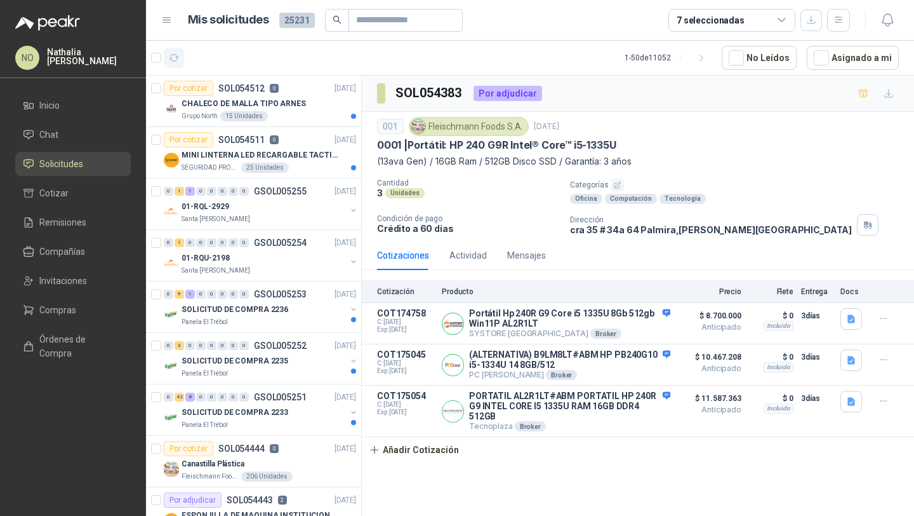
click at [178, 55] on icon "button" at bounding box center [174, 58] width 11 height 11
click at [239, 92] on p "SOL054512" at bounding box center [241, 88] width 46 height 9
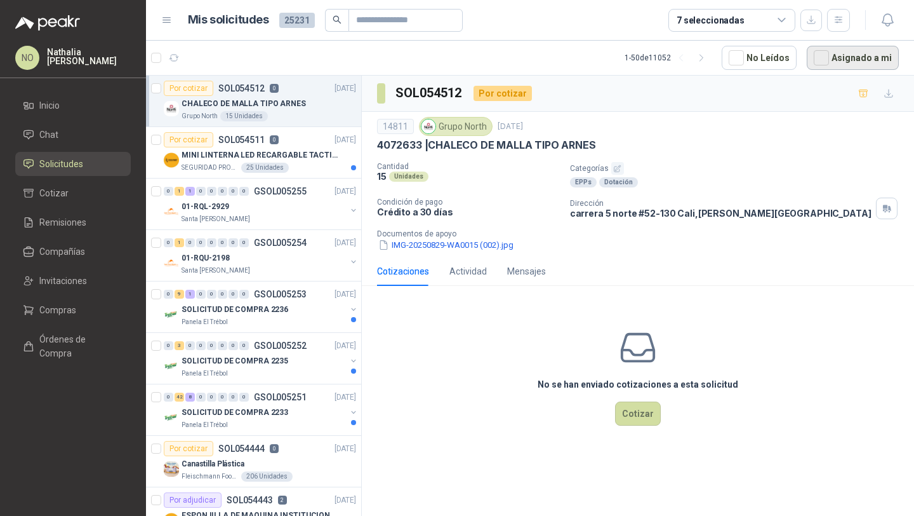
click at [839, 58] on button "Asignado a mi" at bounding box center [853, 58] width 92 height 24
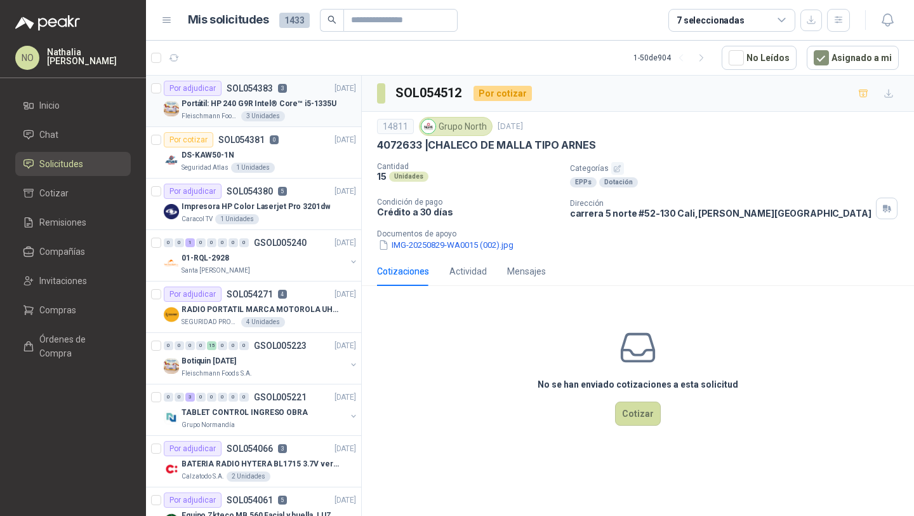
click at [289, 109] on p "Portátil: HP 240 G9R Intel® Core™ i5-1335U" at bounding box center [259, 104] width 155 height 12
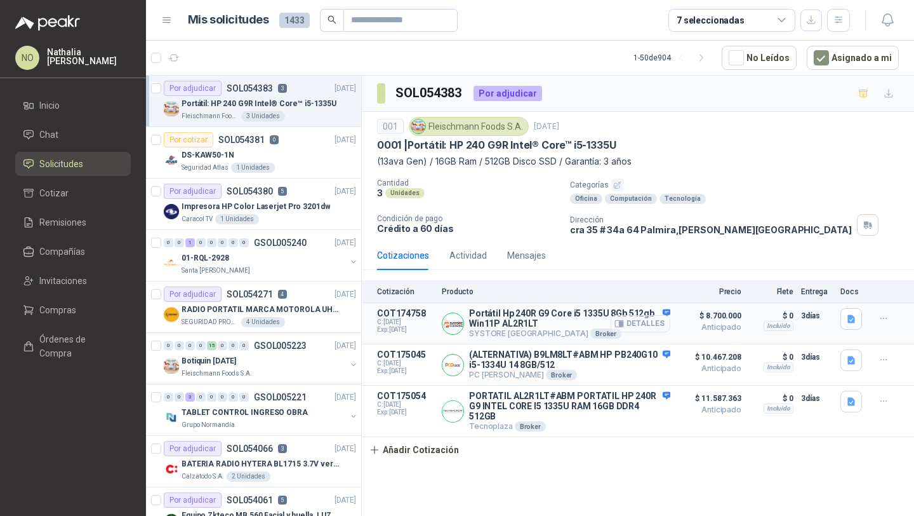
click at [634, 321] on button "Detalles" at bounding box center [641, 323] width 60 height 17
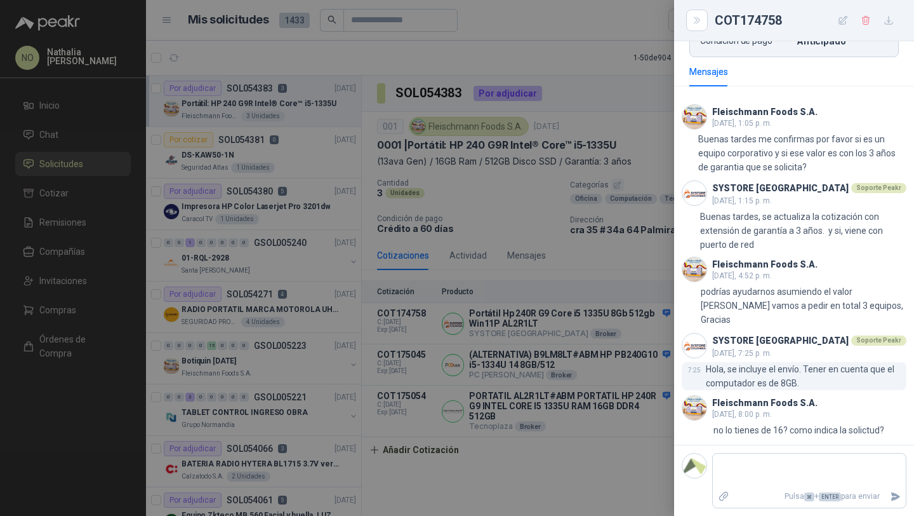
scroll to position [742, 0]
click at [761, 463] on textarea at bounding box center [809, 470] width 193 height 29
type textarea "*"
type textarea "**"
type textarea "***"
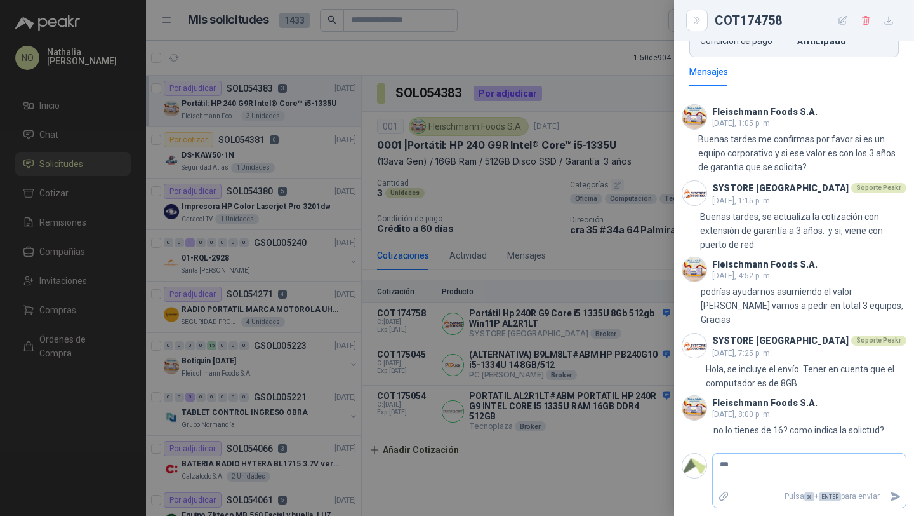
type textarea "****"
type textarea "*****"
type textarea "******"
type textarea "********"
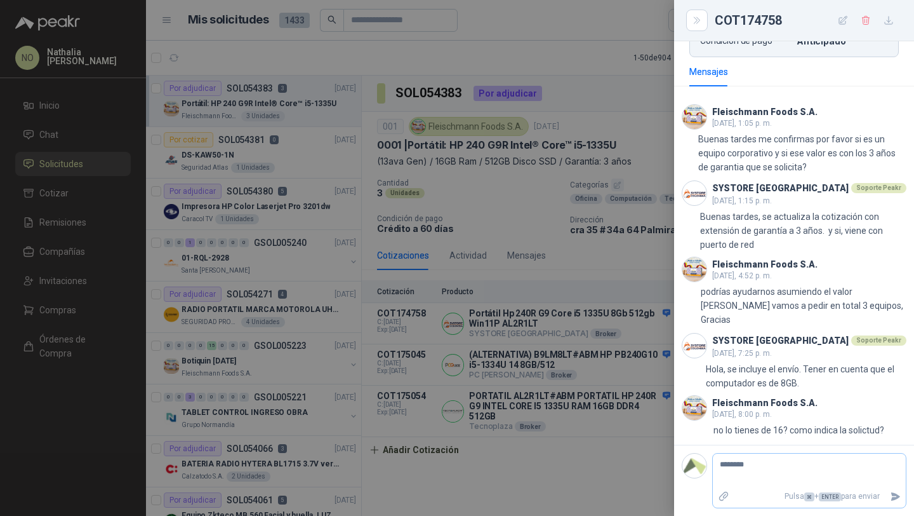
type textarea "*********"
type textarea "********"
type textarea "*********"
type textarea "**********"
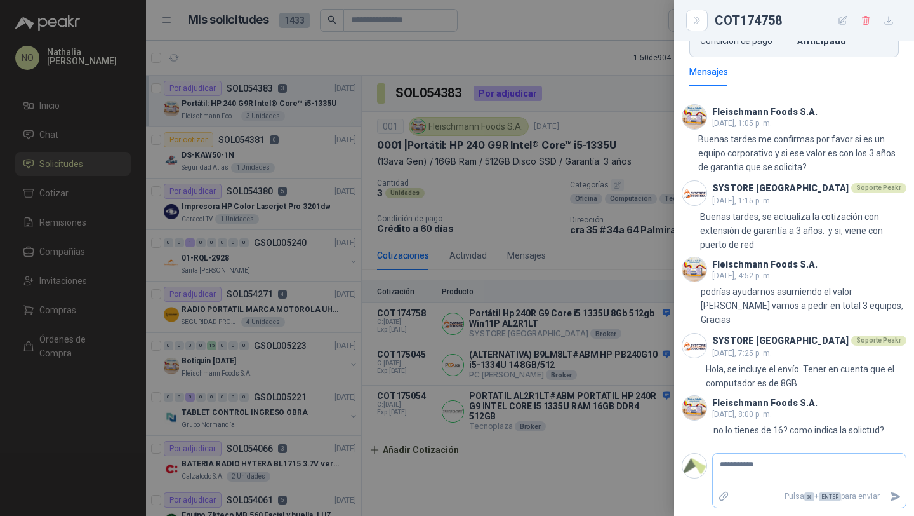
type textarea "**********"
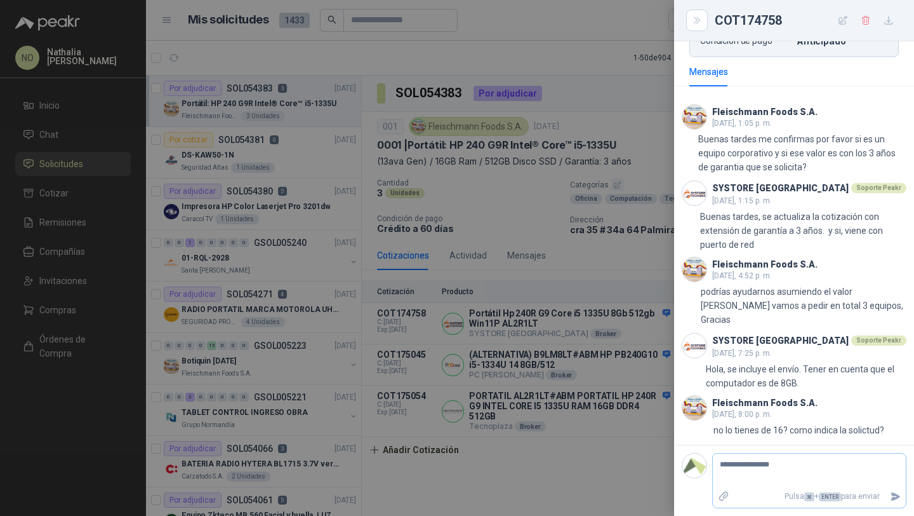
type textarea "**********"
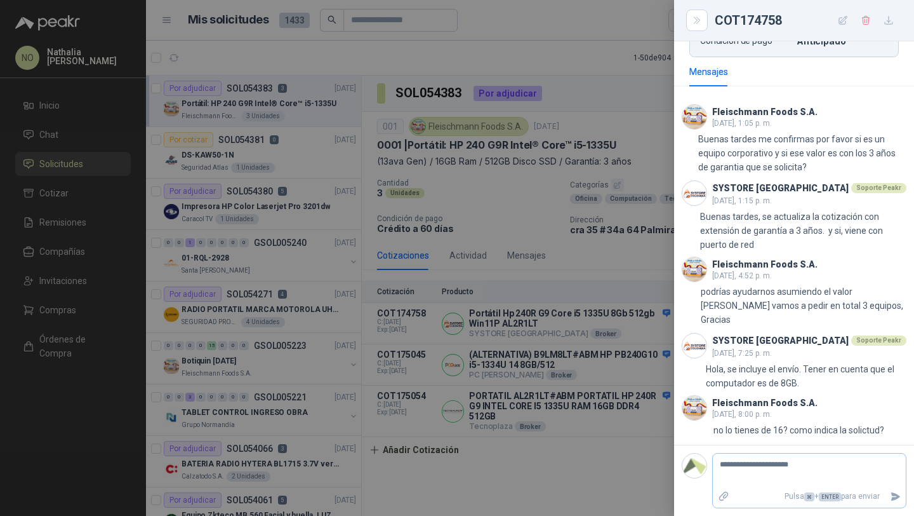
type textarea "**********"
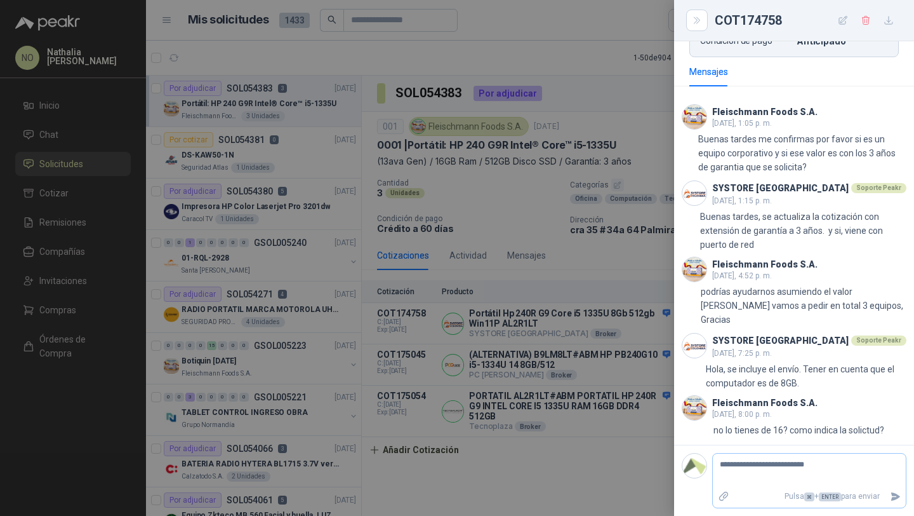
type textarea "**********"
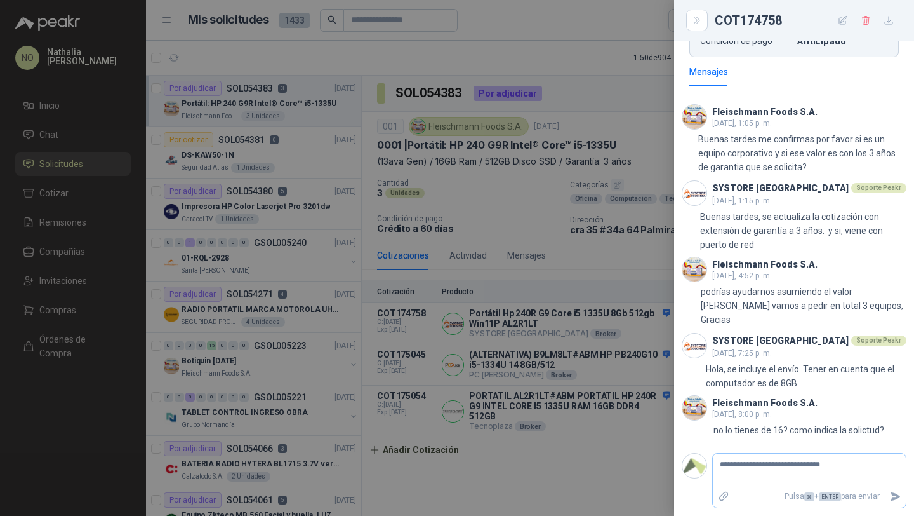
type textarea "**********"
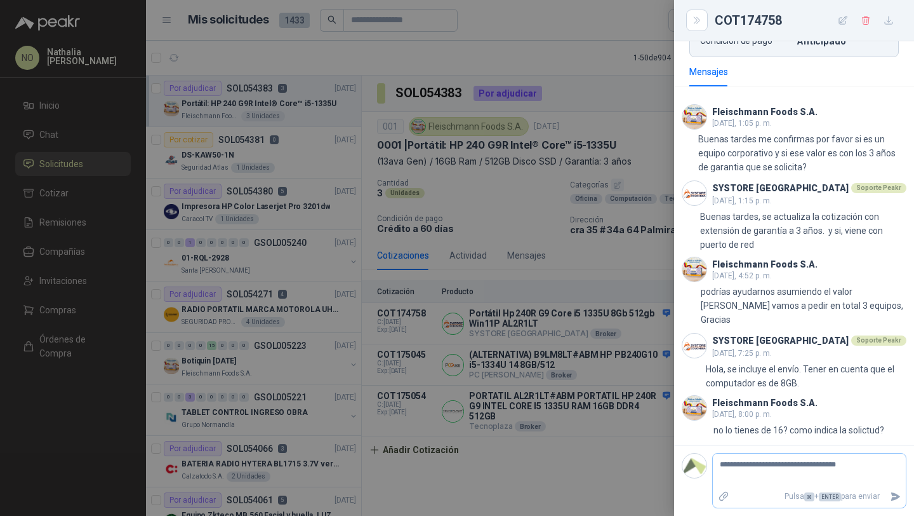
type textarea "**********"
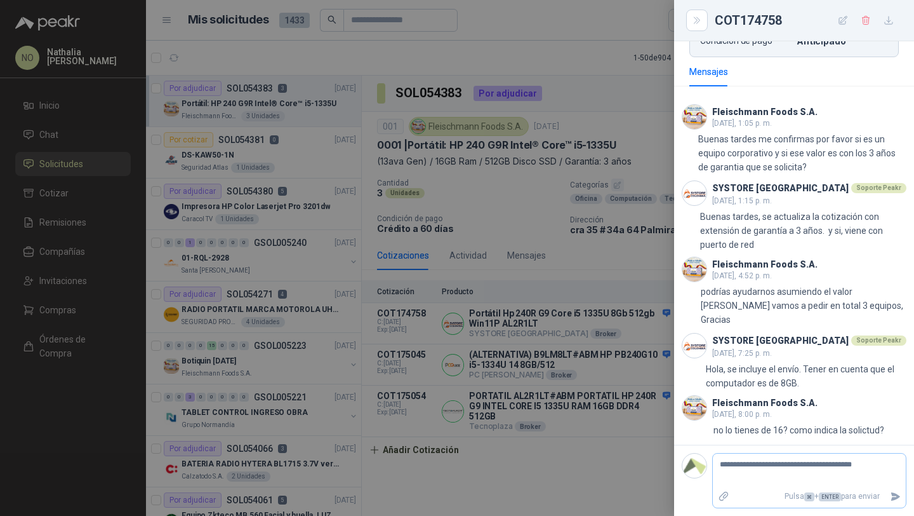
type textarea "**********"
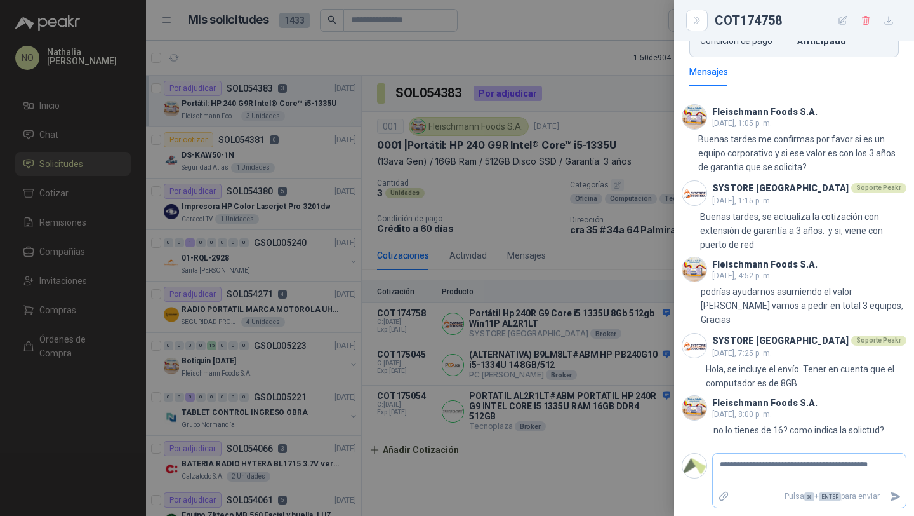
type textarea "**********"
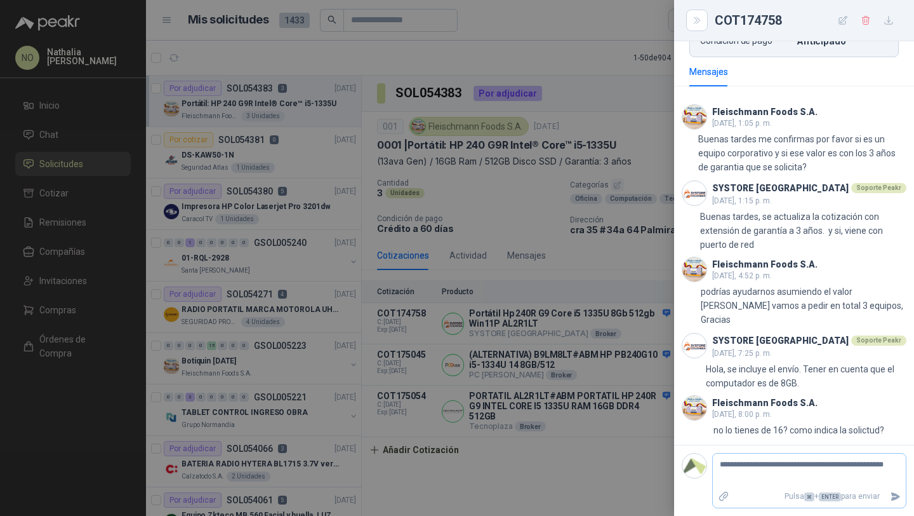
type textarea "**********"
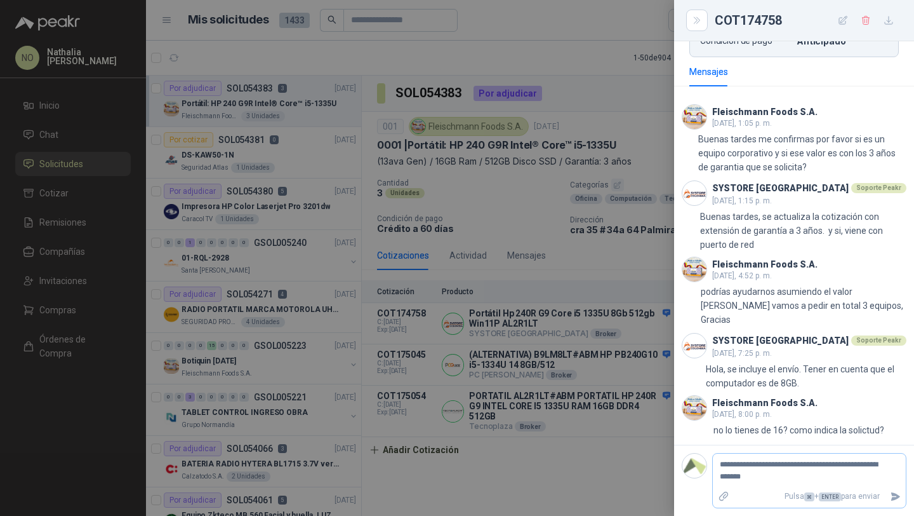
type textarea "**********"
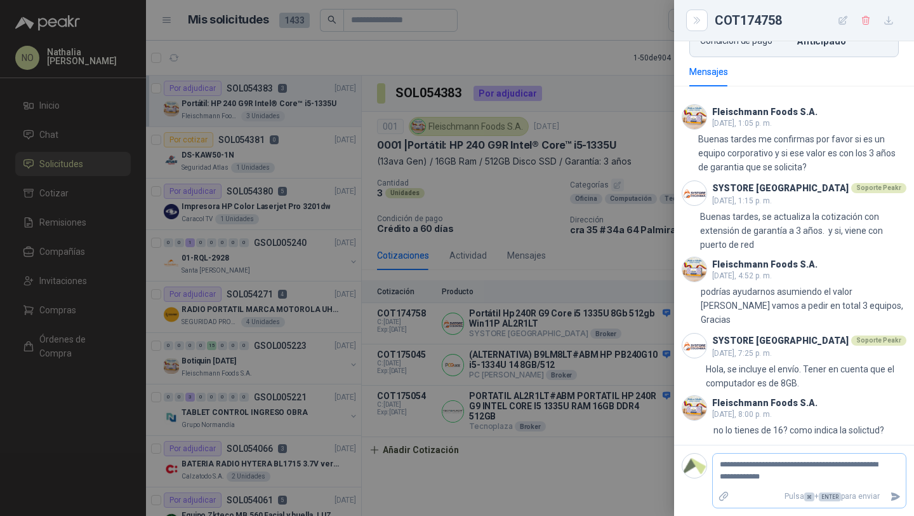
type textarea "**********"
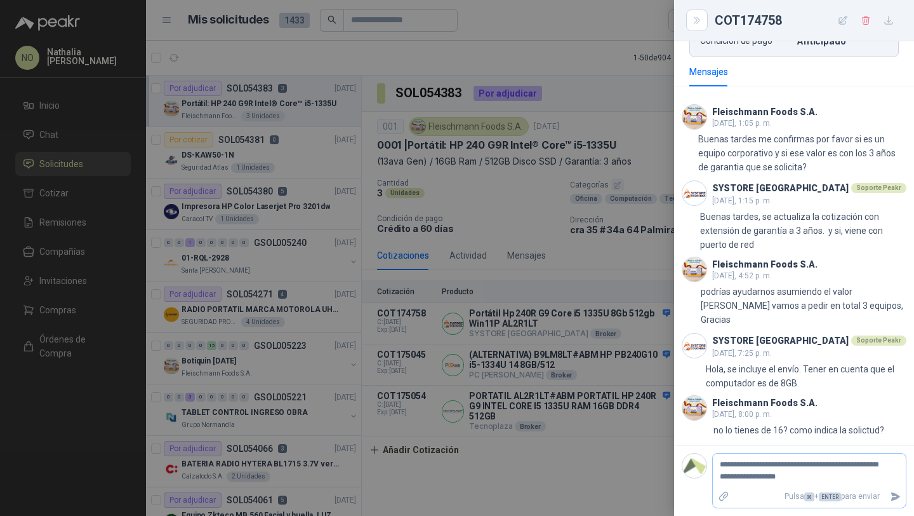
type textarea "**********"
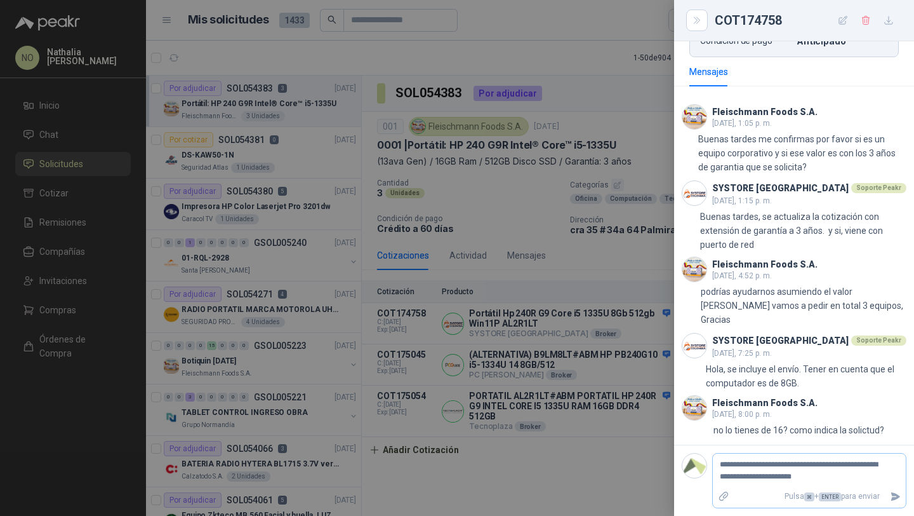
type textarea "**********"
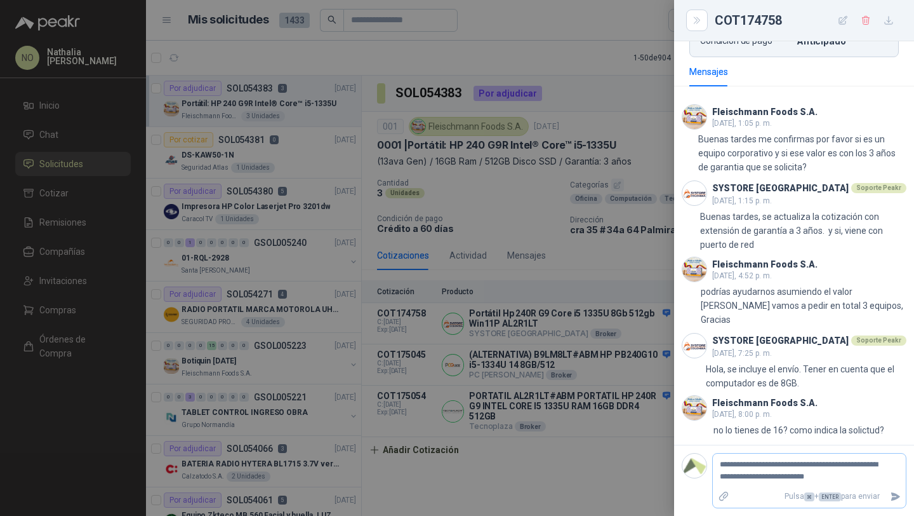
type textarea "**********"
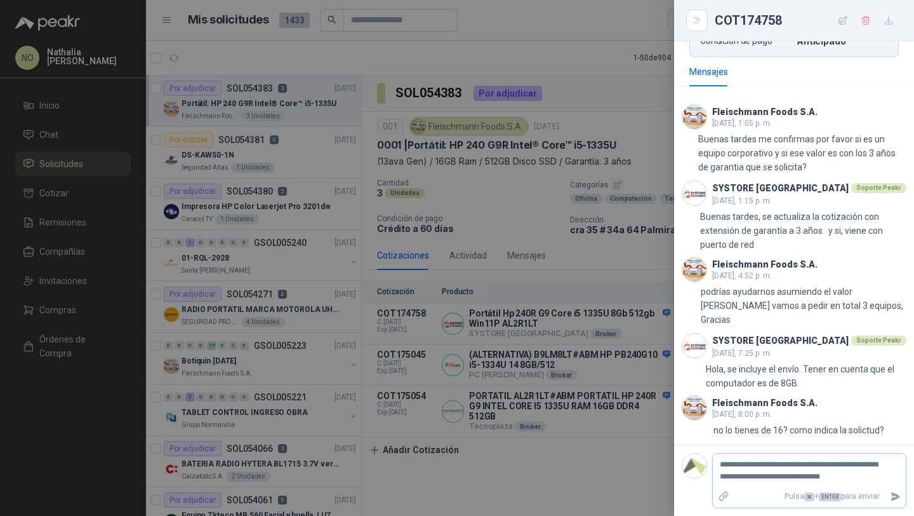
type textarea "**********"
click at [892, 497] on icon "Enviar" at bounding box center [896, 496] width 9 height 8
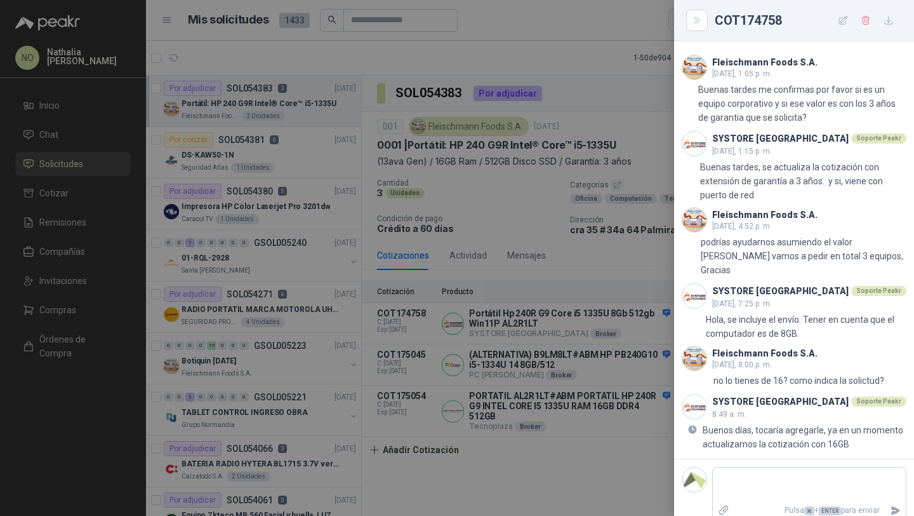
click at [512, 350] on div at bounding box center [457, 258] width 914 height 516
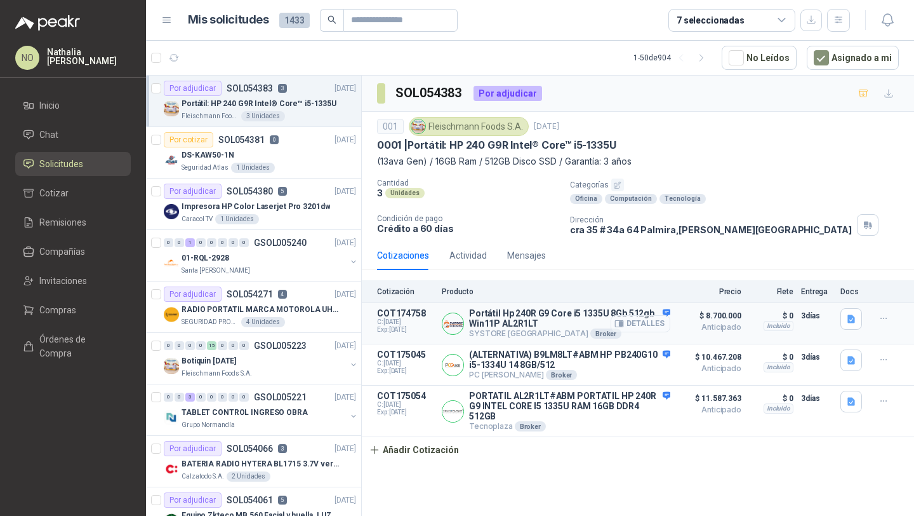
click at [653, 324] on button "Detalles" at bounding box center [641, 323] width 60 height 17
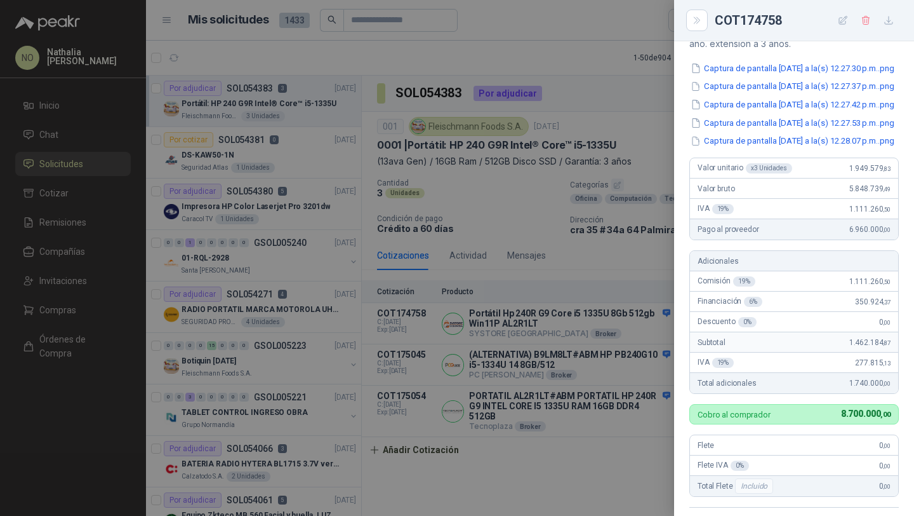
scroll to position [131, 0]
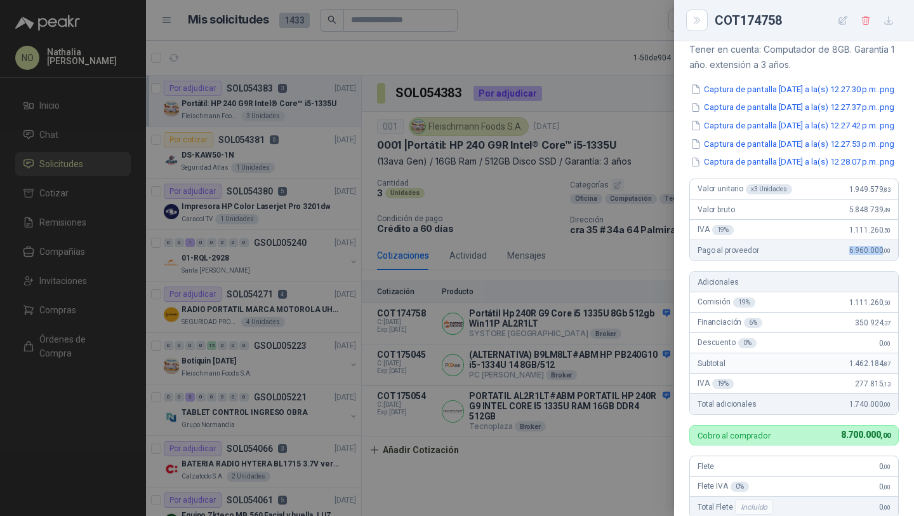
drag, startPoint x: 839, startPoint y: 312, endPoint x: 872, endPoint y: 312, distance: 33.0
click at [872, 255] on span "6.960.000 ,00" at bounding box center [870, 250] width 41 height 9
copy span "6.960.000"
click at [646, 356] on div at bounding box center [457, 258] width 914 height 516
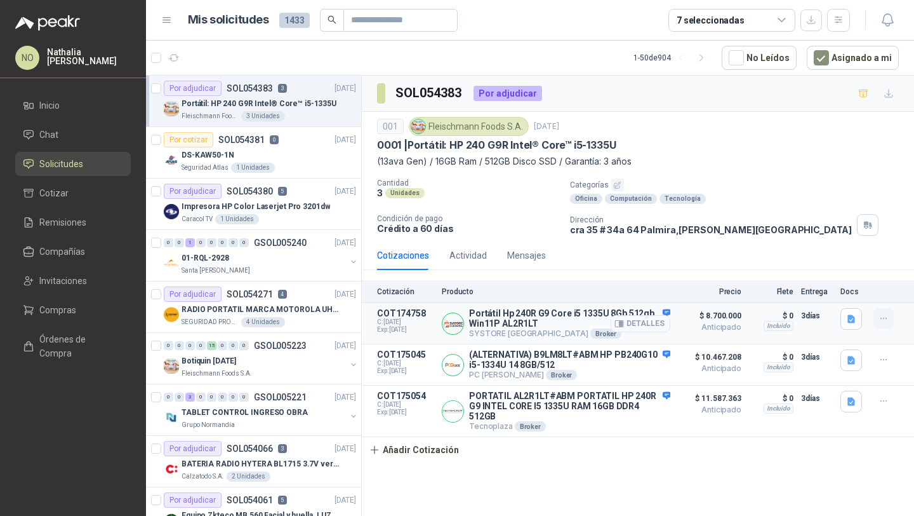
click at [886, 321] on icon "button" at bounding box center [884, 318] width 11 height 11
click at [859, 262] on button "Editar" at bounding box center [859, 267] width 102 height 20
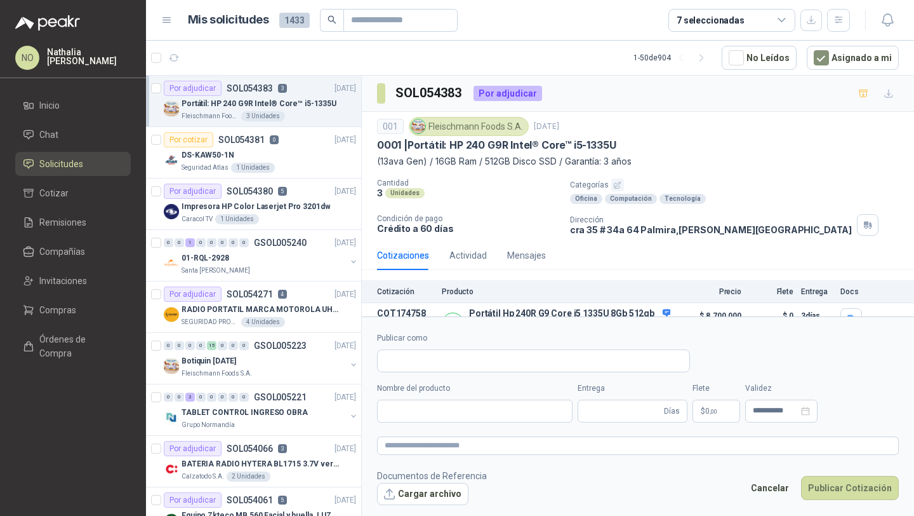
type input "**********"
type input "*"
type input "**********"
type textarea "**********"
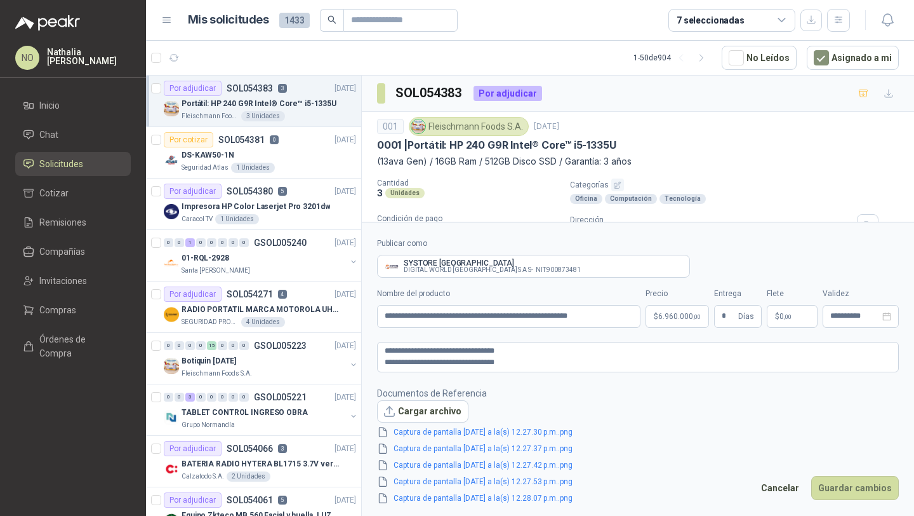
click at [666, 325] on body "NO Nathalia Ortega Inicio Chat Solicitudes Cotizar Remisiones Compañías Invitac…" at bounding box center [457, 258] width 914 height 516
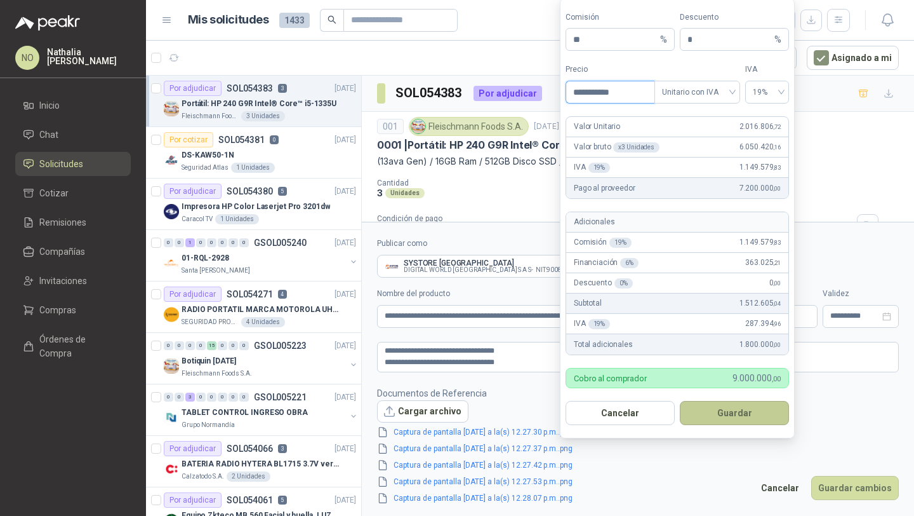
type input "**********"
click at [737, 417] on button "Guardar" at bounding box center [734, 413] width 109 height 24
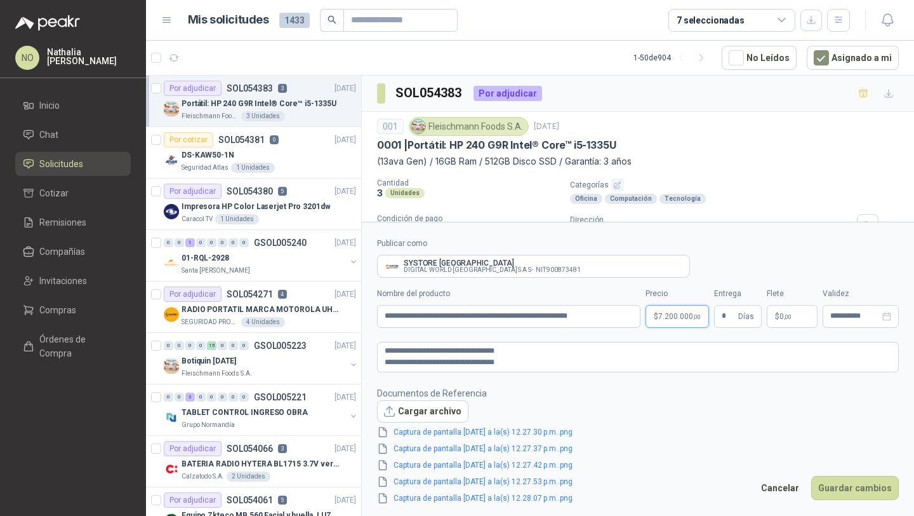
click at [667, 317] on body "NO Nathalia Ortega Inicio Chat Solicitudes Cotizar Remisiones Compañías Invitac…" at bounding box center [457, 258] width 914 height 516
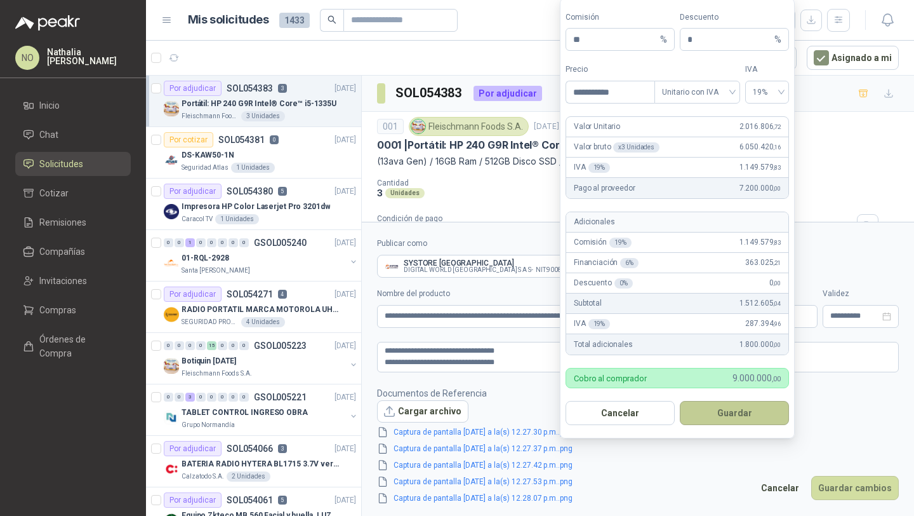
click at [752, 418] on button "Guardar" at bounding box center [734, 413] width 109 height 24
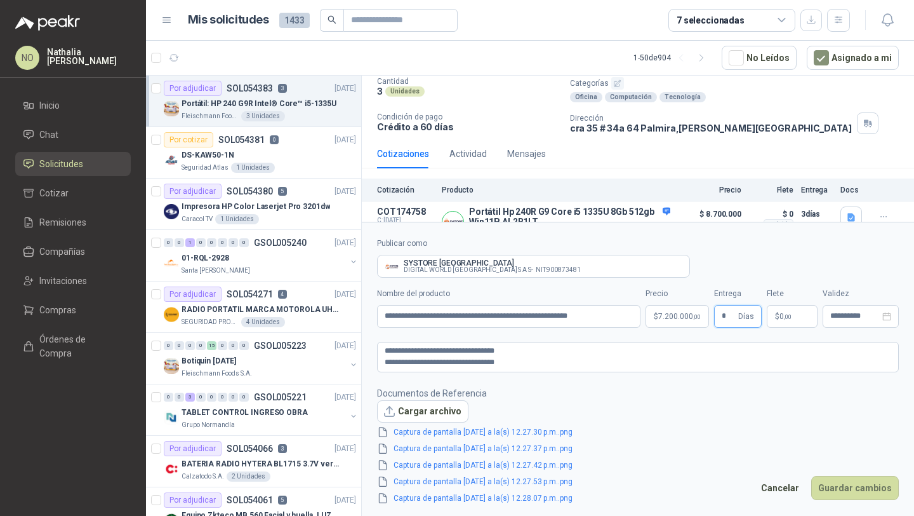
scroll to position [218, 0]
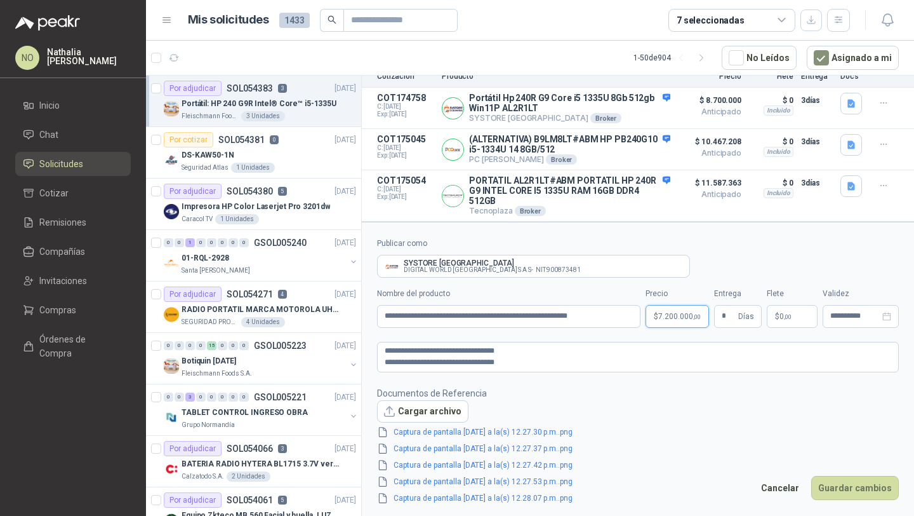
click at [671, 316] on body "NO Nathalia Ortega Inicio Chat Solicitudes Cotizar Remisiones Compañías Invitac…" at bounding box center [457, 258] width 914 height 516
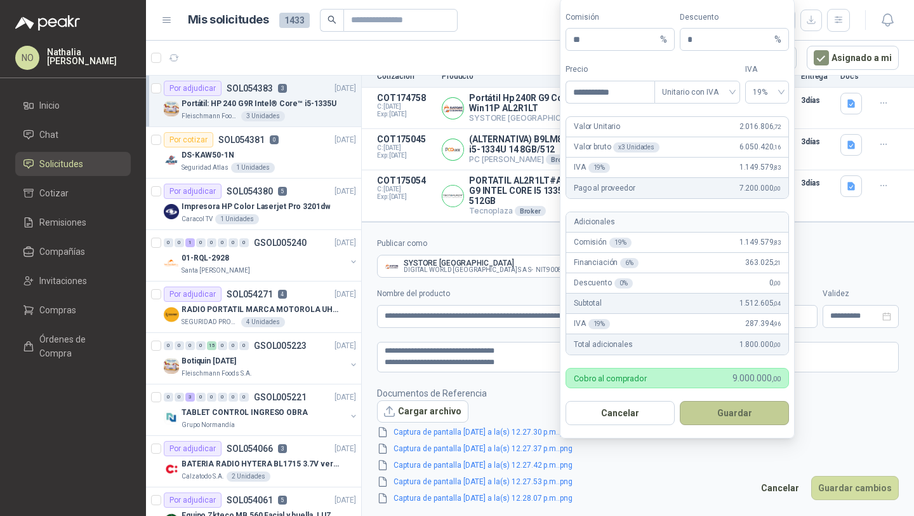
click at [733, 411] on button "Guardar" at bounding box center [734, 413] width 109 height 24
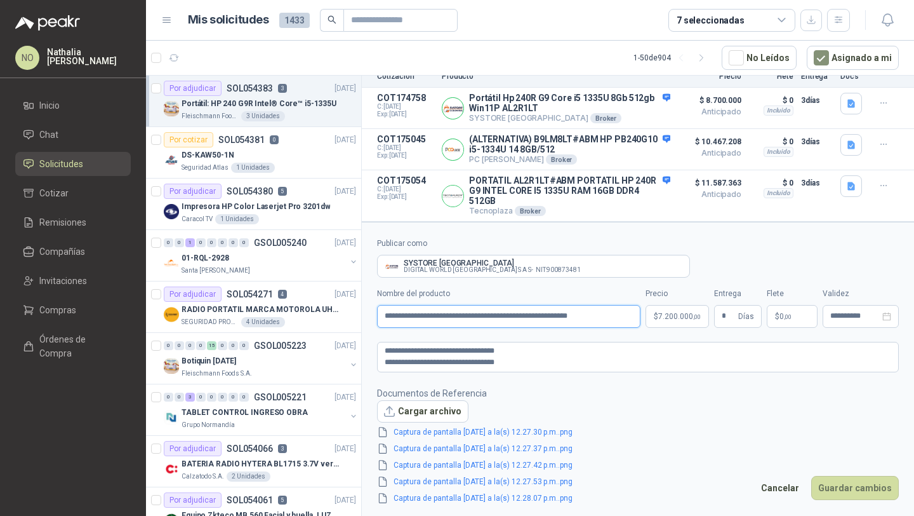
click at [509, 315] on input "**********" at bounding box center [509, 316] width 264 height 23
type input "**********"
click at [501, 350] on textarea "**********" at bounding box center [638, 357] width 522 height 30
type textarea "**********"
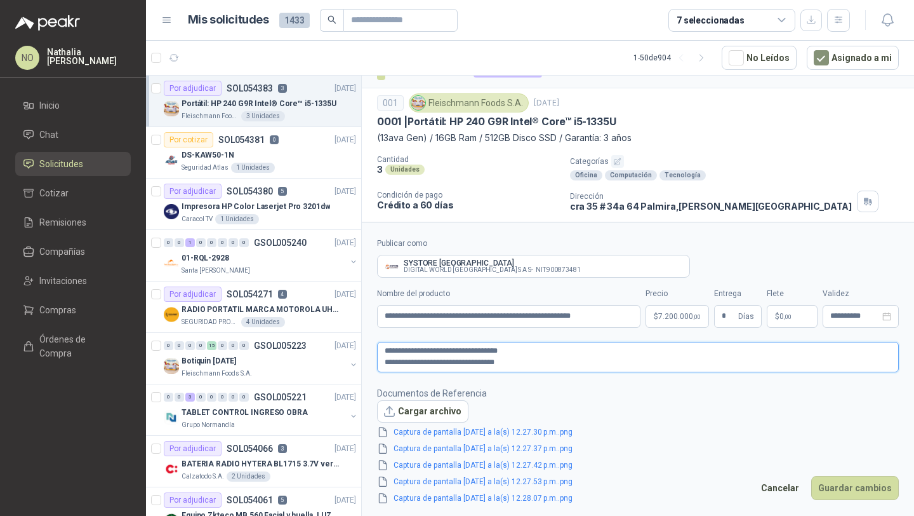
scroll to position [0, 0]
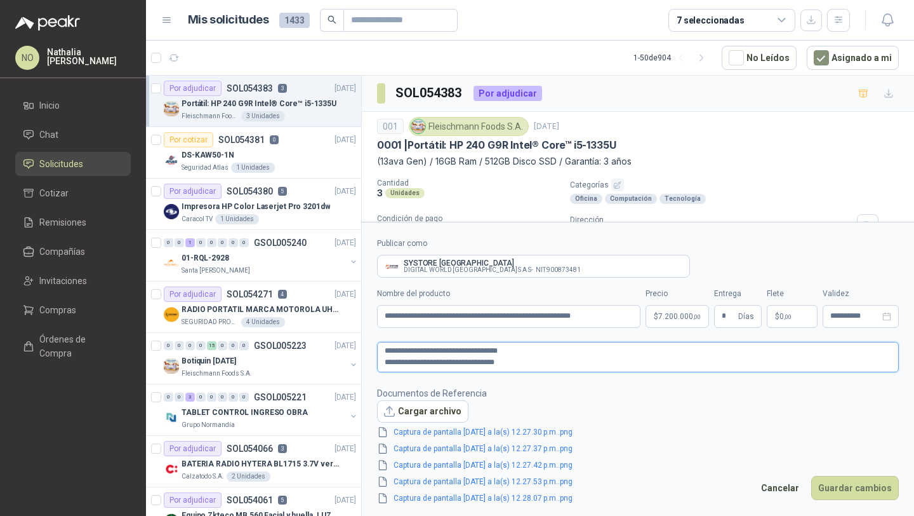
type textarea "**********"
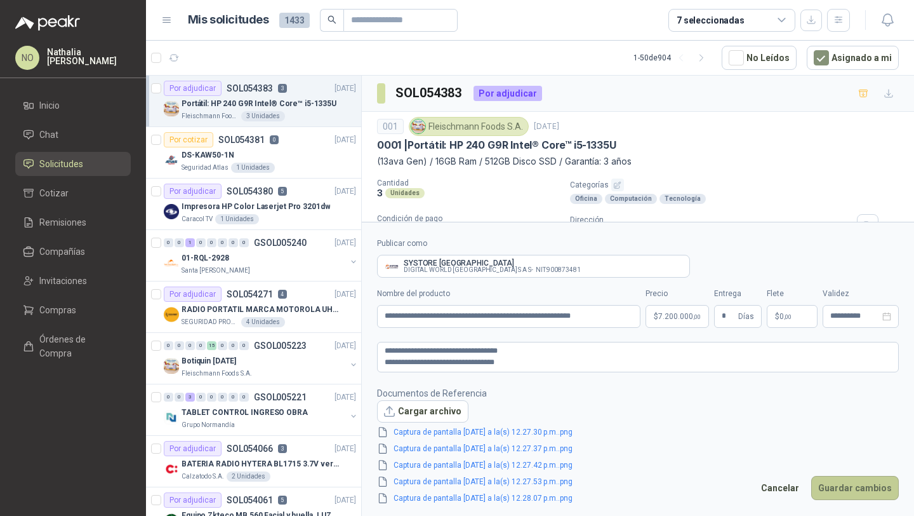
click at [848, 476] on button "Guardar cambios" at bounding box center [856, 488] width 88 height 24
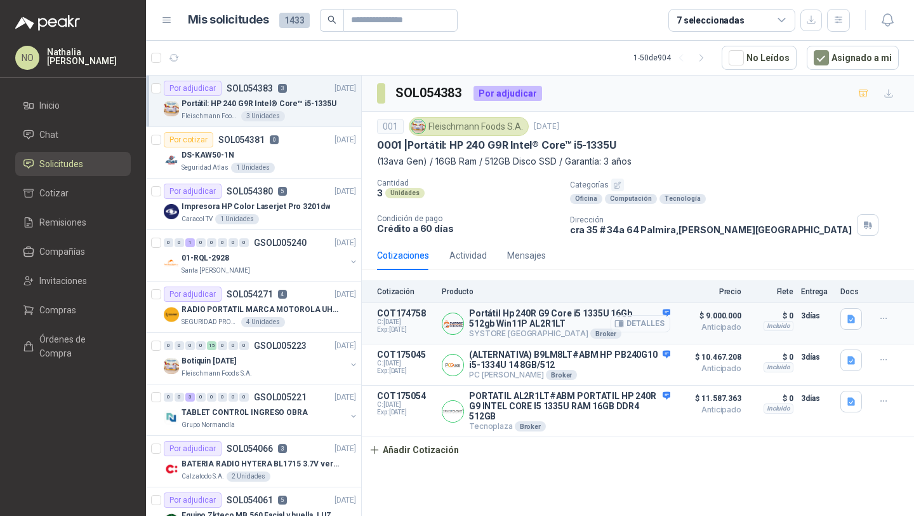
click at [651, 324] on button "Detalles" at bounding box center [641, 323] width 60 height 17
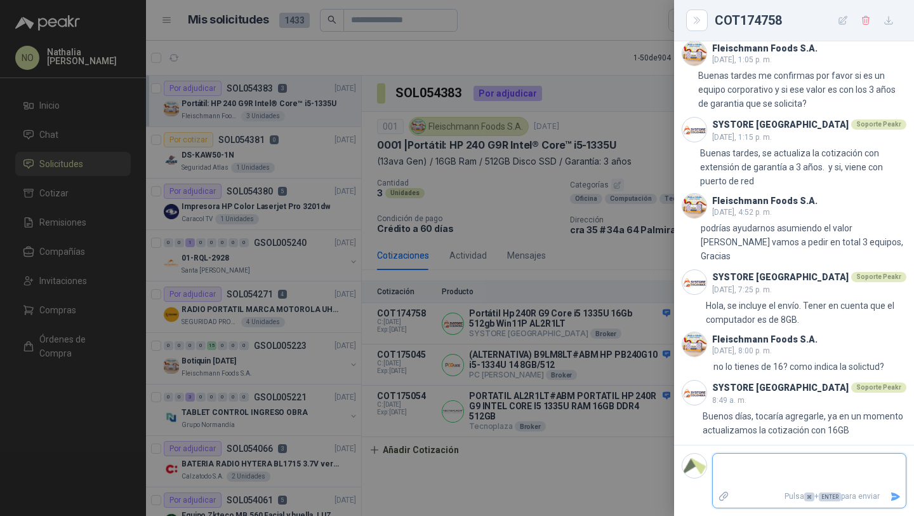
click at [768, 466] on textarea at bounding box center [804, 470] width 183 height 29
type textarea "*"
type textarea "**"
type textarea "***"
type textarea "****"
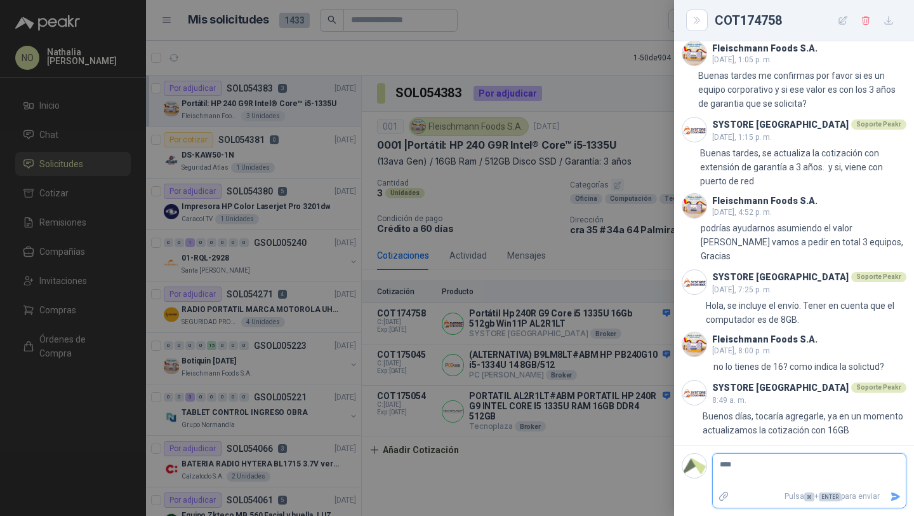
type textarea "*****"
type textarea "******"
click at [892, 494] on icon "Enviar" at bounding box center [896, 496] width 9 height 8
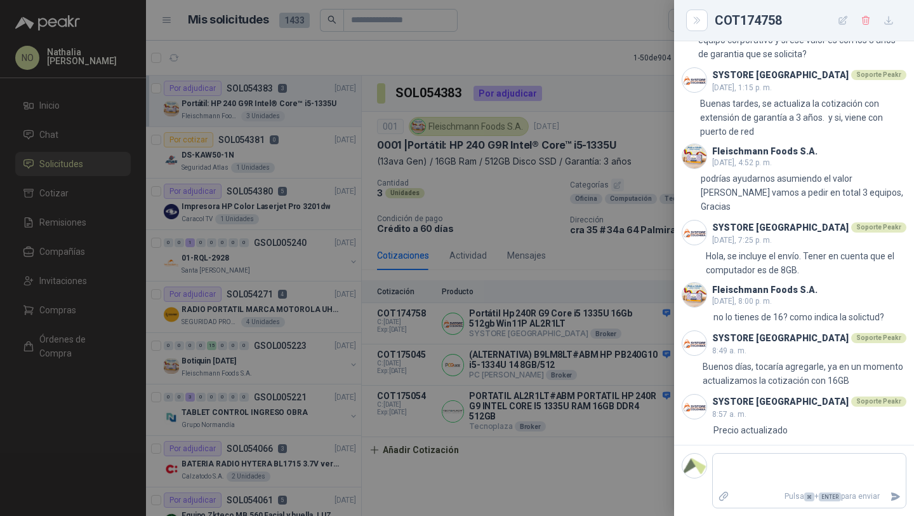
click at [575, 326] on div at bounding box center [457, 258] width 914 height 516
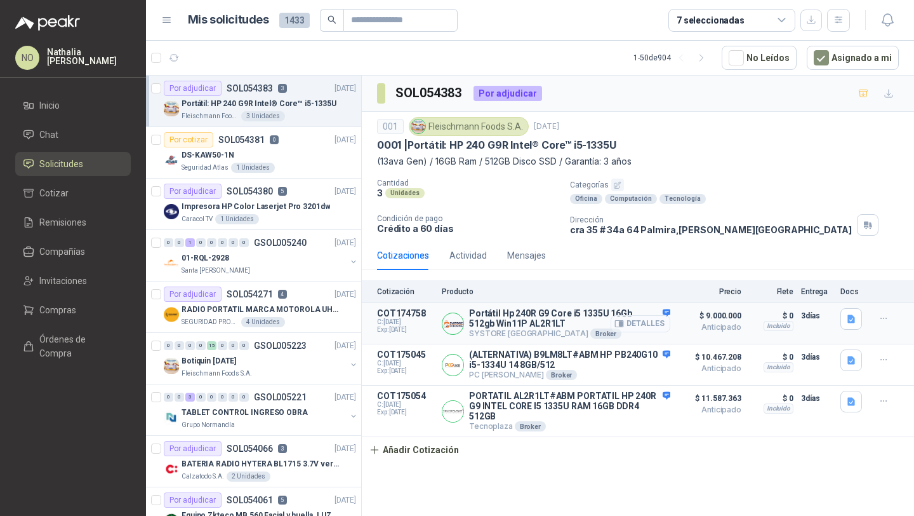
click at [643, 319] on button "Detalles" at bounding box center [641, 323] width 60 height 17
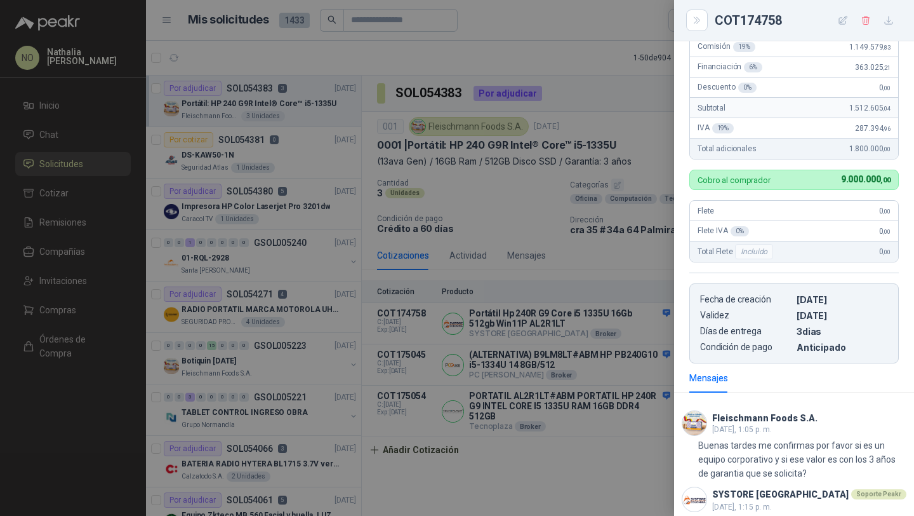
scroll to position [365, 0]
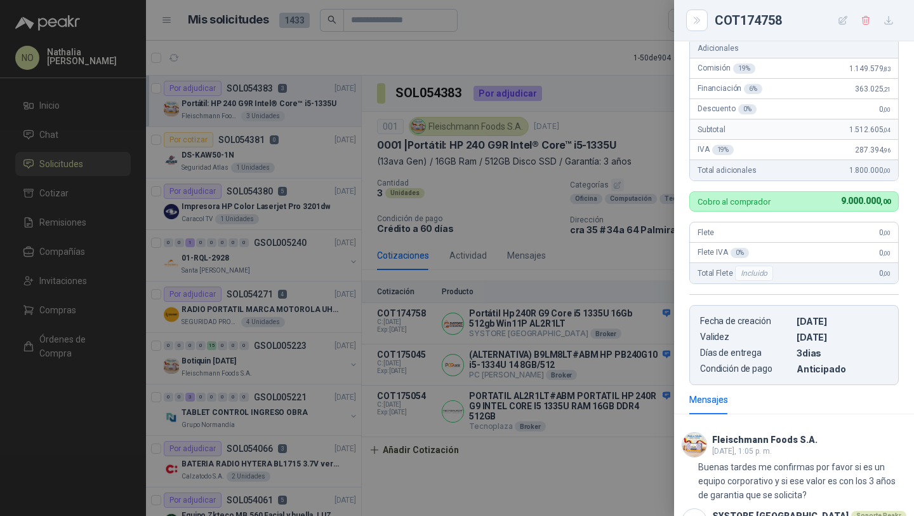
click at [490, 340] on div at bounding box center [457, 258] width 914 height 516
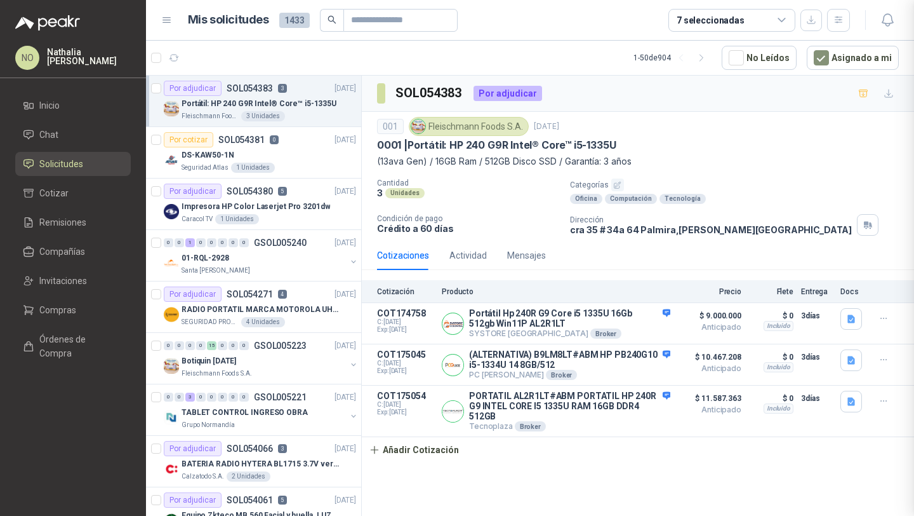
scroll to position [855, 0]
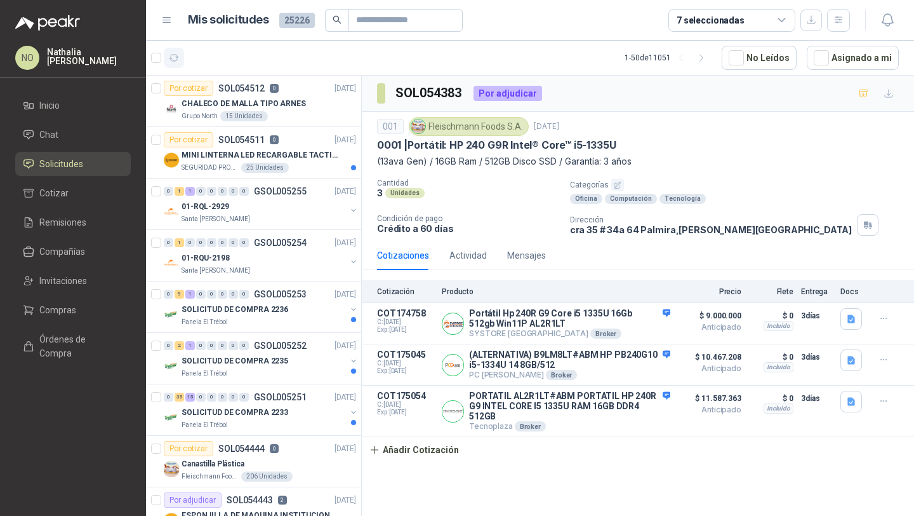
click at [179, 55] on icon "button" at bounding box center [174, 58] width 11 height 11
click at [169, 60] on icon "button" at bounding box center [174, 58] width 11 height 11
click at [849, 55] on button "Asignado a mi" at bounding box center [853, 58] width 92 height 24
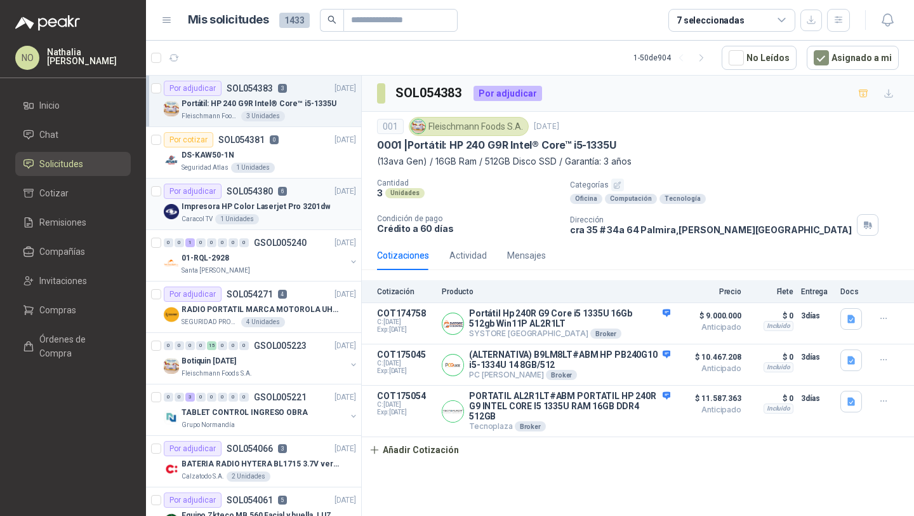
click at [297, 203] on p "Impresora HP Color Laserjet Pro 3201dw" at bounding box center [256, 207] width 149 height 12
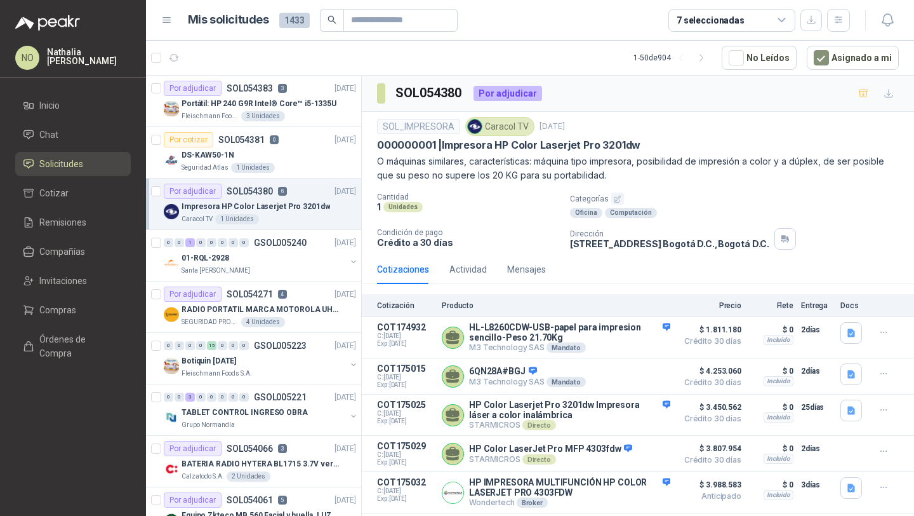
scroll to position [63, 0]
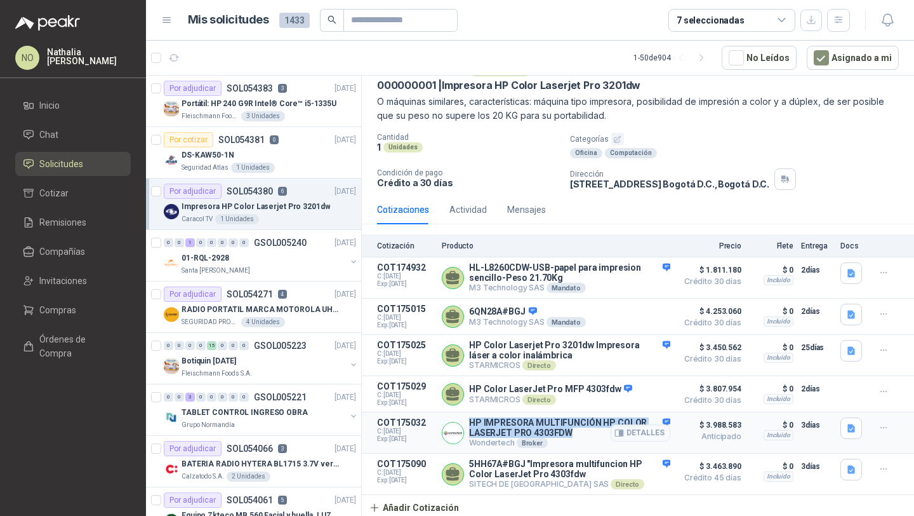
drag, startPoint x: 469, startPoint y: 422, endPoint x: 571, endPoint y: 430, distance: 101.9
click at [571, 430] on p "HP IMPRESORA MULTIFUNCIÓN HP COLOR LASERJET PRO 4303FDW" at bounding box center [569, 427] width 201 height 20
copy p "HP IMPRESORA MULTIFUNCIÓN HP COLOR LASERJET PRO 4303FDW"
click at [237, 93] on div "Por adjudicar SOL054383 3" at bounding box center [225, 88] width 123 height 15
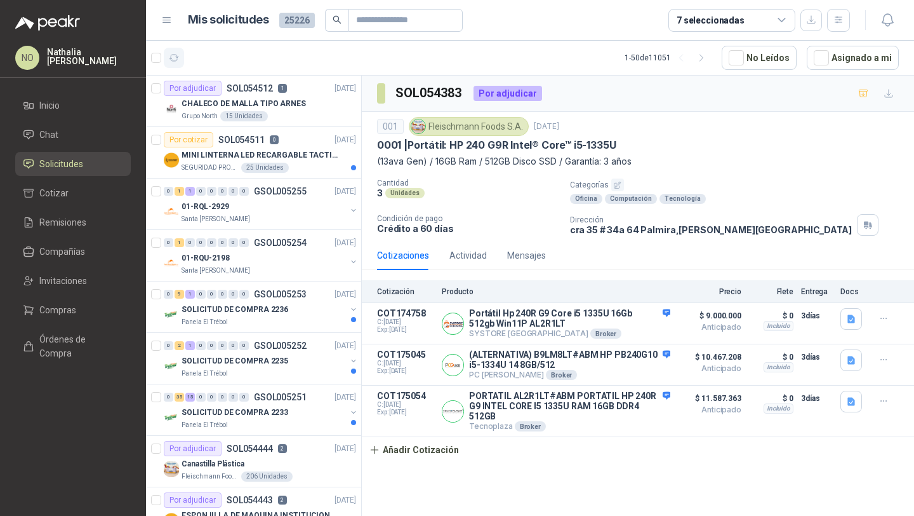
click at [179, 62] on button "button" at bounding box center [174, 58] width 20 height 20
click at [267, 102] on p "CHALECO DE MALLA TIPO ARNES" at bounding box center [244, 104] width 124 height 12
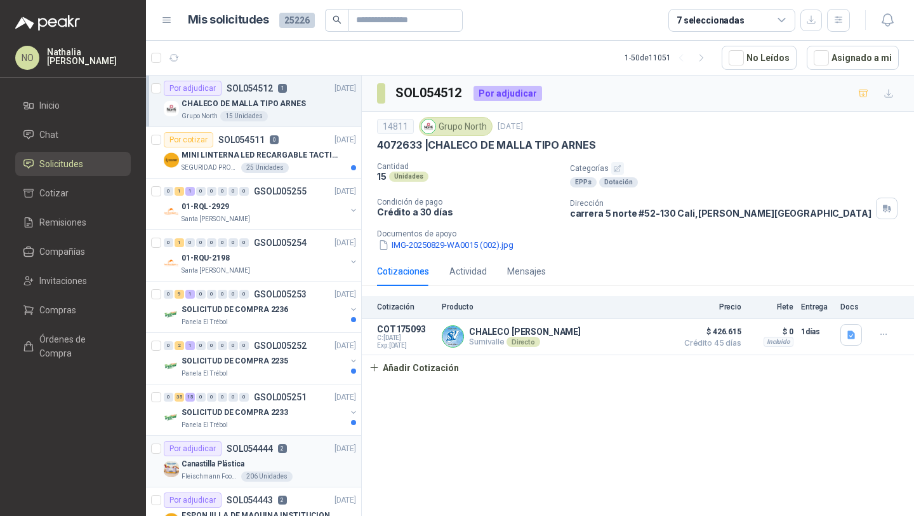
click at [243, 467] on p "Canastilla Plástica" at bounding box center [213, 464] width 63 height 12
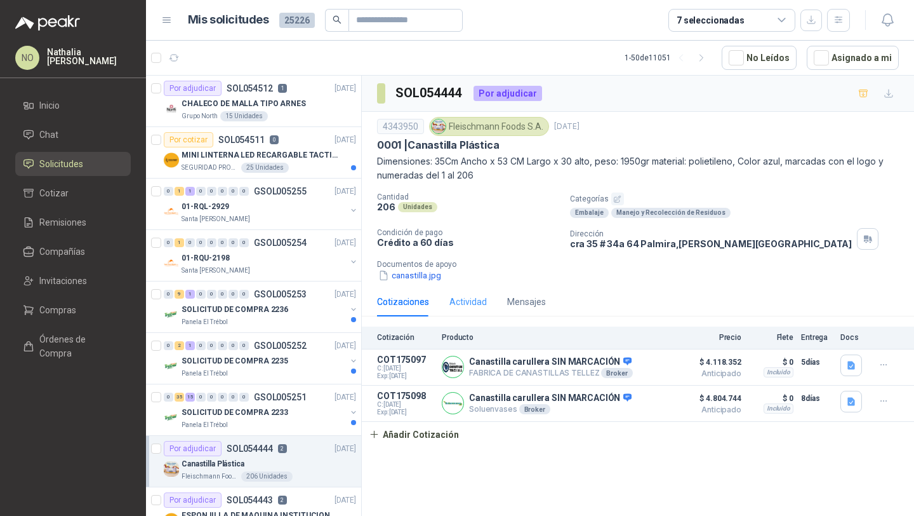
click at [464, 309] on div "Actividad" at bounding box center [468, 301] width 37 height 29
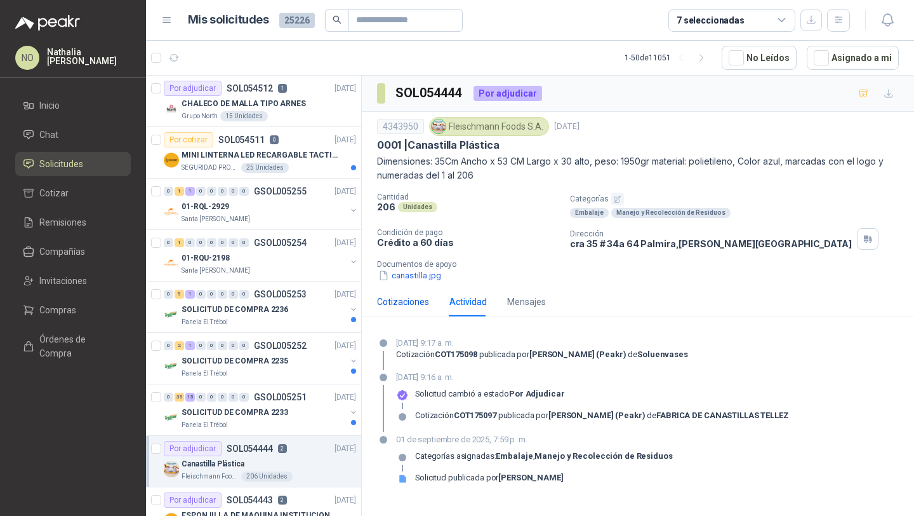
click at [410, 307] on div "Cotizaciones" at bounding box center [403, 302] width 52 height 14
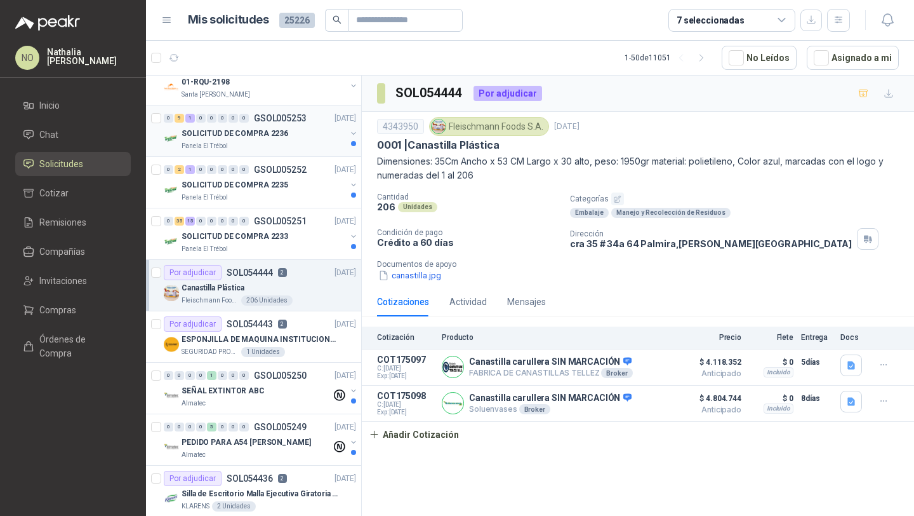
scroll to position [341, 0]
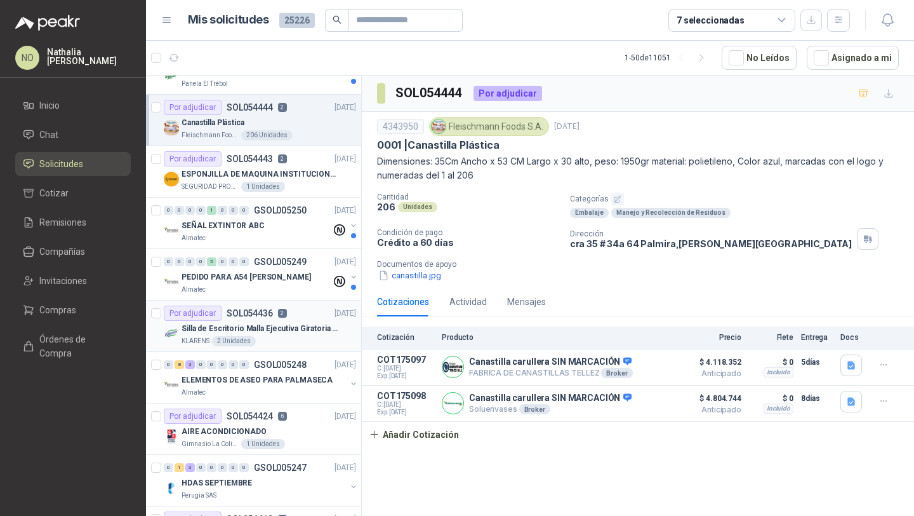
click at [254, 349] on article "Por adjudicar SOL054436 2 01/09/25 Silla de Escritorio Malla Ejecutiva Giratori…" at bounding box center [253, 325] width 215 height 51
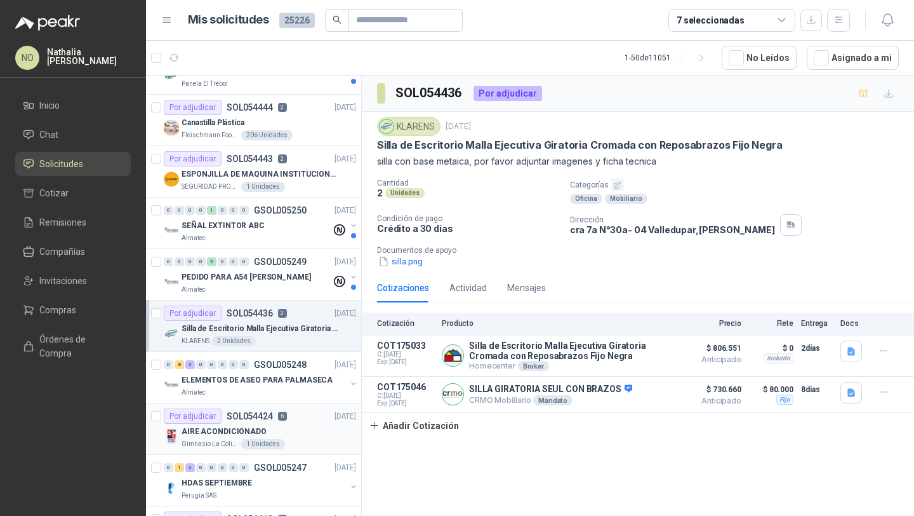
click at [280, 420] on div "Por adjudicar SOL054424 6" at bounding box center [225, 415] width 123 height 15
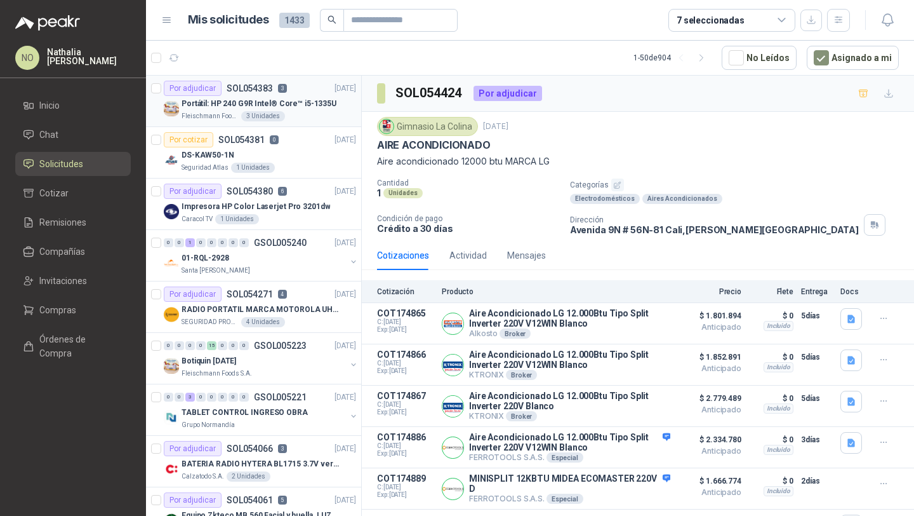
click at [279, 109] on div "Portátil: HP 240 G9R Intel® Core™ i5-1335U" at bounding box center [269, 103] width 175 height 15
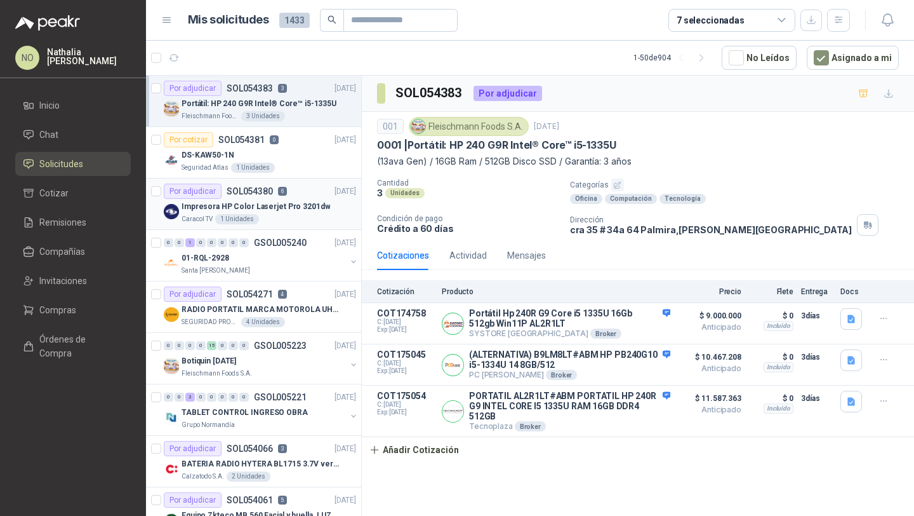
click at [289, 199] on div "Impresora HP Color Laserjet Pro 3201dw" at bounding box center [269, 206] width 175 height 15
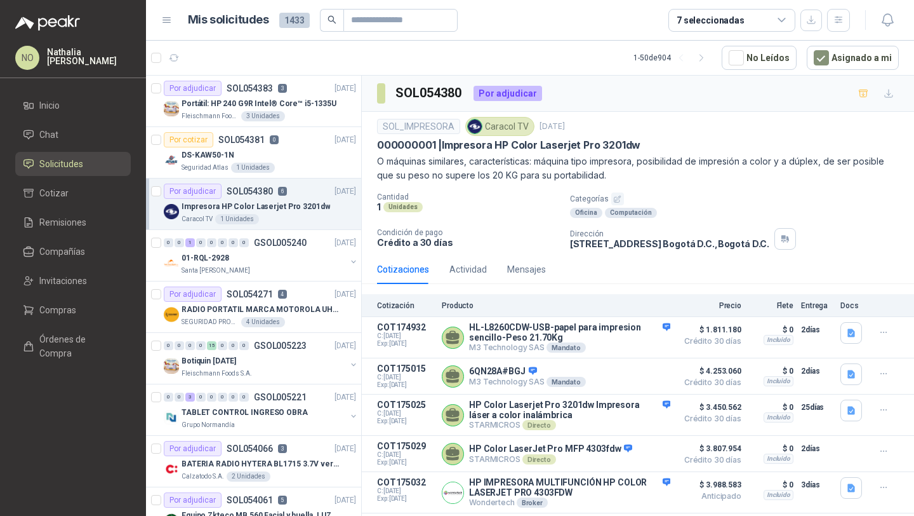
scroll to position [1, 0]
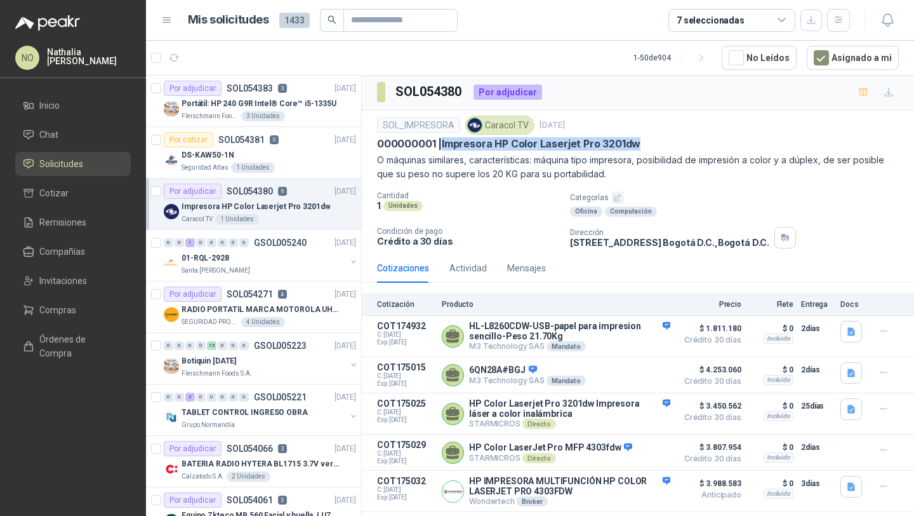
drag, startPoint x: 443, startPoint y: 140, endPoint x: 650, endPoint y: 140, distance: 207.6
click at [650, 140] on div "000000001 | Impresora HP Color Laserjet Pro 3201dw" at bounding box center [638, 143] width 522 height 13
copy p "Impresora HP Color Laserjet Pro 3201dw"
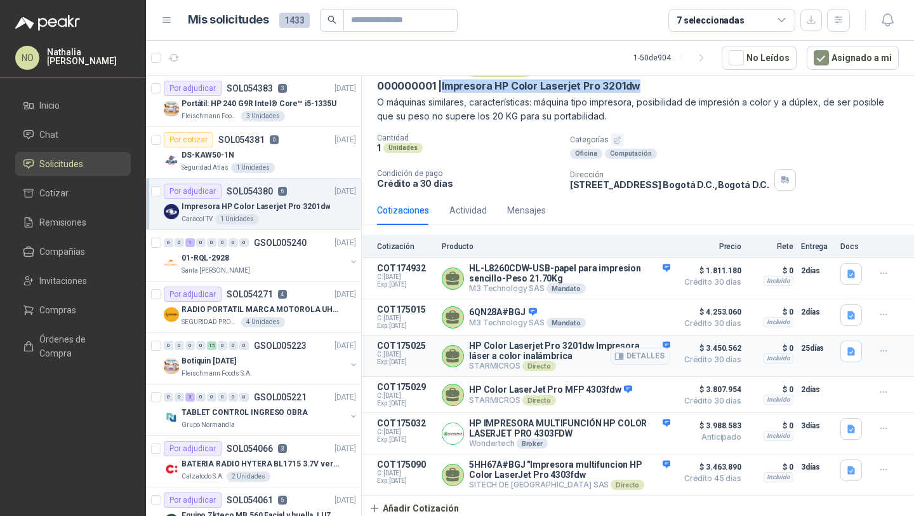
scroll to position [63, 0]
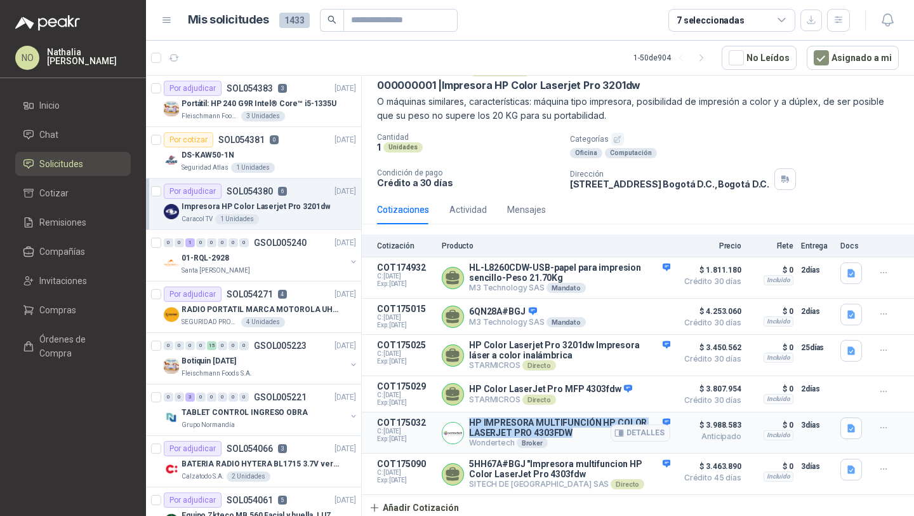
drag, startPoint x: 471, startPoint y: 419, endPoint x: 573, endPoint y: 431, distance: 103.6
click at [573, 431] on p "HP IMPRESORA MULTIFUNCIÓN HP COLOR LASERJET PRO 4303FDW" at bounding box center [569, 427] width 201 height 20
copy p "HP IMPRESORA MULTIFUNCIÓN HP COLOR LASERJET PRO 4303FDW"
click at [294, 116] on div "Fleischmann Foods S.A. 3 Unidades" at bounding box center [269, 116] width 175 height 10
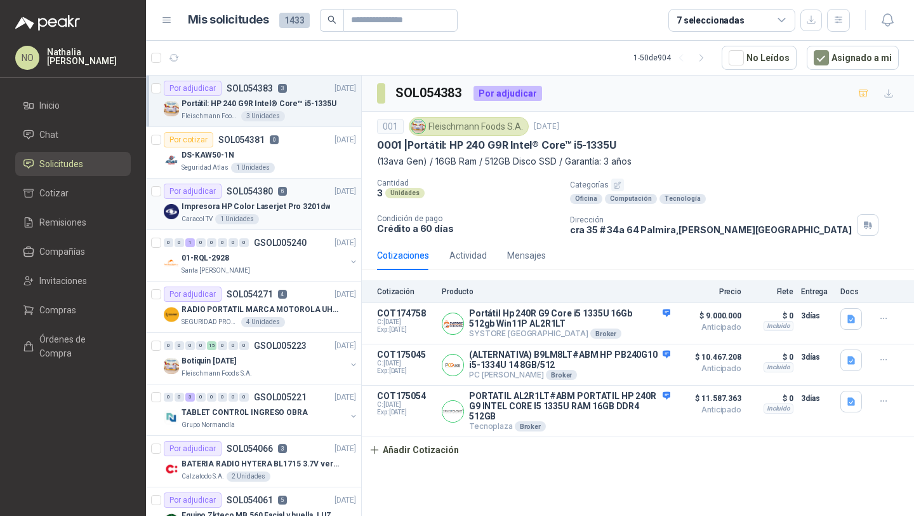
click at [286, 205] on p "Impresora HP Color Laserjet Pro 3201dw" at bounding box center [256, 207] width 149 height 12
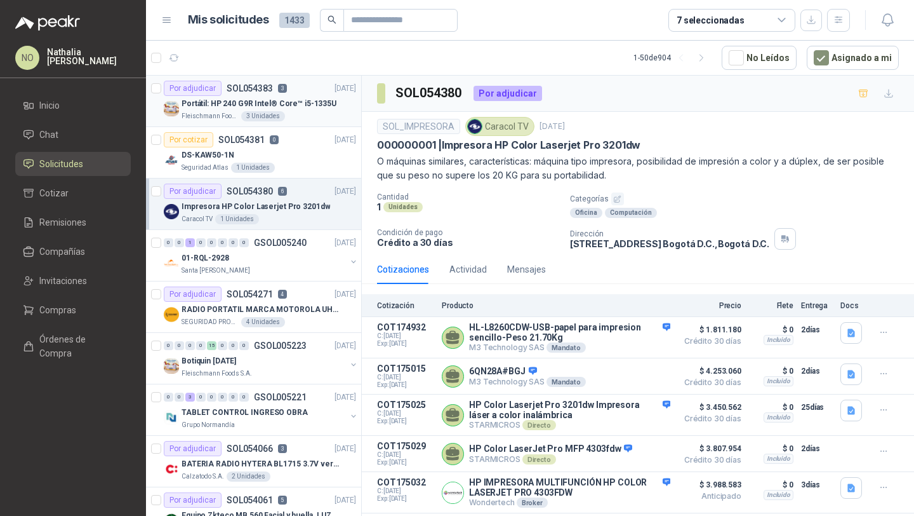
click at [294, 109] on div "Portátil: HP 240 G9R Intel® Core™ i5-1335U" at bounding box center [269, 103] width 175 height 15
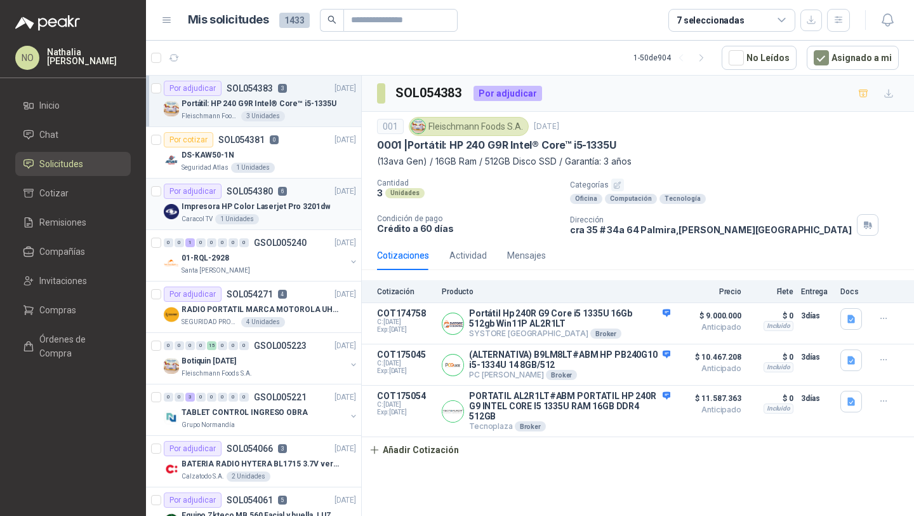
click at [316, 205] on p "Impresora HP Color Laserjet Pro 3201dw" at bounding box center [256, 207] width 149 height 12
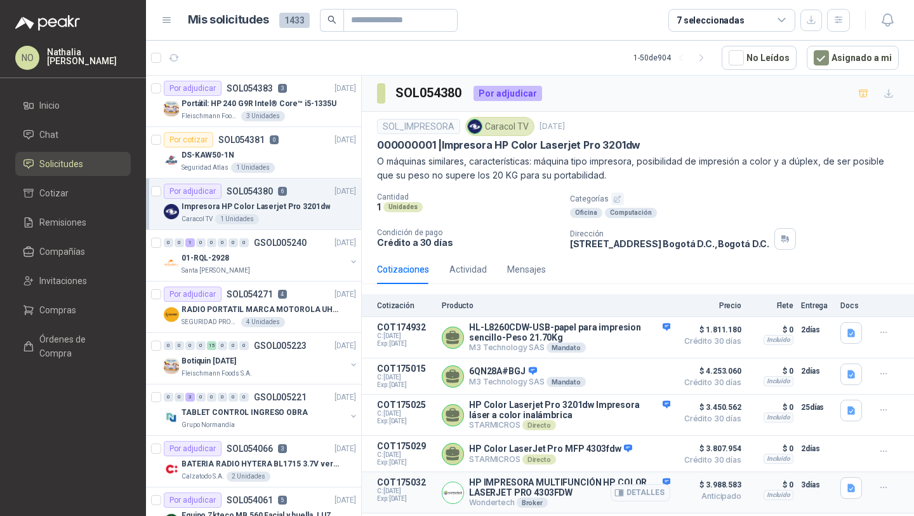
drag, startPoint x: 466, startPoint y: 484, endPoint x: 564, endPoint y: 493, distance: 98.3
click at [565, 494] on div "HP IMPRESORA MULTIFUNCIÓN HP COLOR LASERJET PRO 4303FDW Wondertech Broker Detal…" at bounding box center [556, 492] width 229 height 30
drag, startPoint x: 469, startPoint y: 480, endPoint x: 578, endPoint y: 493, distance: 110.0
click at [578, 493] on div "HP IMPRESORA MULTIFUNCIÓN HP COLOR LASERJET PRO 4303FDW Wondertech Broker Detal…" at bounding box center [556, 492] width 229 height 30
copy p "HP IMPRESORA MULTIFUNCIÓN HP COLOR LASERJET PRO 4303FDW"
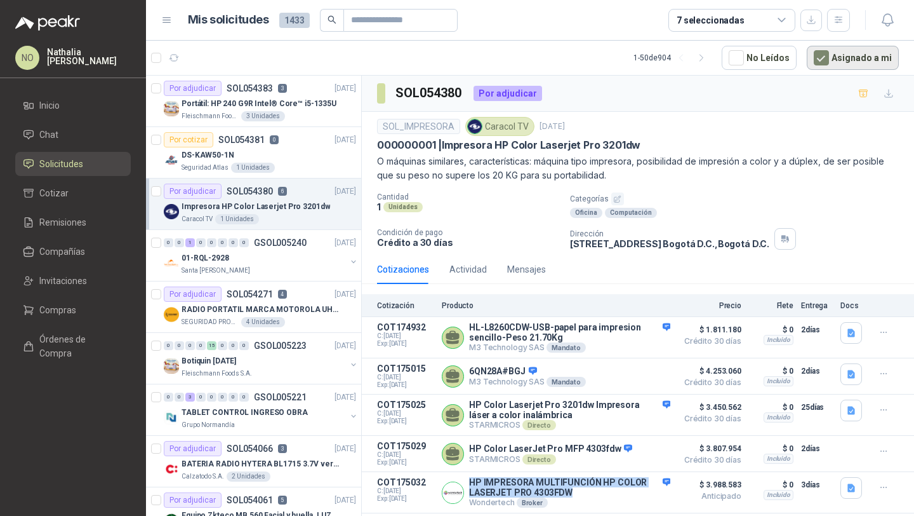
click at [839, 60] on button "Asignado a mi" at bounding box center [853, 58] width 92 height 24
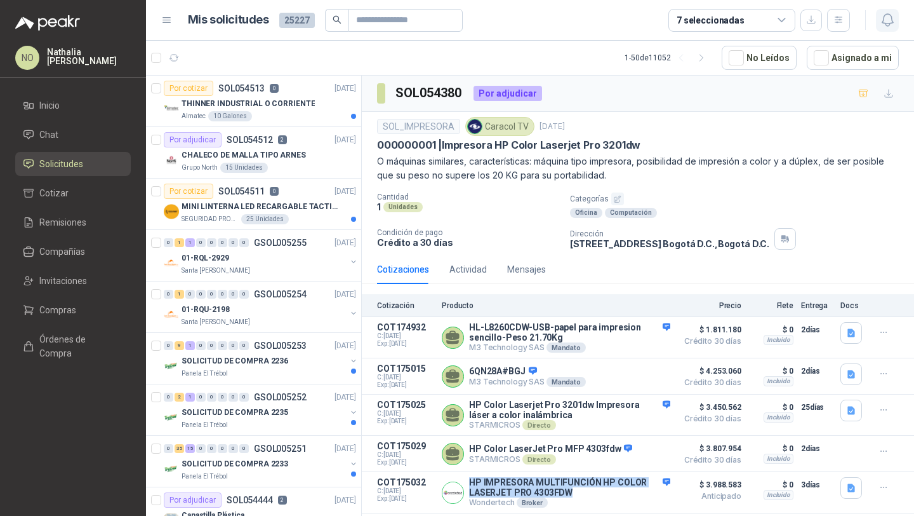
click at [883, 29] on button "button" at bounding box center [887, 20] width 23 height 23
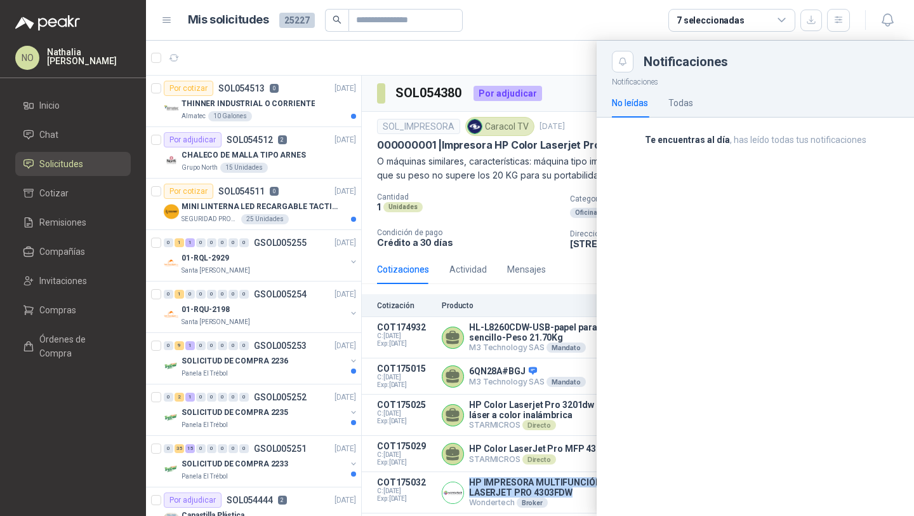
click at [537, 199] on div at bounding box center [530, 278] width 768 height 475
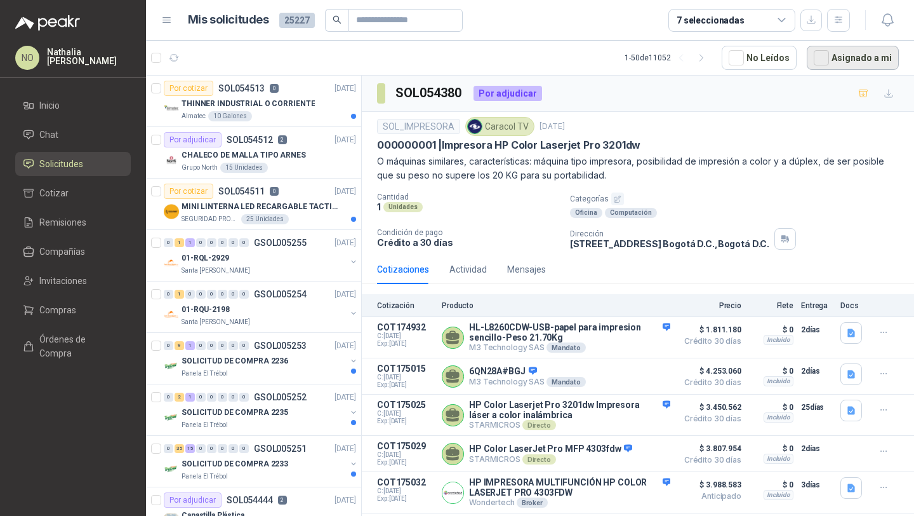
click at [844, 58] on button "Asignado a mi" at bounding box center [853, 58] width 92 height 24
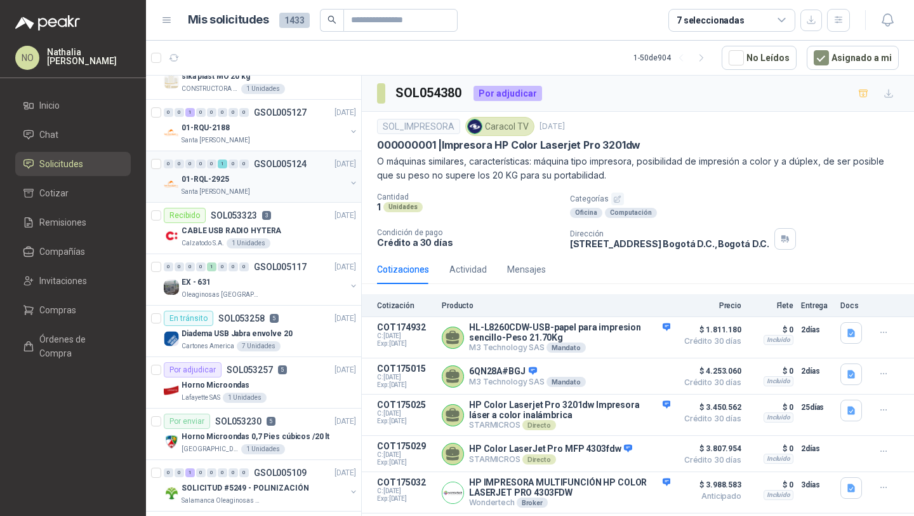
scroll to position [909, 0]
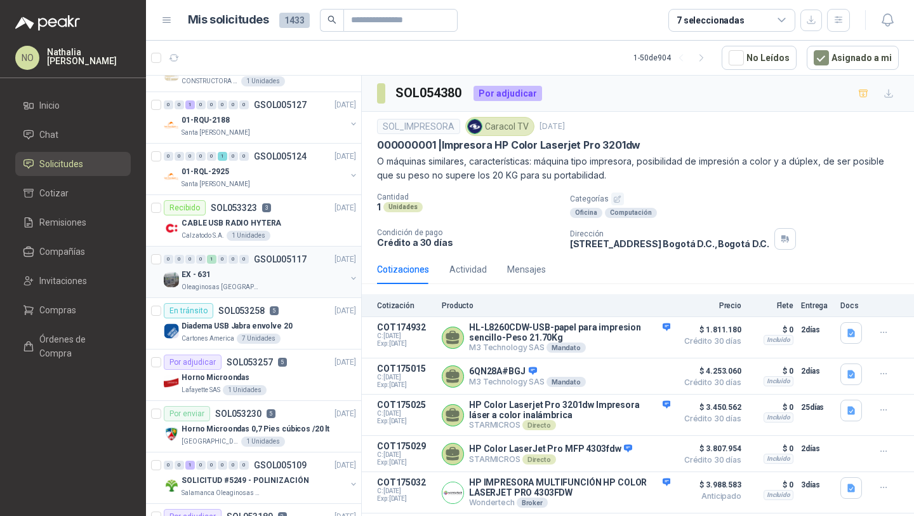
click at [298, 281] on div "EX - 631" at bounding box center [264, 274] width 164 height 15
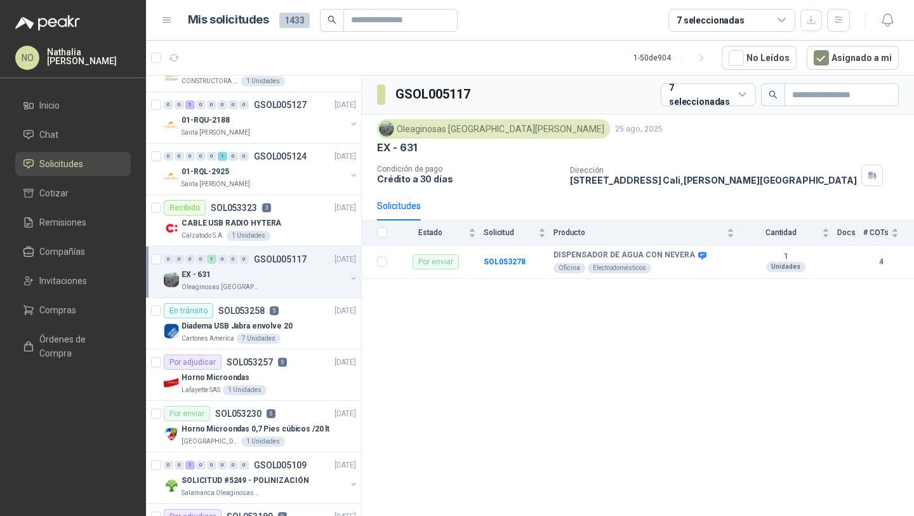
click at [298, 281] on div "EX - 631" at bounding box center [264, 274] width 164 height 15
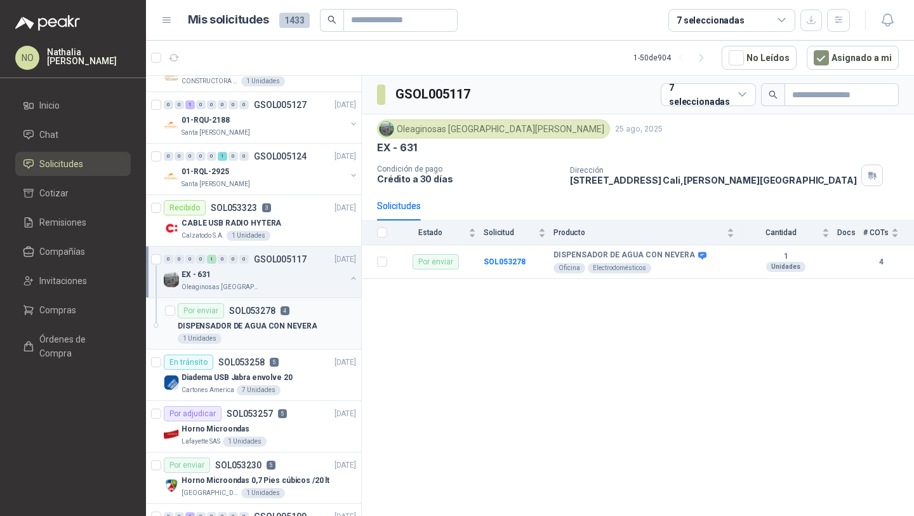
click at [280, 336] on div "1 Unidades" at bounding box center [267, 338] width 178 height 10
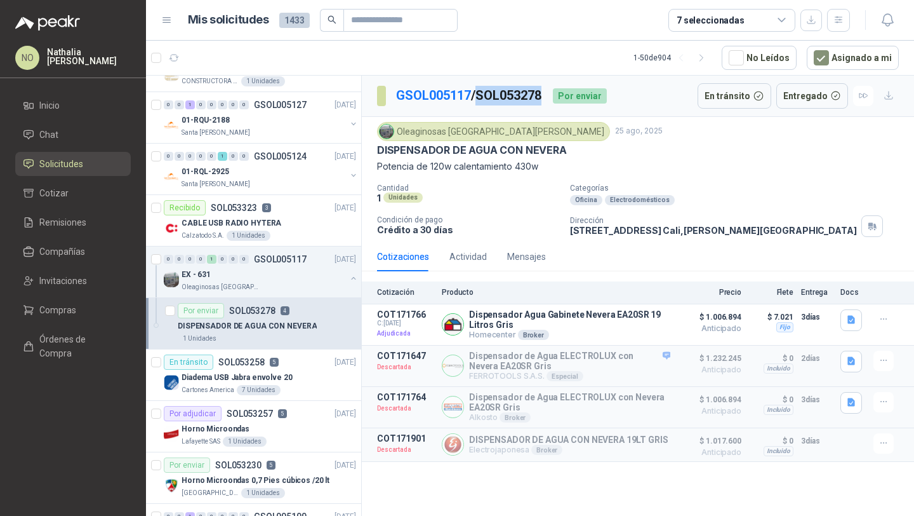
drag, startPoint x: 483, startPoint y: 94, endPoint x: 547, endPoint y: 99, distance: 65.0
click at [543, 99] on p "GSOL005117 / SOL053278" at bounding box center [469, 96] width 147 height 20
copy p "SOL053278"
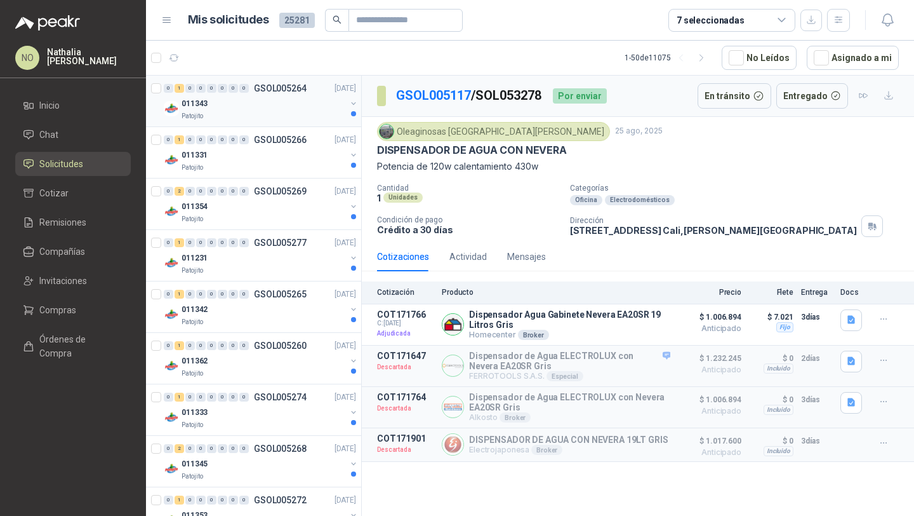
click at [271, 100] on div "011343" at bounding box center [264, 103] width 164 height 15
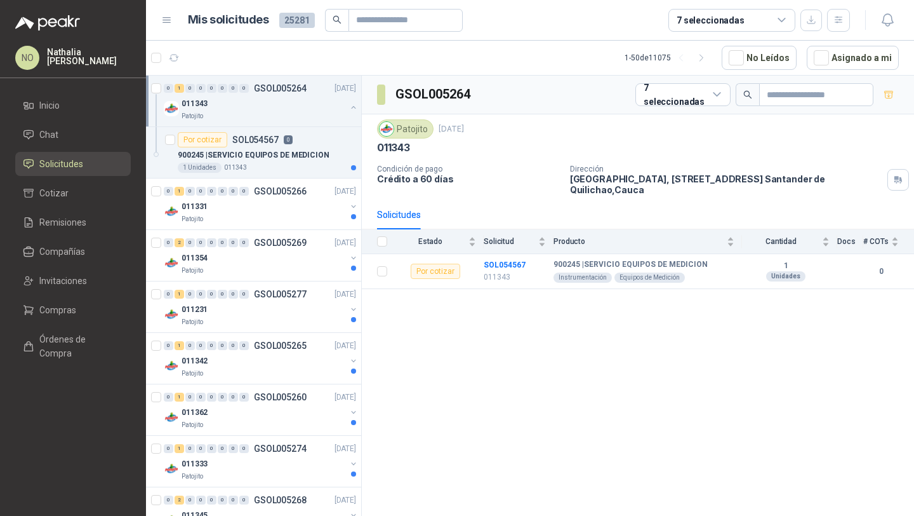
click at [271, 100] on div "011343" at bounding box center [264, 103] width 164 height 15
click at [281, 172] on div "Patojito" at bounding box center [264, 168] width 164 height 10
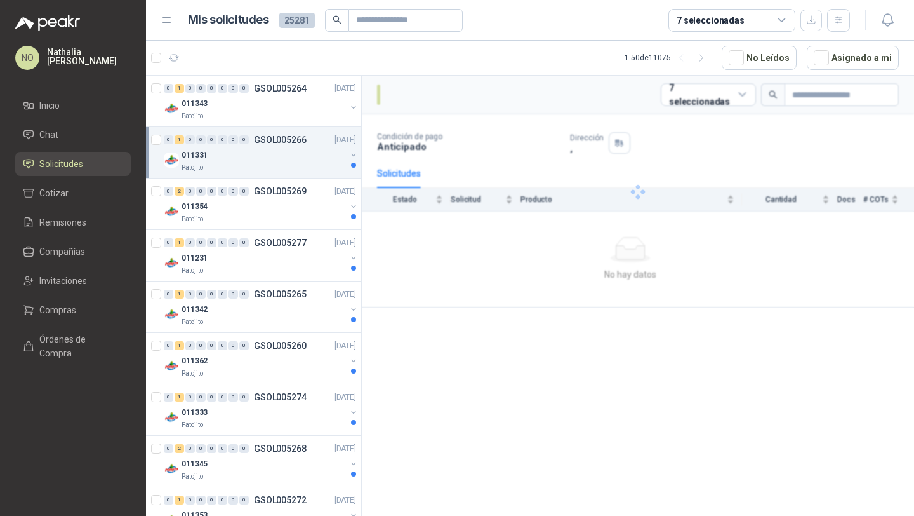
click at [281, 172] on div "Patojito" at bounding box center [264, 168] width 164 height 10
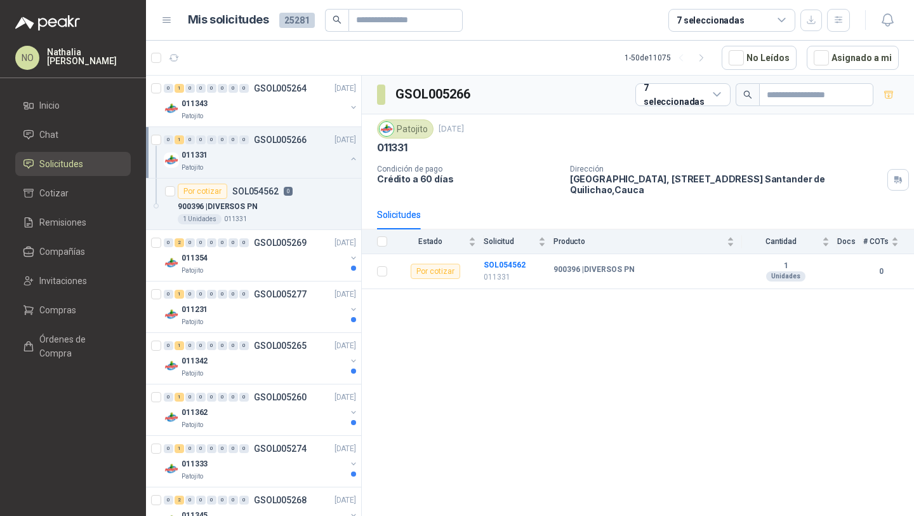
click at [281, 172] on div "Patojito" at bounding box center [264, 168] width 164 height 10
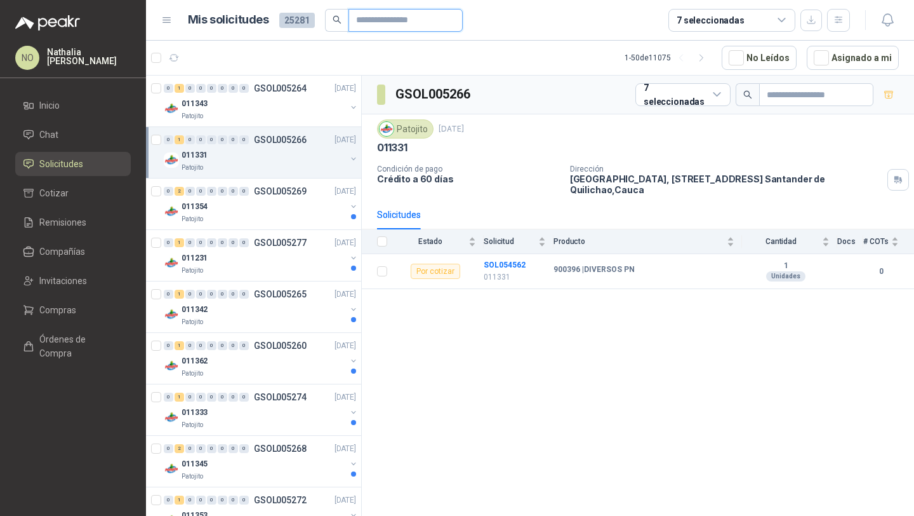
click at [382, 18] on input "text" at bounding box center [400, 21] width 89 height 22
type input "*"
paste input "*********"
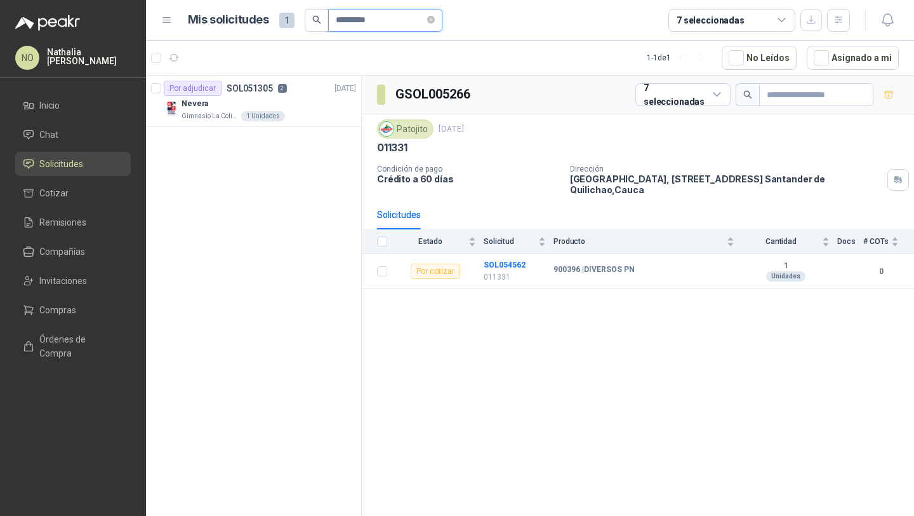
type input "*********"
click at [279, 117] on div "Gimnasio La Colina 1 Unidades" at bounding box center [269, 116] width 175 height 10
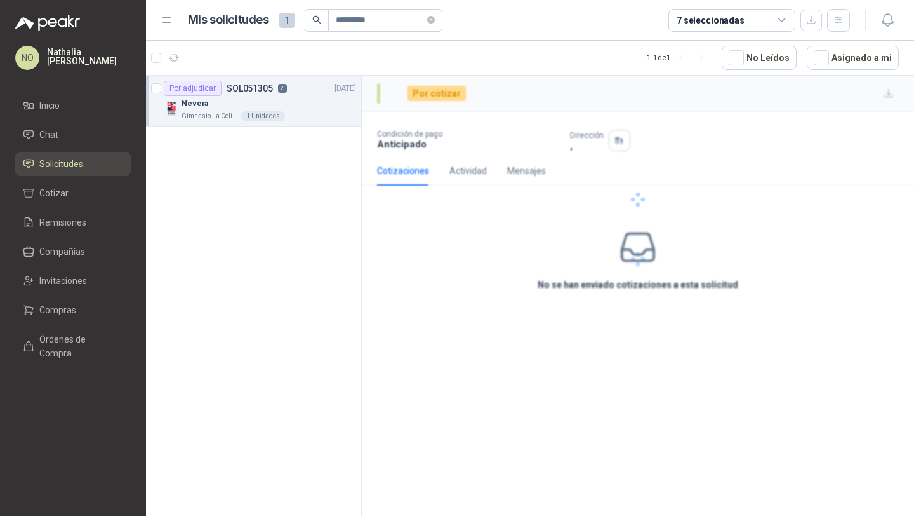
click at [279, 117] on div "Gimnasio La Colina 1 Unidades" at bounding box center [269, 116] width 175 height 10
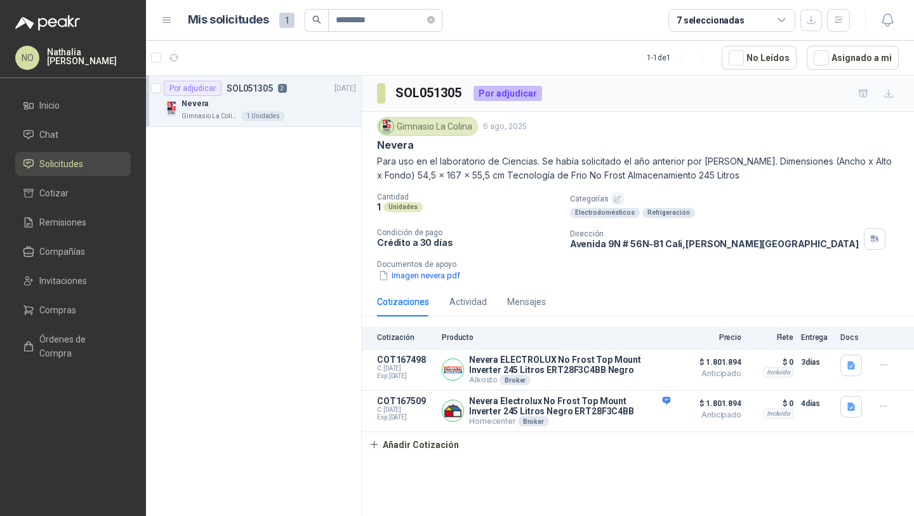
click at [312, 108] on div "Nevera" at bounding box center [269, 103] width 175 height 15
click at [638, 364] on button "Detalles" at bounding box center [641, 369] width 60 height 17
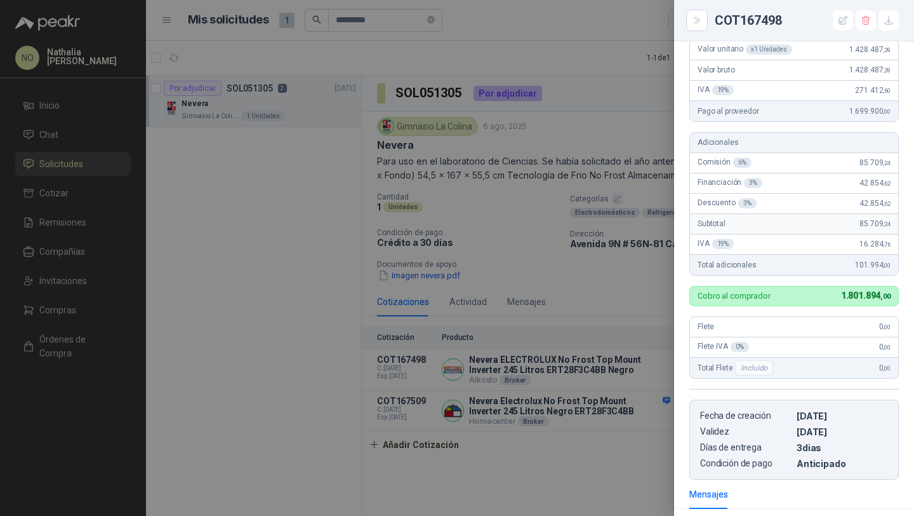
scroll to position [212, 0]
click at [547, 362] on div at bounding box center [457, 258] width 914 height 516
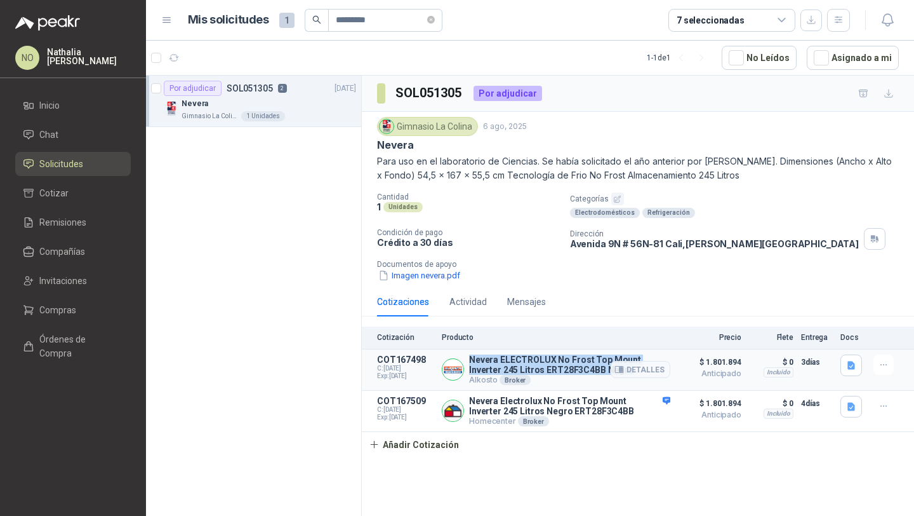
drag, startPoint x: 469, startPoint y: 359, endPoint x: 593, endPoint y: 368, distance: 124.1
click at [593, 368] on p "Nevera ELECTROLUX No Frost Top Mount Inverter 245 Litros ERT28F3C4BB Negro" at bounding box center [569, 364] width 201 height 20
copy p "Nevera ELECTROLUX No Frost Top Mount Inverter 245 Litros ERT28F3C4BB Negro"
click at [639, 370] on button "Detalles" at bounding box center [641, 369] width 60 height 17
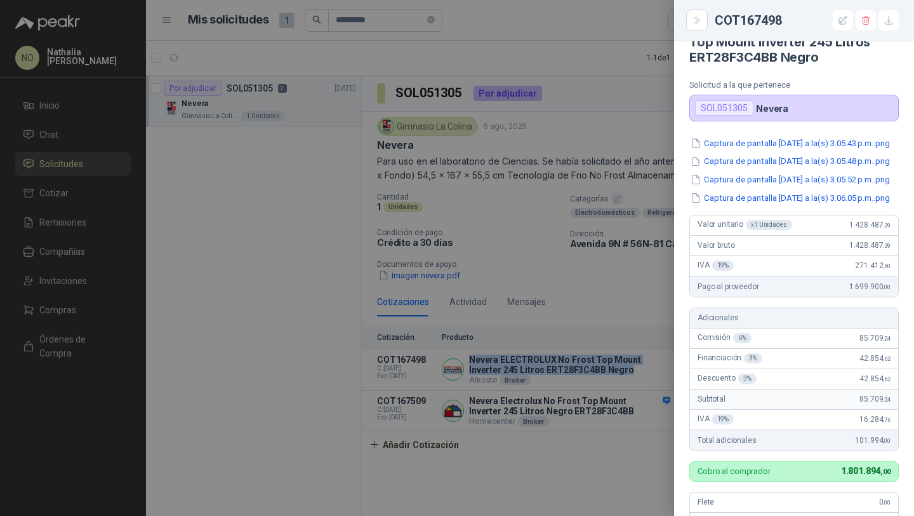
scroll to position [36, 0]
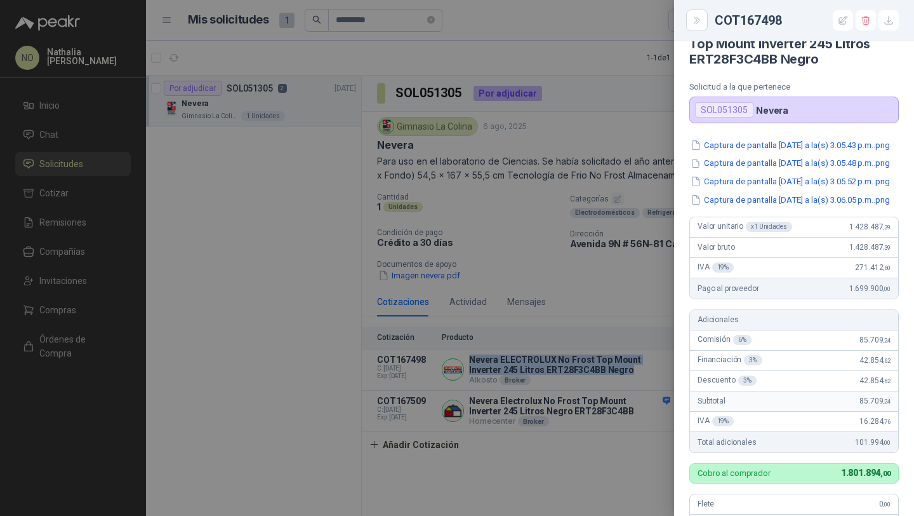
click at [587, 267] on div at bounding box center [457, 258] width 914 height 516
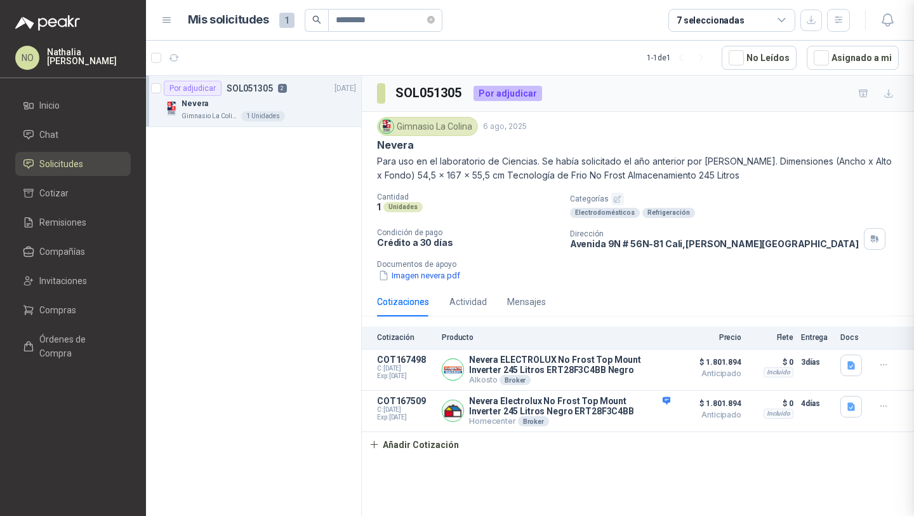
scroll to position [397, 0]
click at [435, 20] on icon "close-circle" at bounding box center [431, 20] width 8 height 8
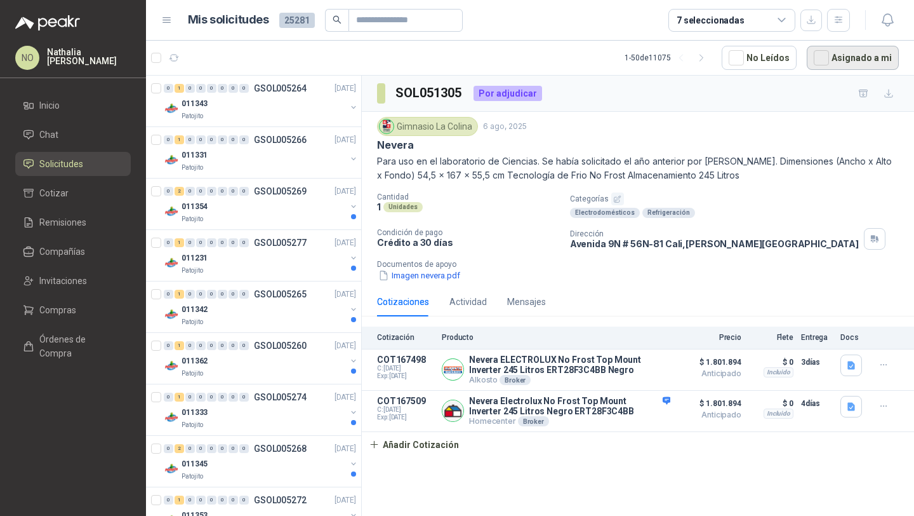
click at [862, 60] on button "Asignado a mi" at bounding box center [853, 58] width 92 height 24
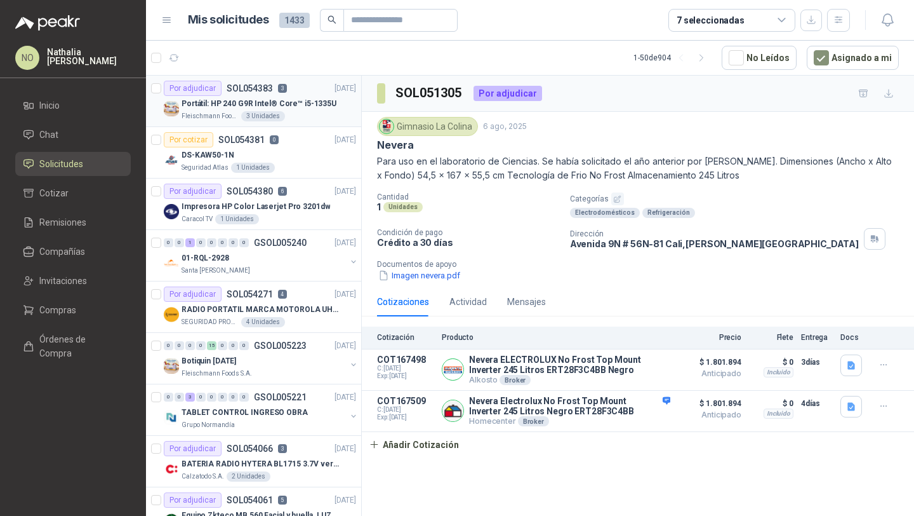
click at [301, 88] on div "Por adjudicar SOL054383 3 [DATE]" at bounding box center [260, 88] width 192 height 15
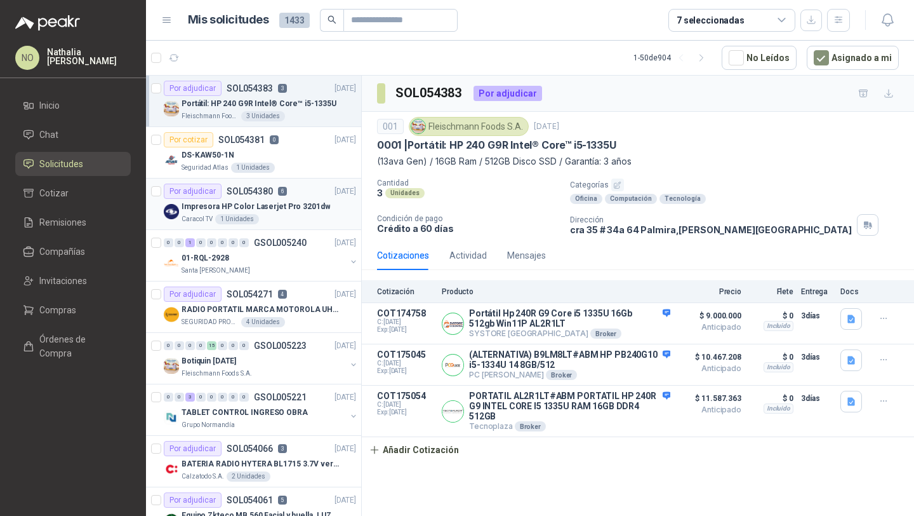
click at [300, 203] on p "Impresora HP Color Laserjet Pro 3201dw" at bounding box center [256, 207] width 149 height 12
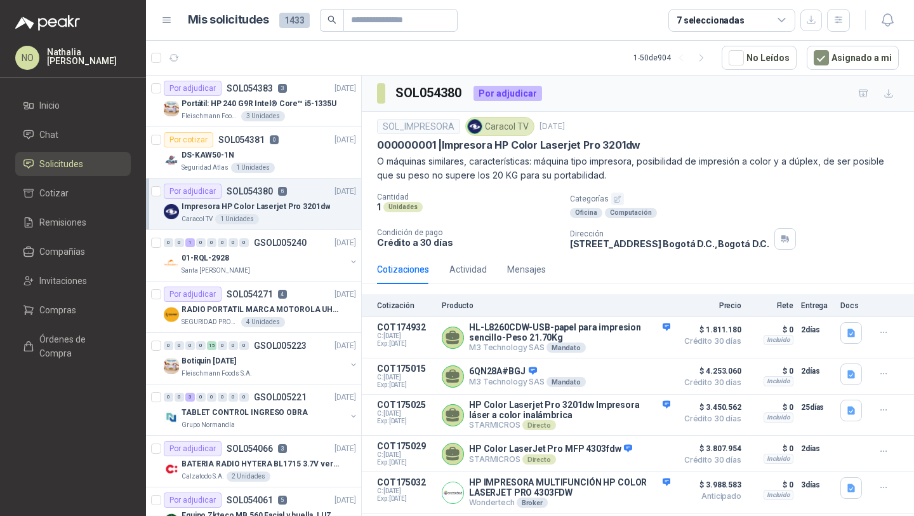
scroll to position [63, 0]
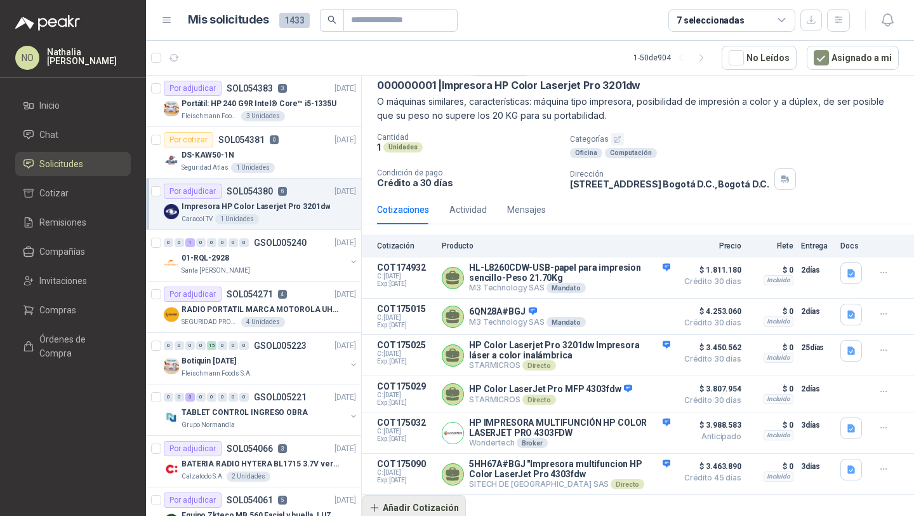
click at [424, 504] on button "Añadir Cotización" at bounding box center [414, 507] width 104 height 25
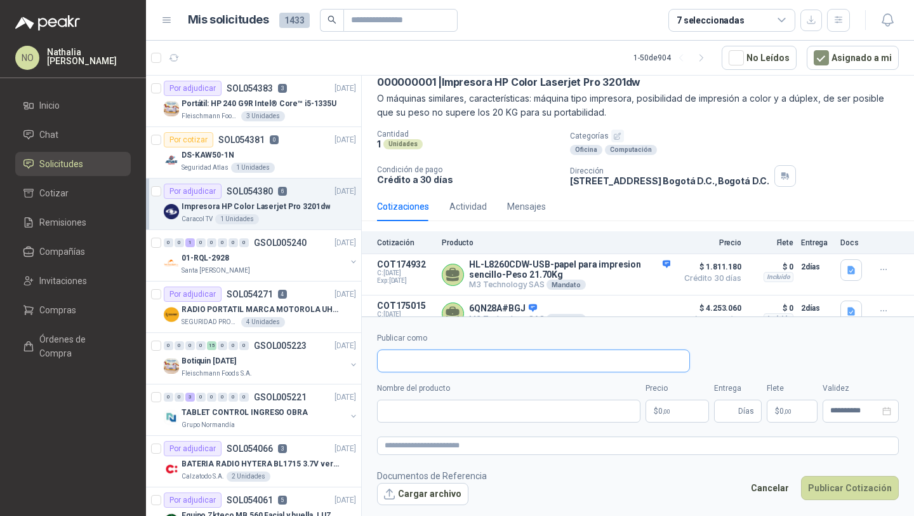
click at [464, 359] on input "Publicar como" at bounding box center [534, 361] width 312 height 22
type input "***"
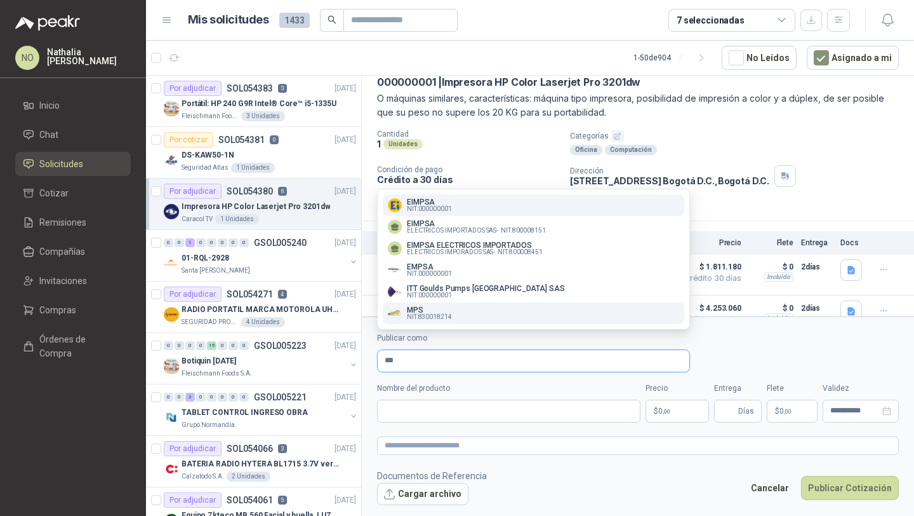
type input "***"
click at [504, 310] on div "MPS NIT : 830018214" at bounding box center [533, 313] width 291 height 14
type input "**********"
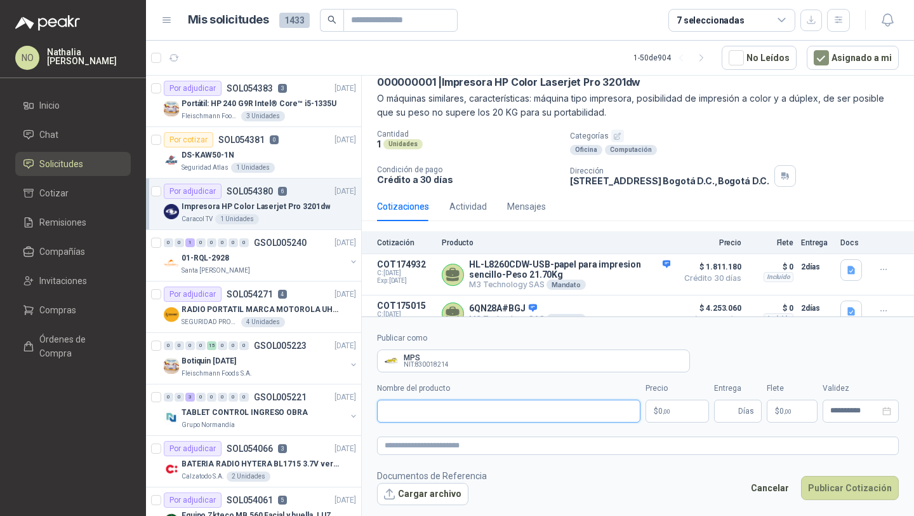
click at [440, 410] on input "Nombre del producto" at bounding box center [509, 410] width 264 height 23
paste input "**********"
click at [422, 410] on input "**********" at bounding box center [509, 410] width 264 height 23
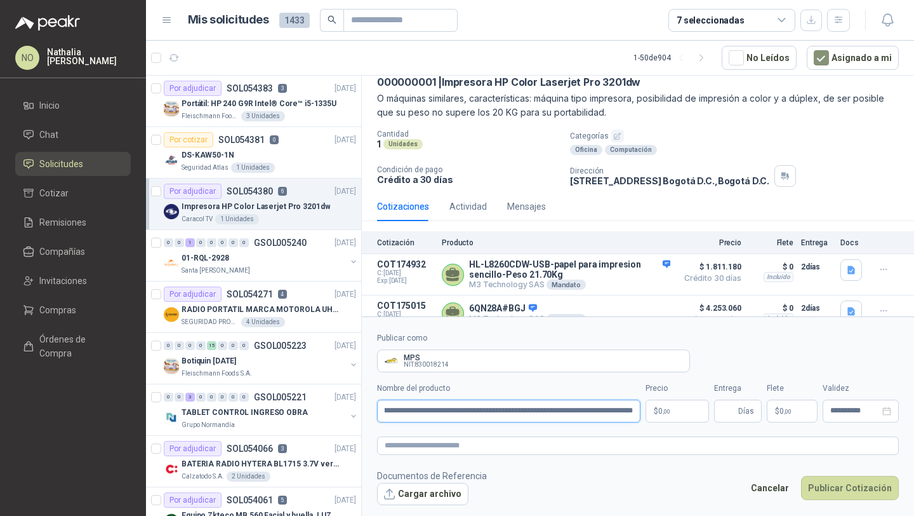
type input "**********"
click at [686, 407] on body "NO [PERSON_NAME] Inicio Chat Solicitudes Cotizar Remisiones Compañías Invitacio…" at bounding box center [457, 258] width 914 height 516
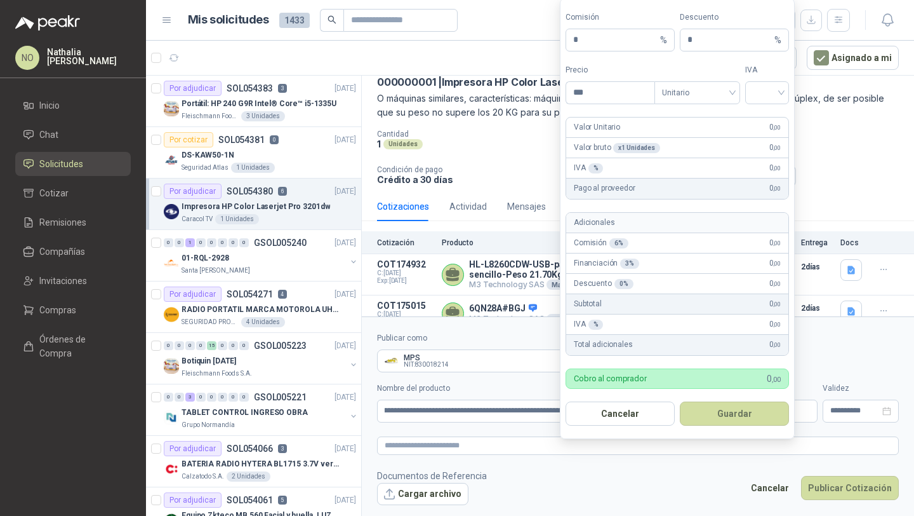
scroll to position [0, 0]
click at [768, 101] on span at bounding box center [767, 92] width 29 height 22
click at [762, 126] on div "19%" at bounding box center [767, 119] width 39 height 20
click at [633, 91] on input "***" at bounding box center [610, 92] width 88 height 22
type input "*"
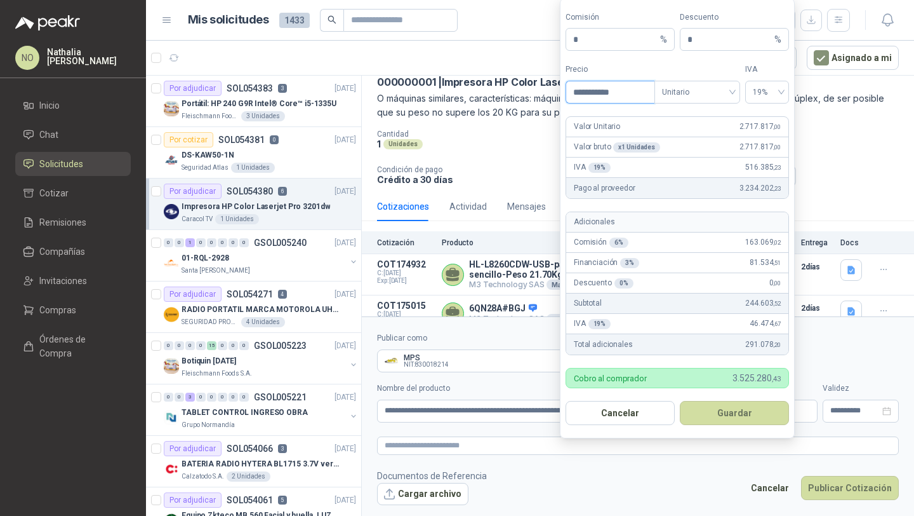
type input "**********"
click at [760, 420] on button "Guardar" at bounding box center [734, 413] width 109 height 24
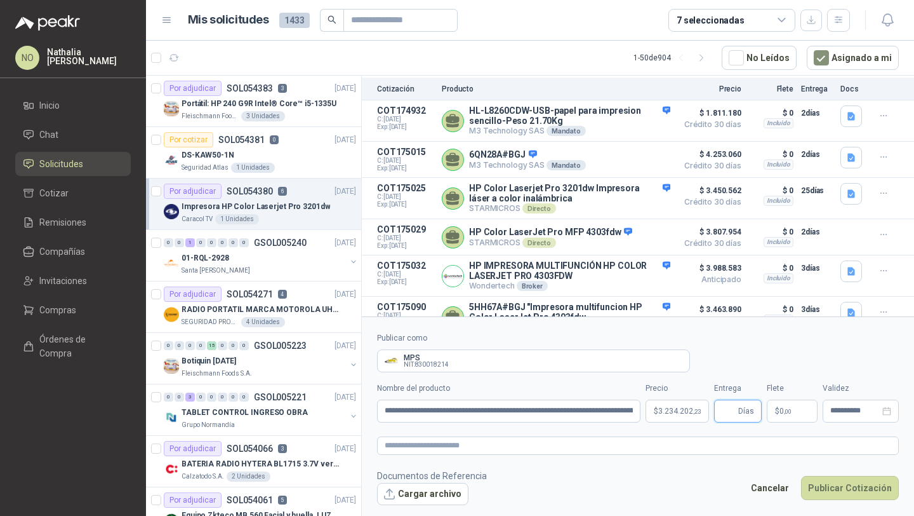
scroll to position [241, 0]
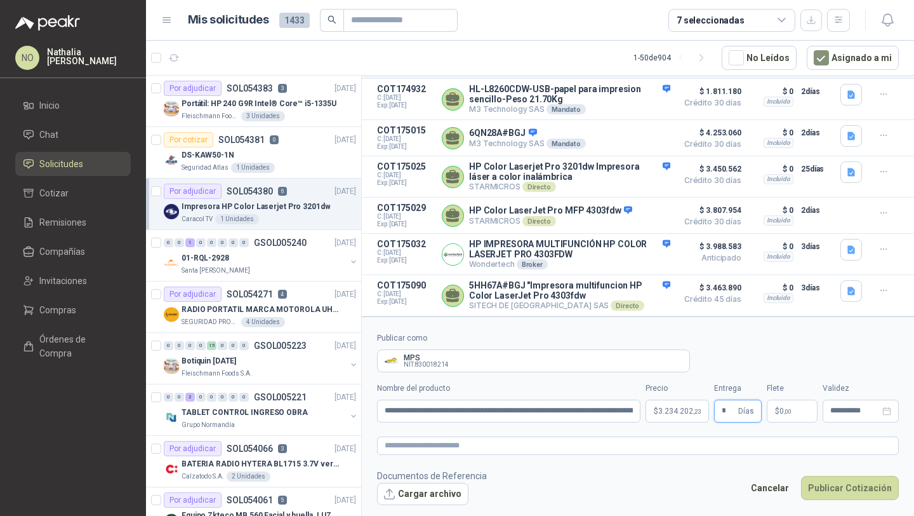
type input "*"
click at [697, 493] on footer "Documentos de Referencia Cargar archivo Cancelar Publicar Cotización" at bounding box center [638, 487] width 522 height 37
click at [794, 407] on p "$ 0 ,00" at bounding box center [792, 410] width 51 height 23
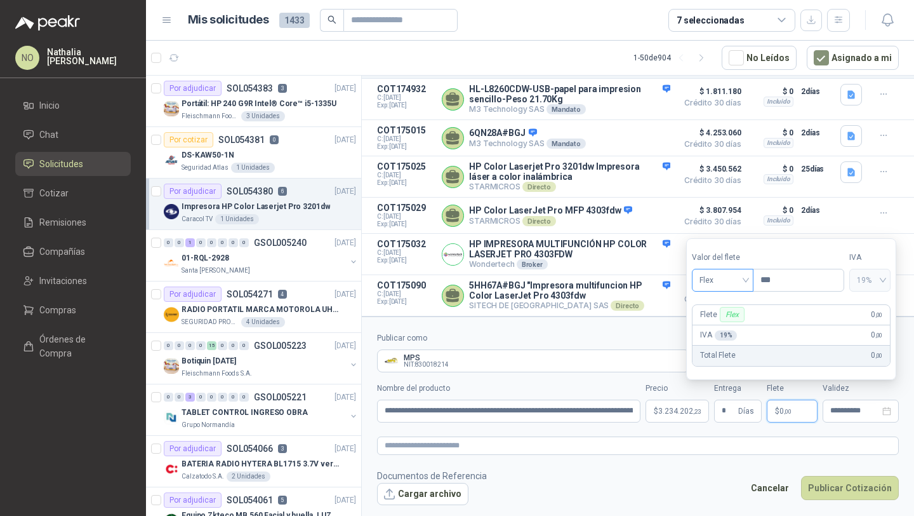
click at [728, 286] on span "Flex" at bounding box center [723, 280] width 46 height 19
click at [727, 349] on div "Fijo" at bounding box center [723, 347] width 42 height 14
click at [789, 281] on input "***" at bounding box center [799, 280] width 90 height 22
type input "*"
type input "**********"
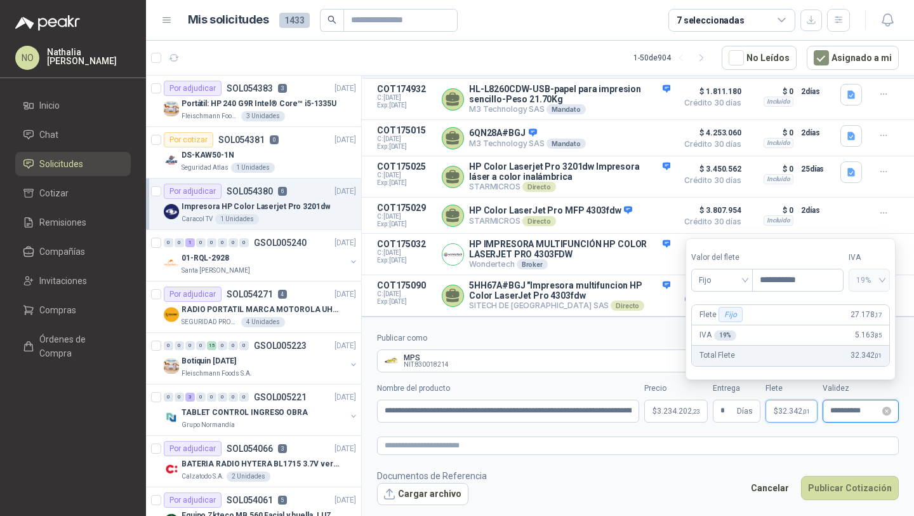
click at [849, 411] on input "**********" at bounding box center [856, 410] width 50 height 8
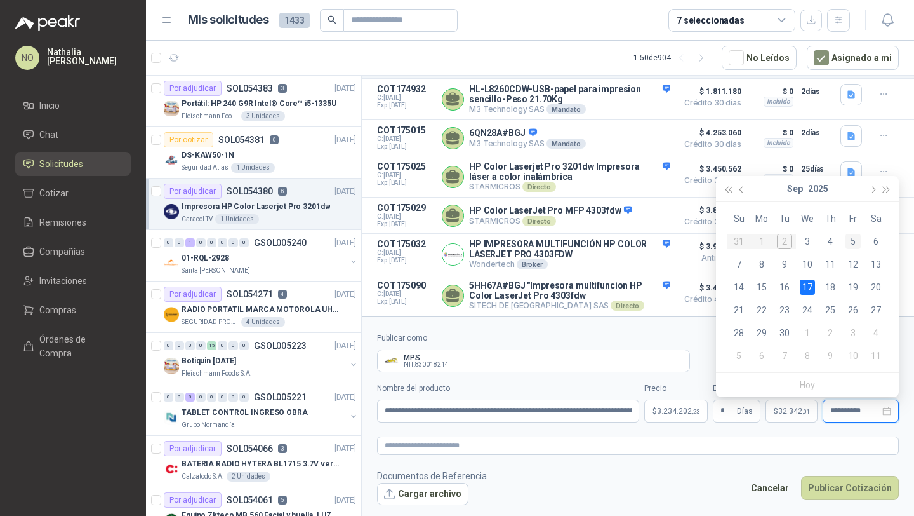
type input "**********"
click at [852, 239] on div "5" at bounding box center [853, 241] width 15 height 15
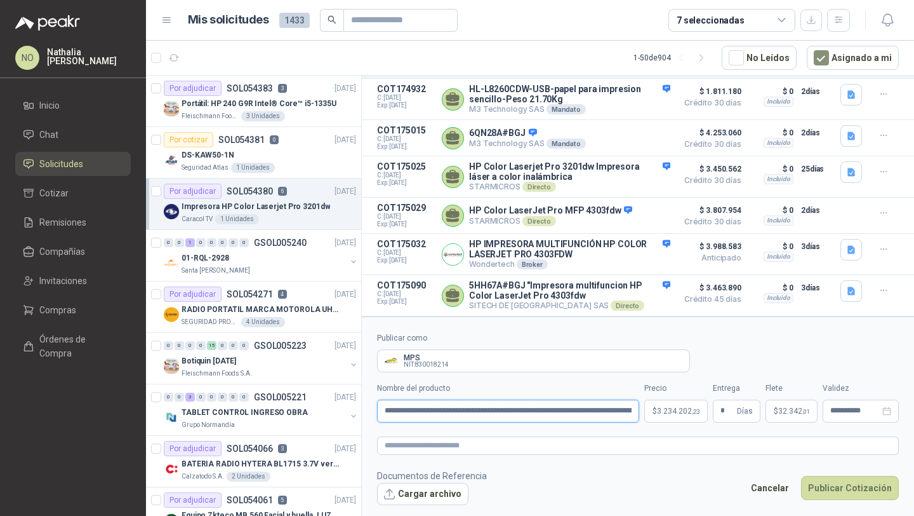
click at [459, 413] on input "**********" at bounding box center [508, 410] width 262 height 23
type input "**********"
click at [679, 404] on body "NO [PERSON_NAME] Inicio Chat Solicitudes Cotizar Remisiones Compañías Invitacio…" at bounding box center [457, 258] width 914 height 516
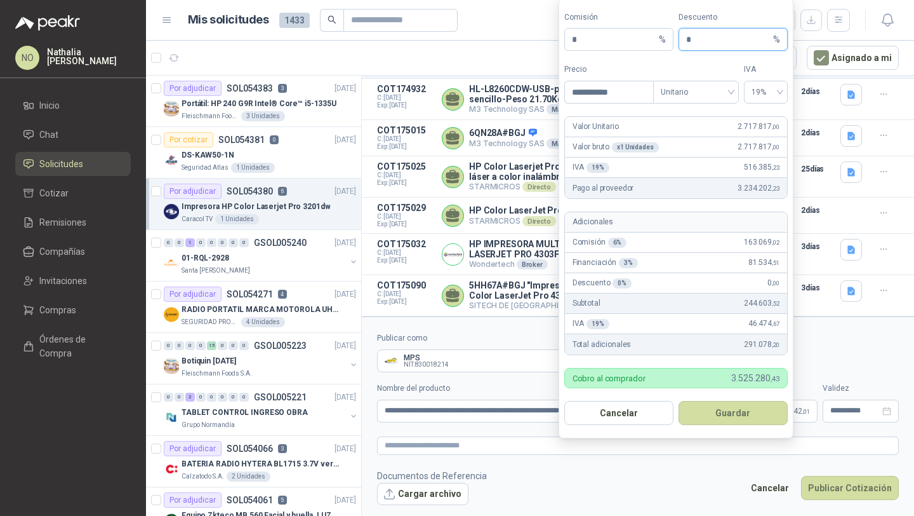
click at [718, 46] on input "*" at bounding box center [728, 40] width 84 height 22
click at [581, 499] on footer "Documentos de Referencia Cargar archivo Cancelar Publicar Cotización" at bounding box center [638, 487] width 522 height 37
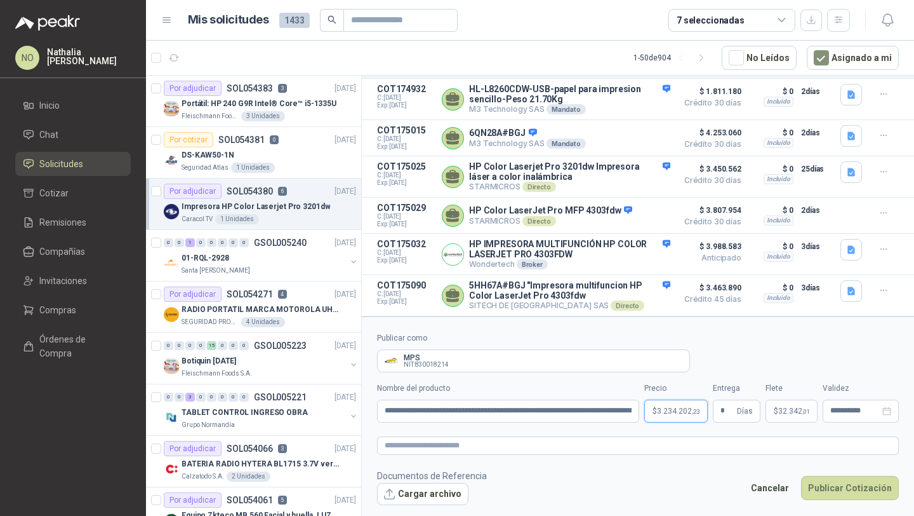
click at [667, 406] on body "NO [PERSON_NAME] Inicio Chat Solicitudes Cotizar Remisiones Compañías Invitacio…" at bounding box center [457, 258] width 914 height 516
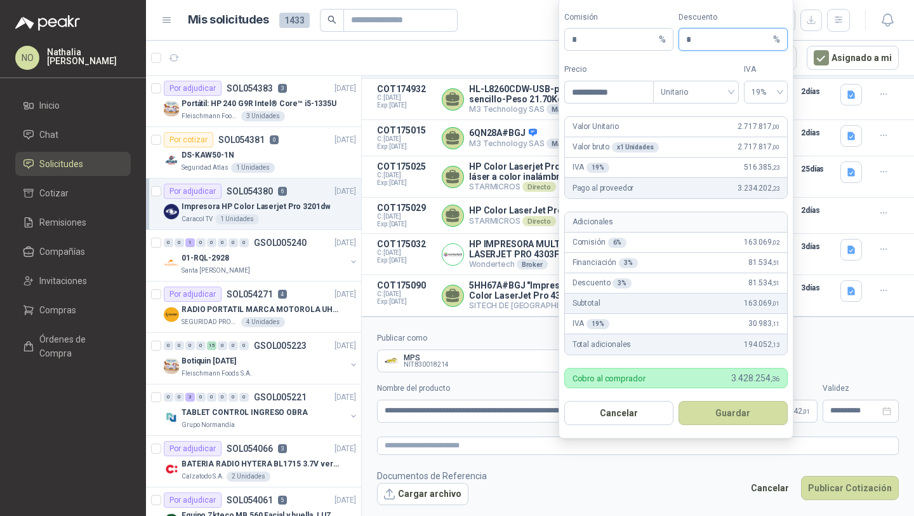
click at [717, 37] on input "*" at bounding box center [728, 40] width 84 height 22
type input "*"
click at [746, 409] on button "Guardar" at bounding box center [733, 413] width 109 height 24
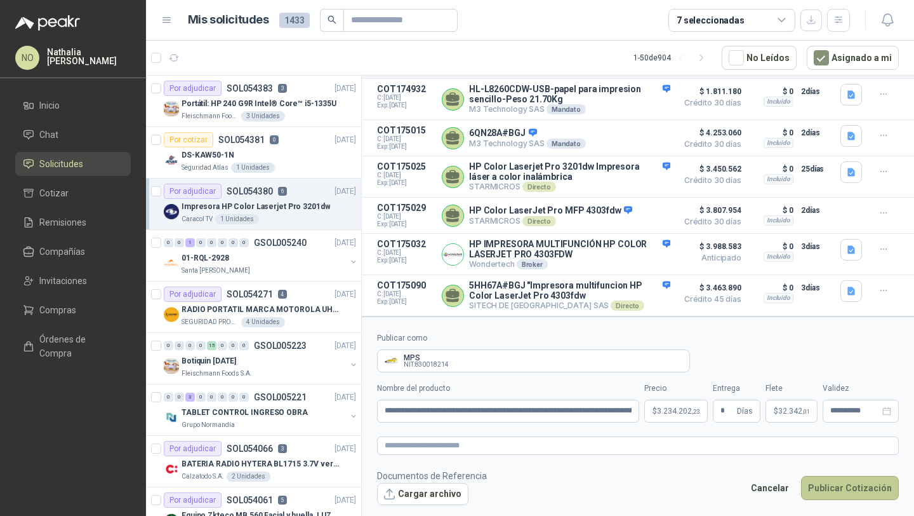
click at [854, 487] on button "Publicar Cotización" at bounding box center [850, 488] width 98 height 24
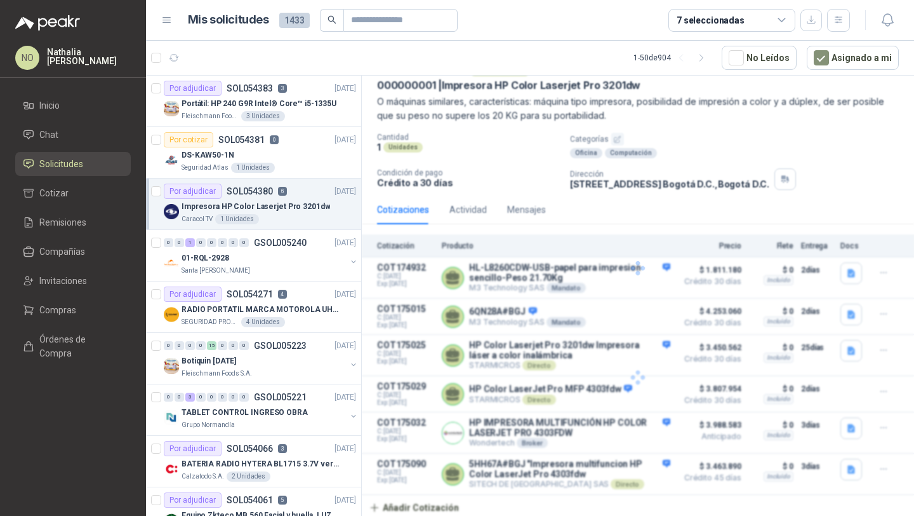
scroll to position [115, 0]
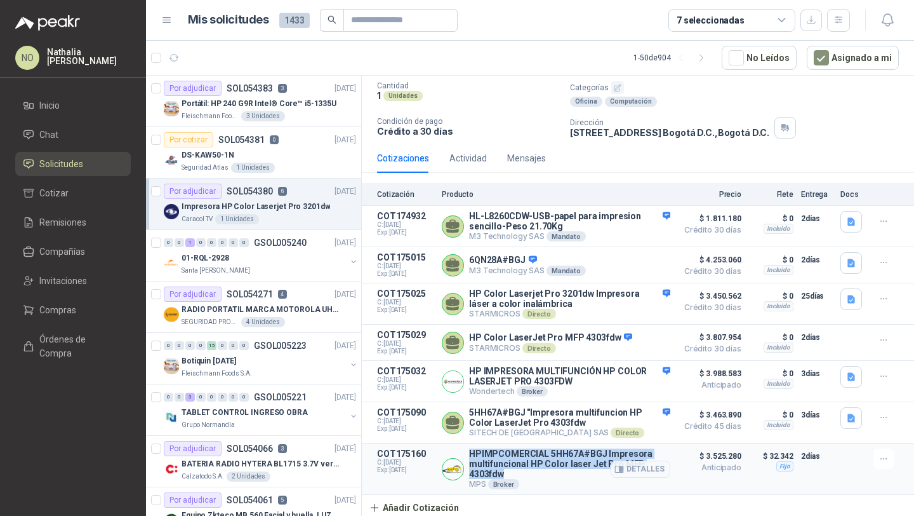
drag, startPoint x: 471, startPoint y: 451, endPoint x: 504, endPoint y: 470, distance: 38.4
click at [504, 470] on p "HPIMPCOMERCIAL 5HH67A#BGJ Impresora multifuncional HP Color laser Jet Pro MFP 4…" at bounding box center [569, 463] width 201 height 30
copy p "HPIMPCOMERCIAL 5HH67A#BGJ Impresora multifuncional HP Color laser Jet Pro MFP 4…"
